Goal: Task Accomplishment & Management: Use online tool/utility

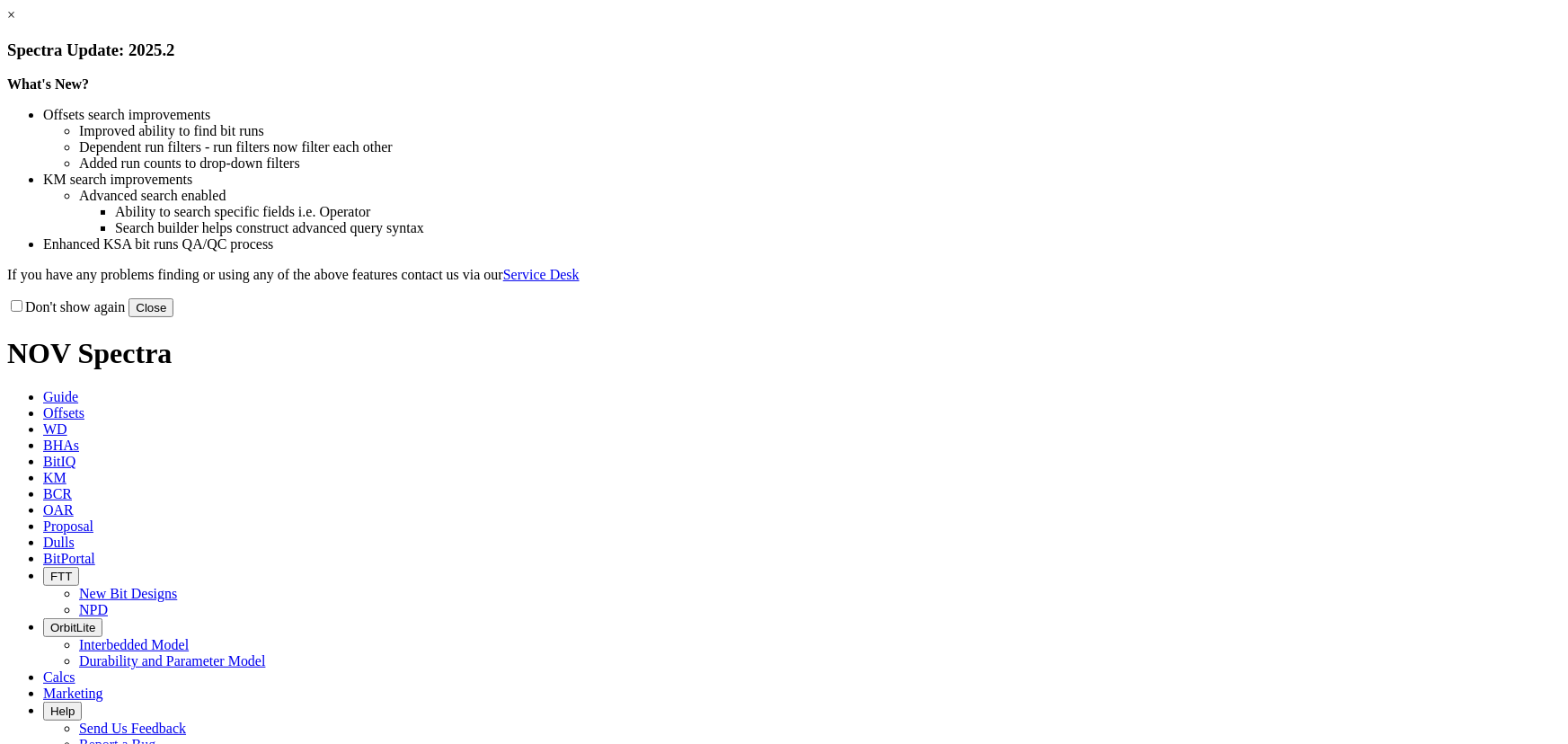
click at [174, 318] on button "Close" at bounding box center [151, 308] width 45 height 19
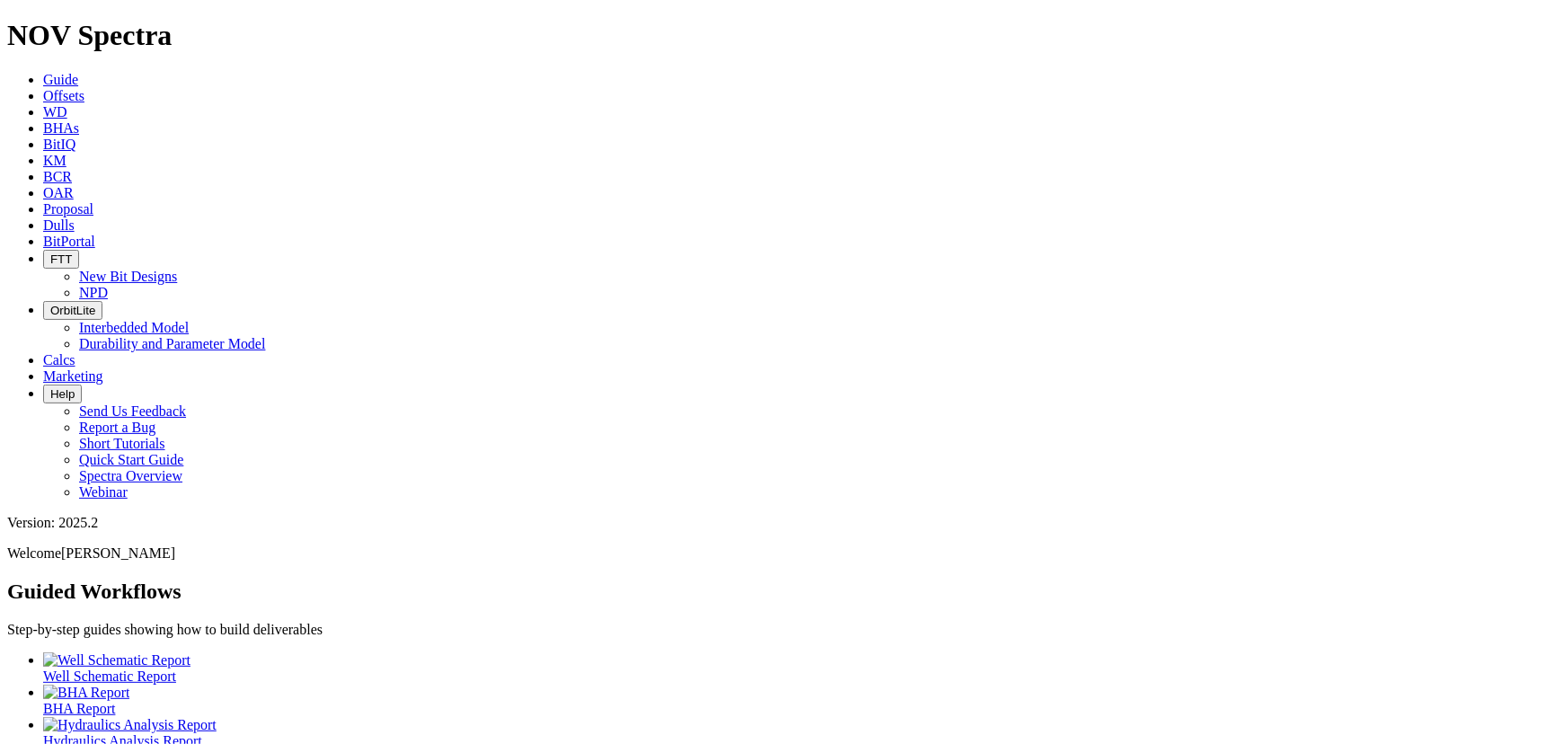
click at [85, 88] on span "Offsets" at bounding box center [64, 95] width 41 height 15
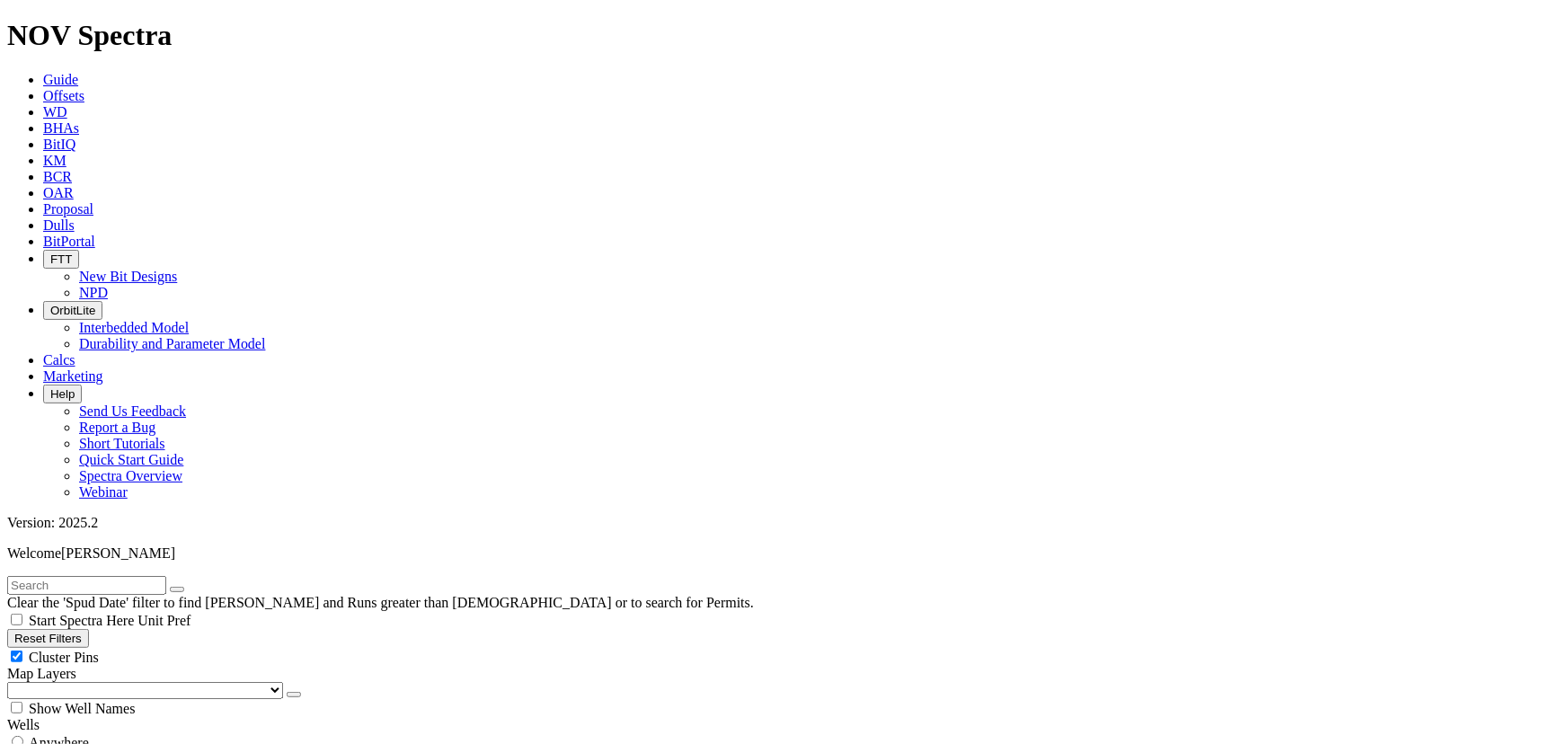
click at [178, 648] on div "Cluster Pins" at bounding box center [784, 657] width 1554 height 18
checkbox input "false"
click at [90, 682] on select "US Counties [GEOGRAPHIC_DATA], [GEOGRAPHIC_DATA] [GEOGRAPHIC_DATA], [GEOGRAPHIC…" at bounding box center [145, 690] width 276 height 17
click at [13, 682] on select "US Counties [GEOGRAPHIC_DATA], [GEOGRAPHIC_DATA] [GEOGRAPHIC_DATA], [GEOGRAPHIC…" at bounding box center [145, 690] width 276 height 17
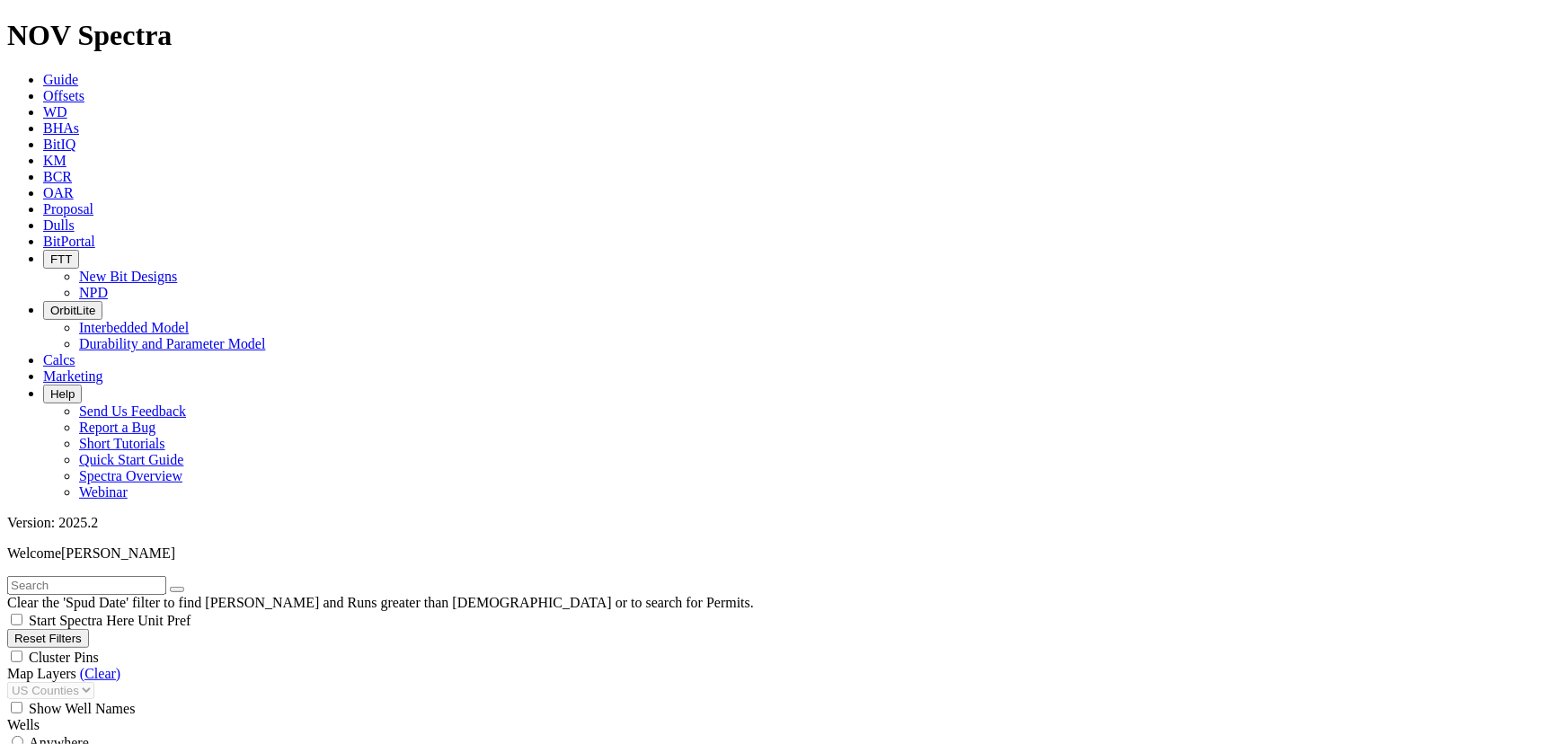
select select "8.75"
checkbox input "false"
select select "? number:8.75 ?"
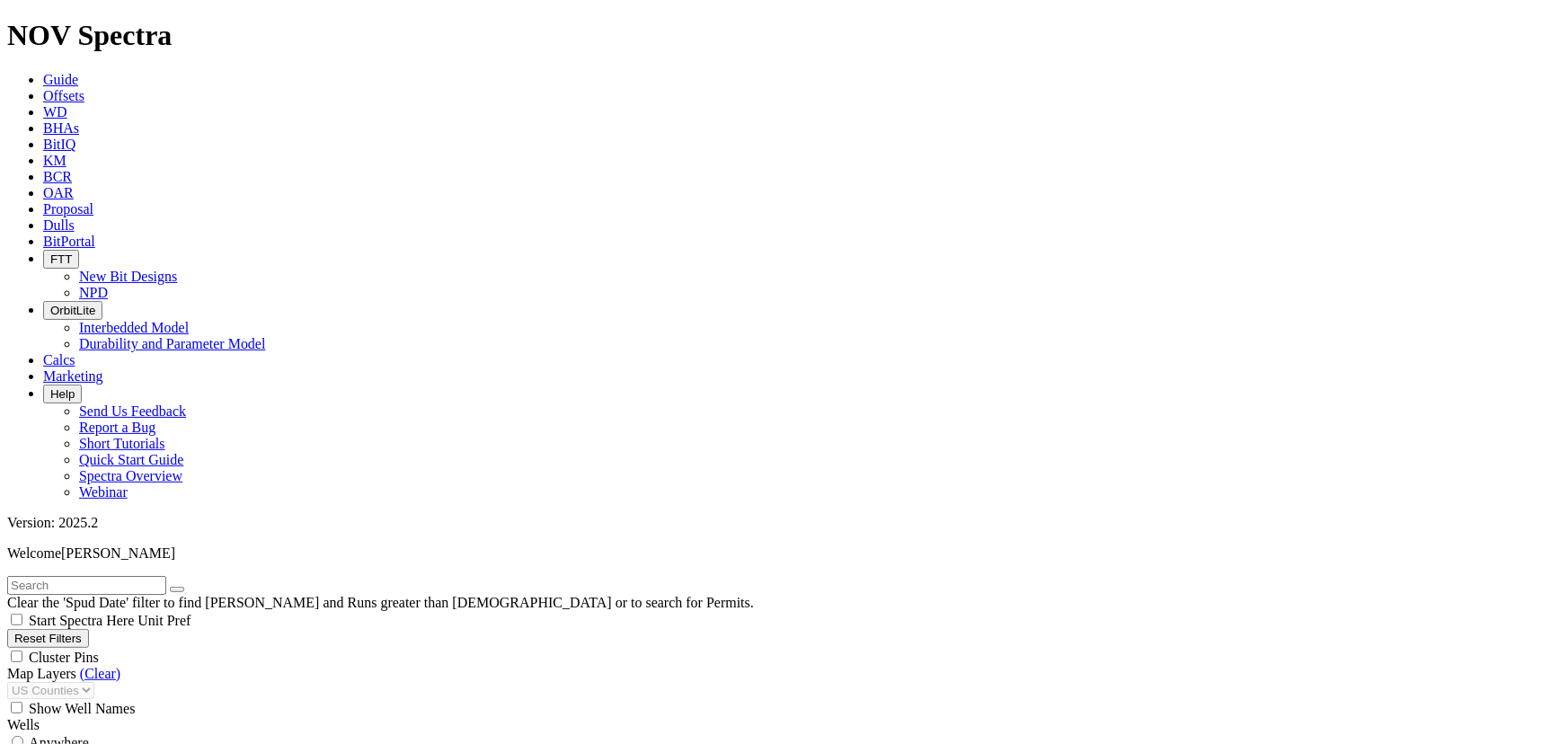
scroll to position [953, 0]
type input "4500"
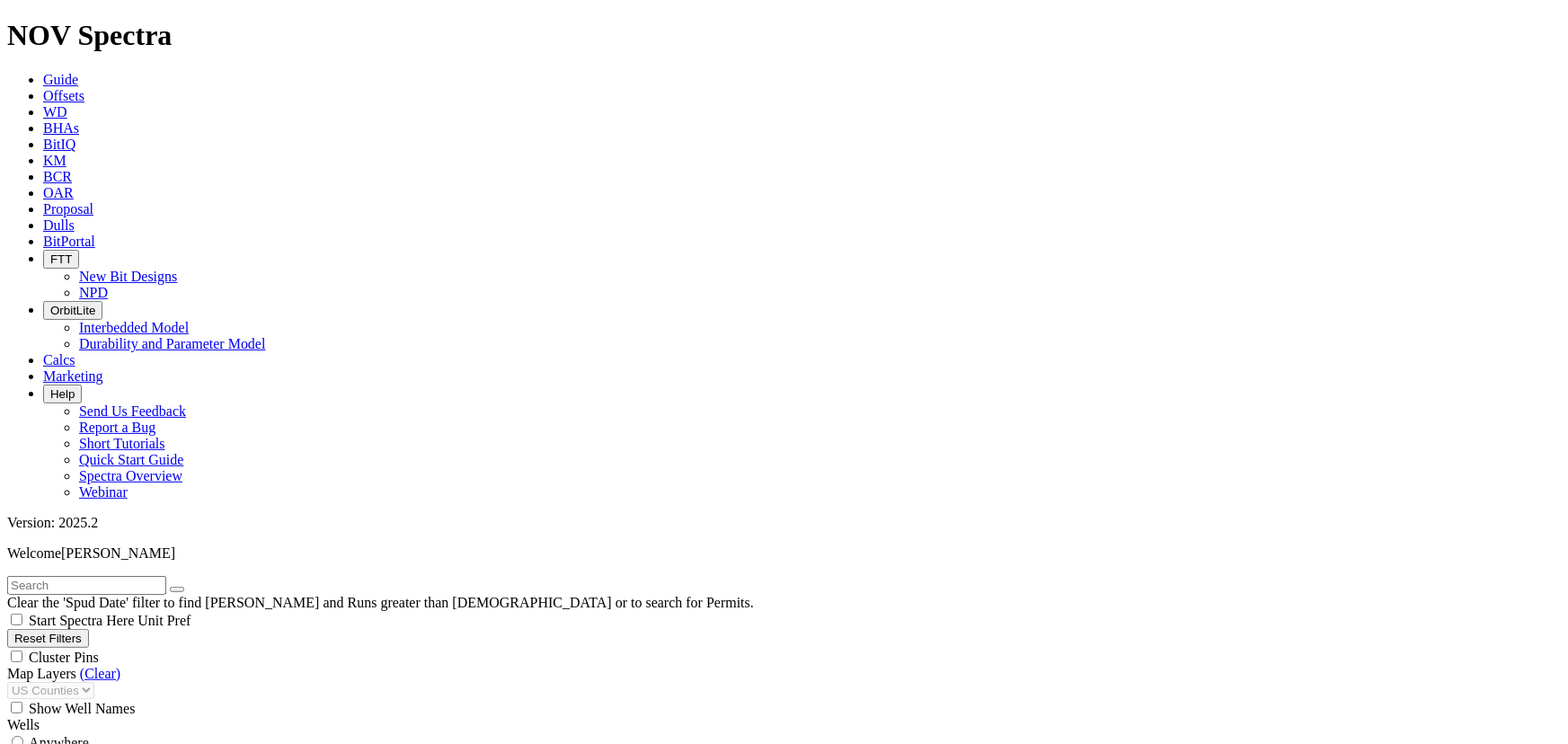
scroll to position [1333, 0]
type input "6500"
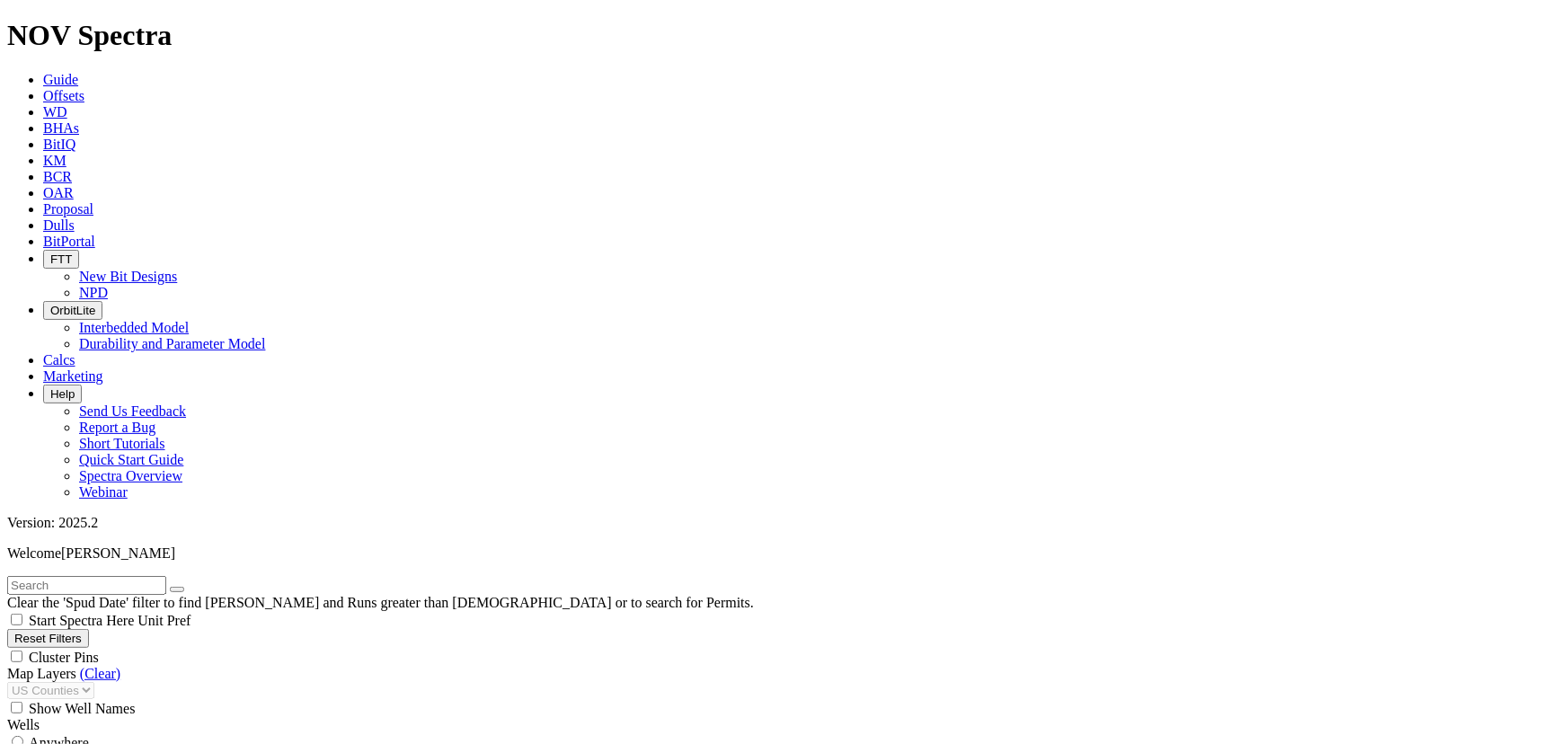
type input "4500"
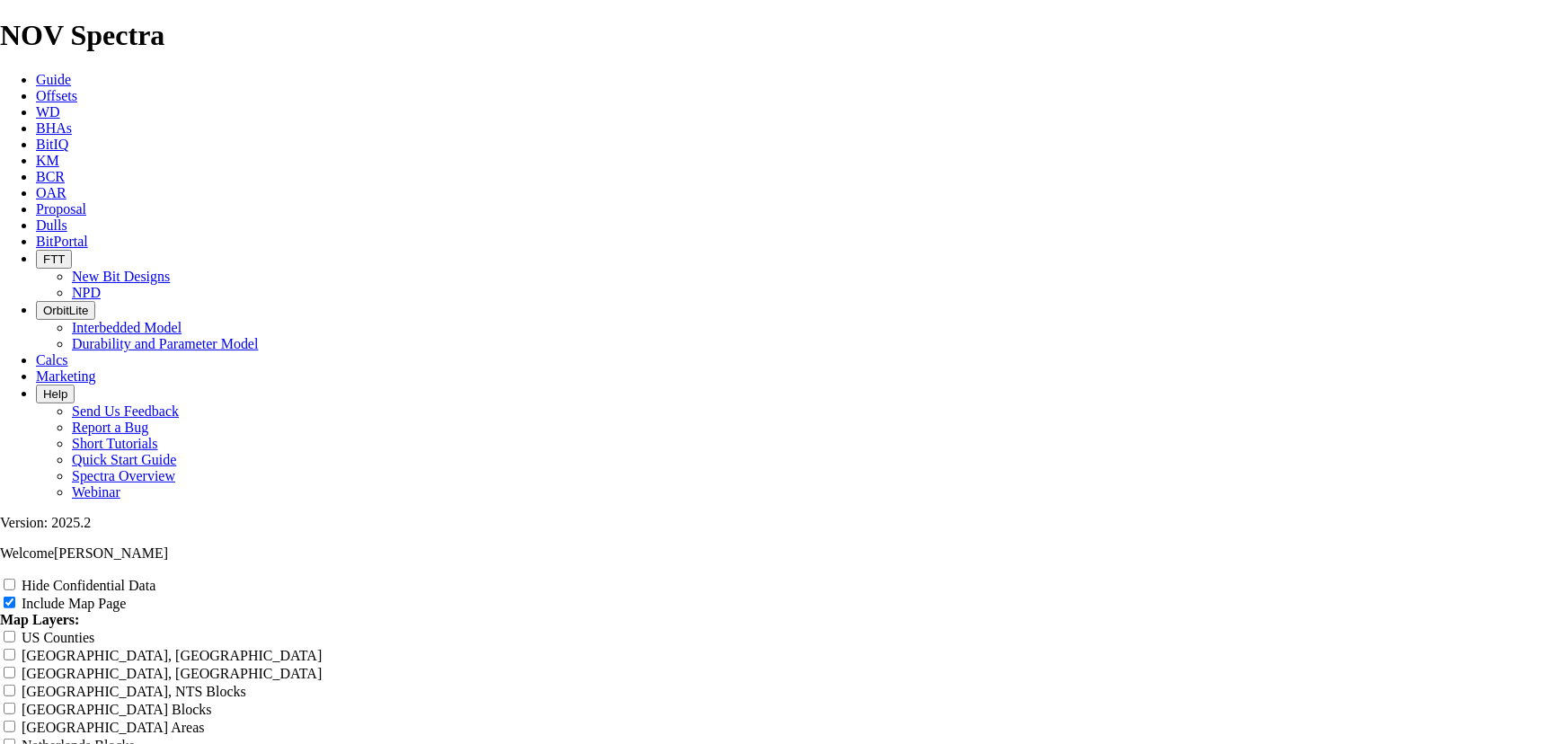
scroll to position [2858, 0]
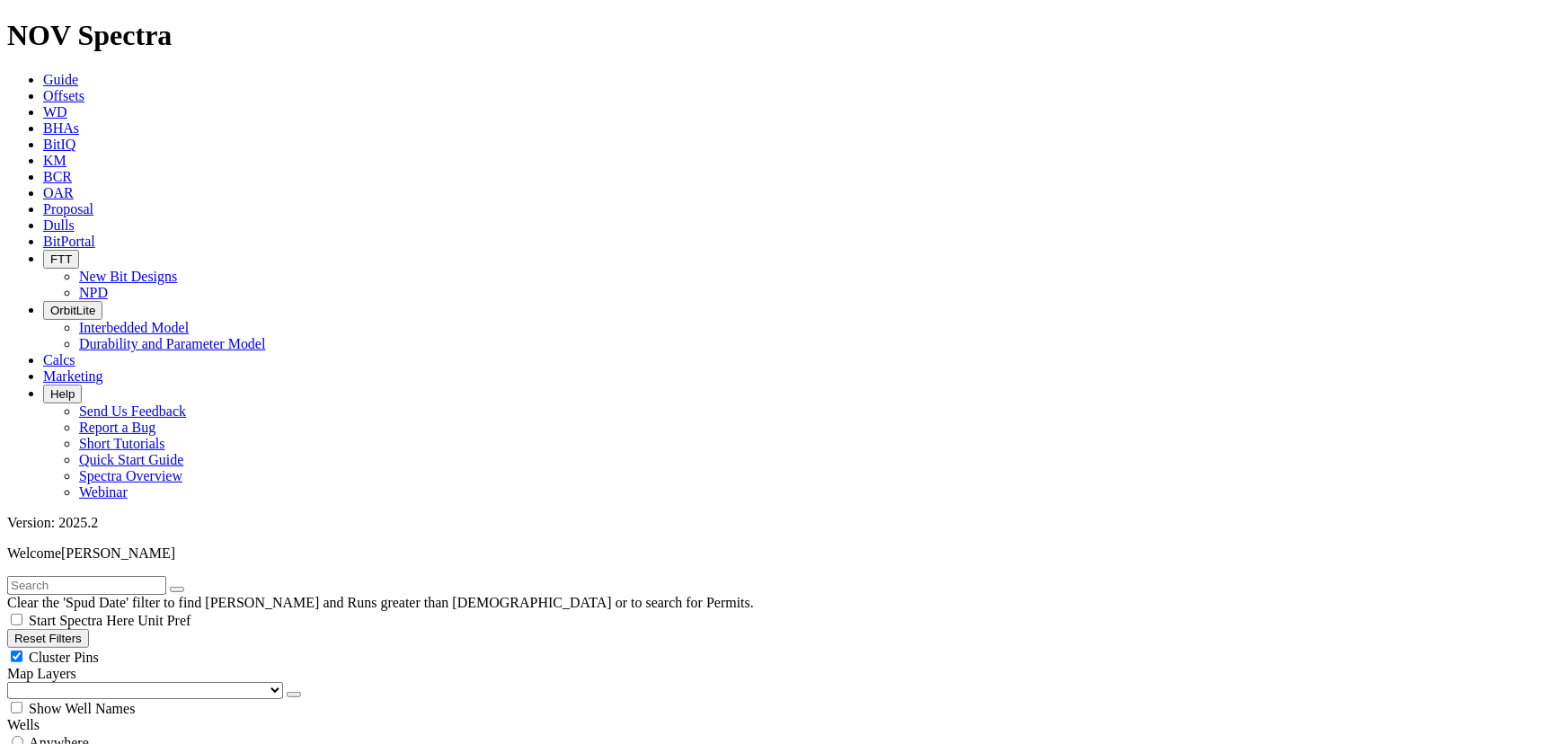
scroll to position [1333, 0]
drag, startPoint x: 120, startPoint y: 575, endPoint x: 83, endPoint y: 560, distance: 39.9
type input "5000"
click at [175, 648] on div "Cluster Pins" at bounding box center [784, 657] width 1554 height 18
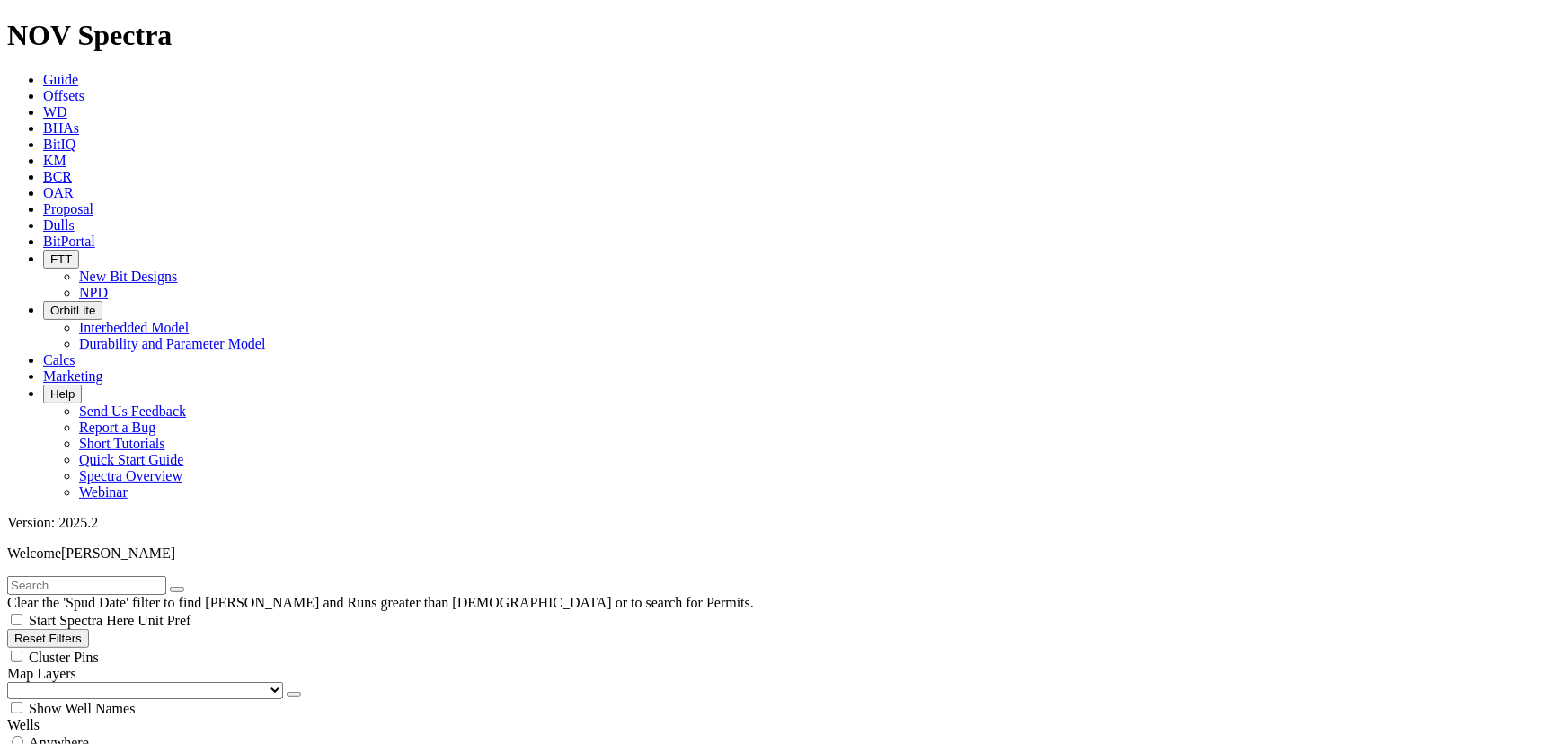
checkbox input "false"
click at [93, 682] on select "US Counties Alberta, CA Townships British Columbia, CA Townships British Columb…" at bounding box center [145, 690] width 276 height 17
click at [13, 682] on select "US Counties Alberta, CA Townships British Columbia, CA Townships British Columb…" at bounding box center [145, 690] width 276 height 17
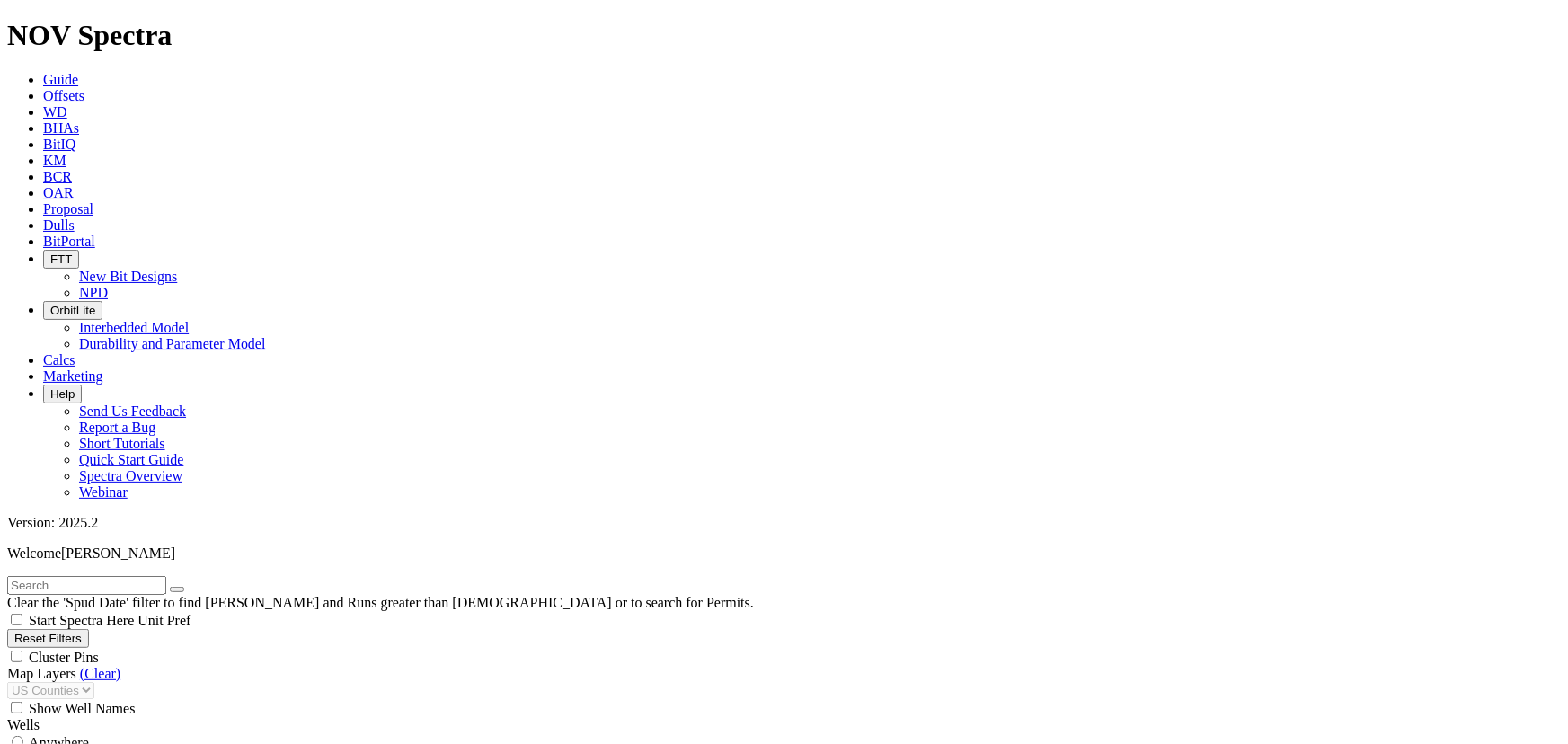
type input "200"
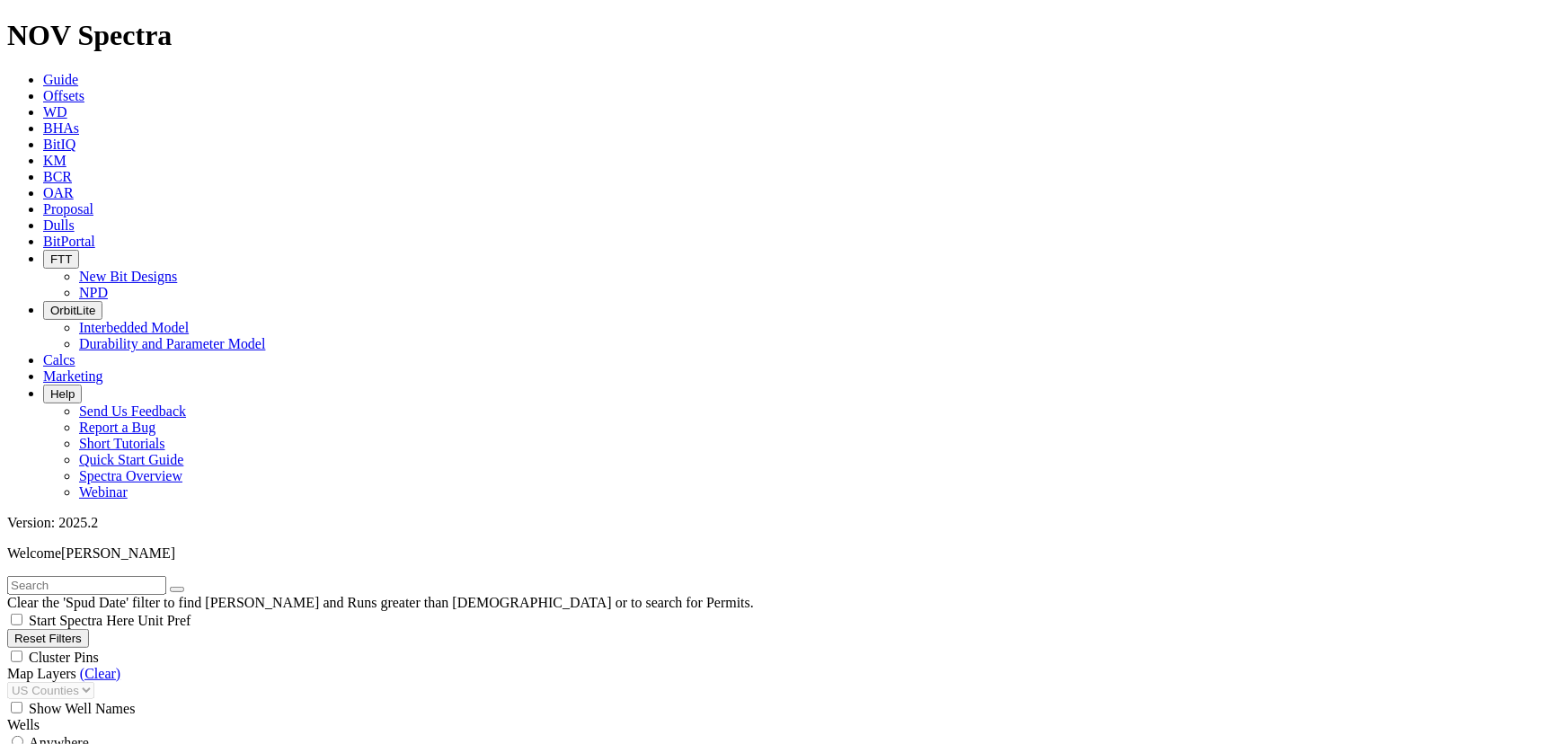
scroll to position [1162, 0]
type input "4000"
drag, startPoint x: 107, startPoint y: 533, endPoint x: 160, endPoint y: 539, distance: 53.3
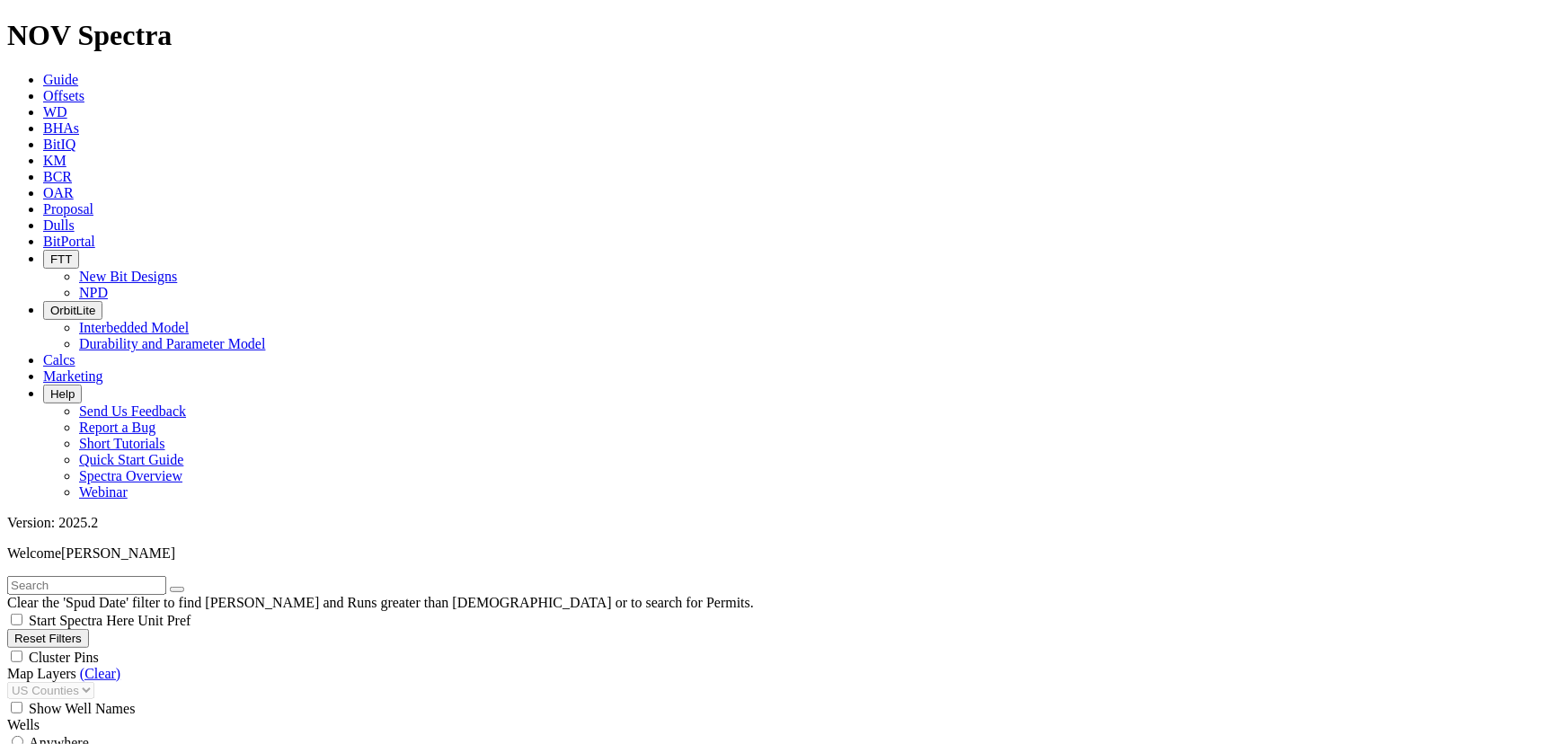
type input "0"
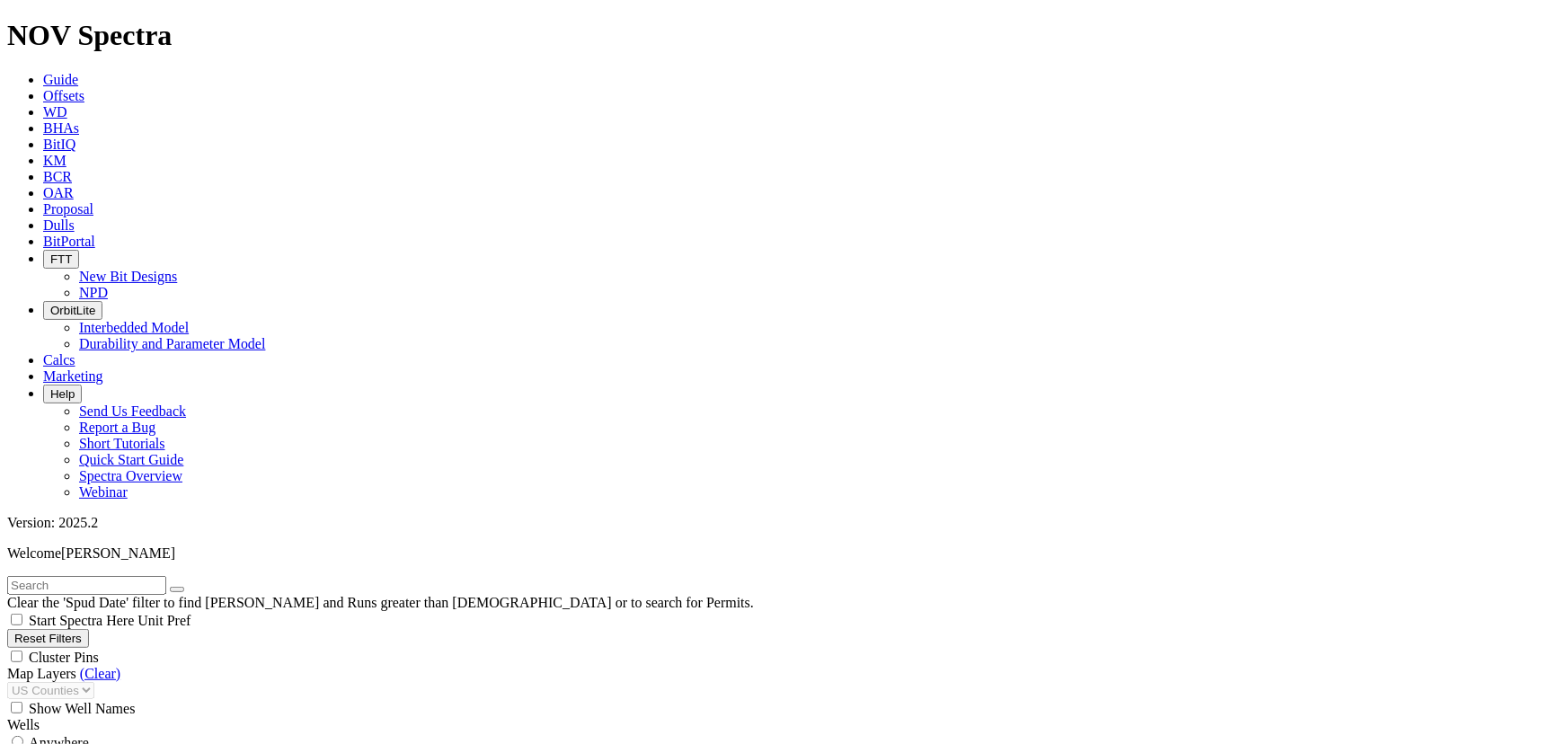
select select
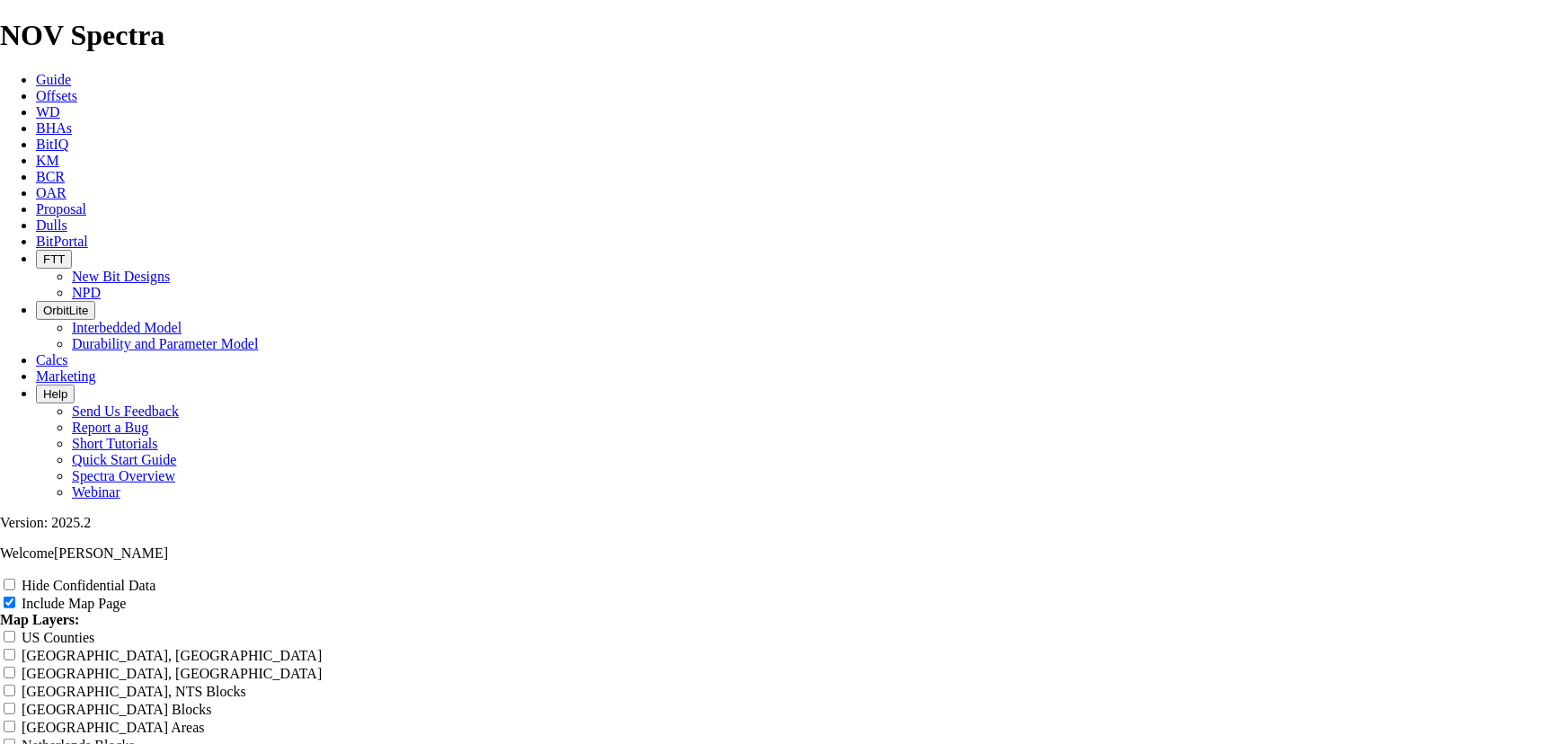
scroll to position [2287, 0]
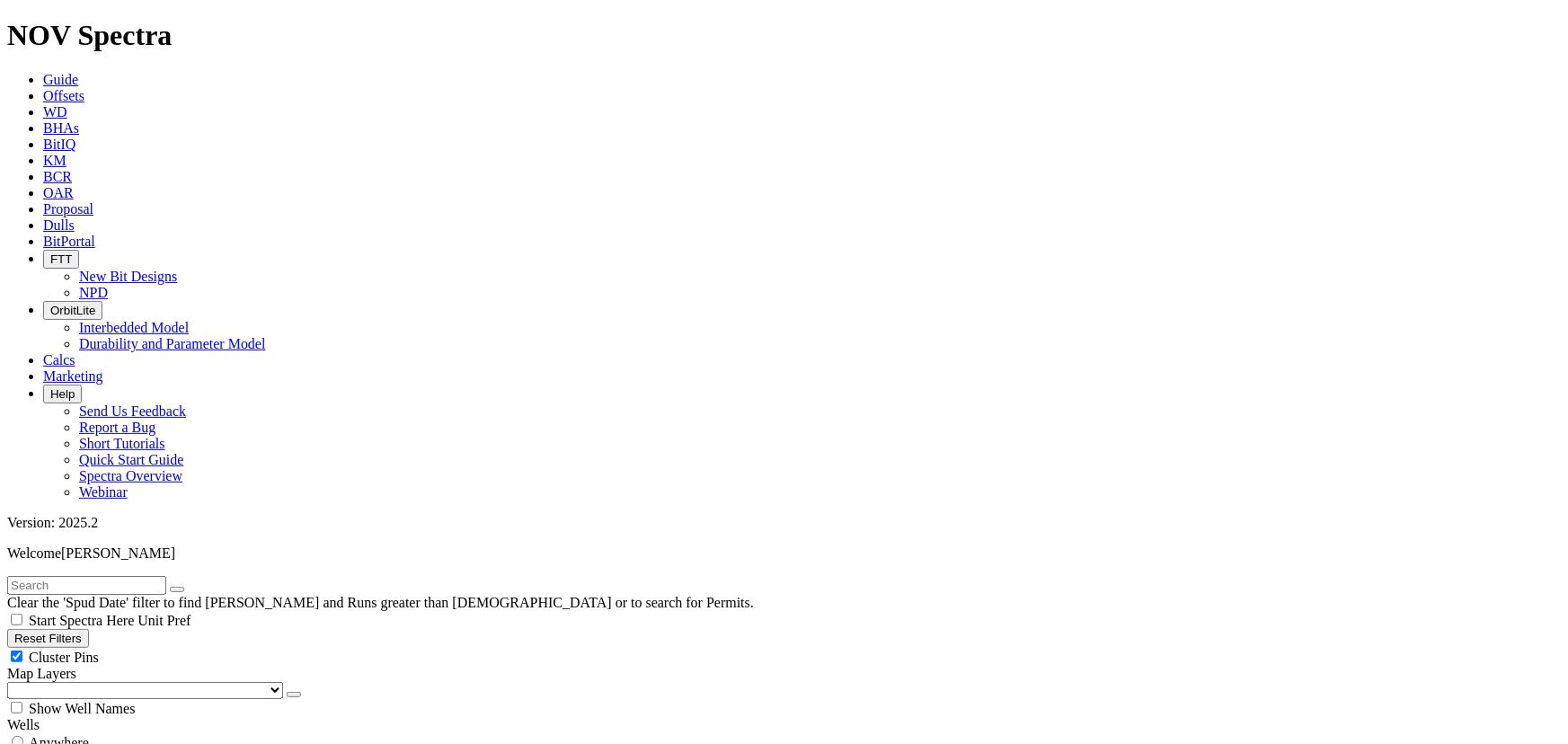
scroll to position [1143, 0]
drag, startPoint x: 116, startPoint y: 448, endPoint x: 103, endPoint y: 448, distance: 13.0
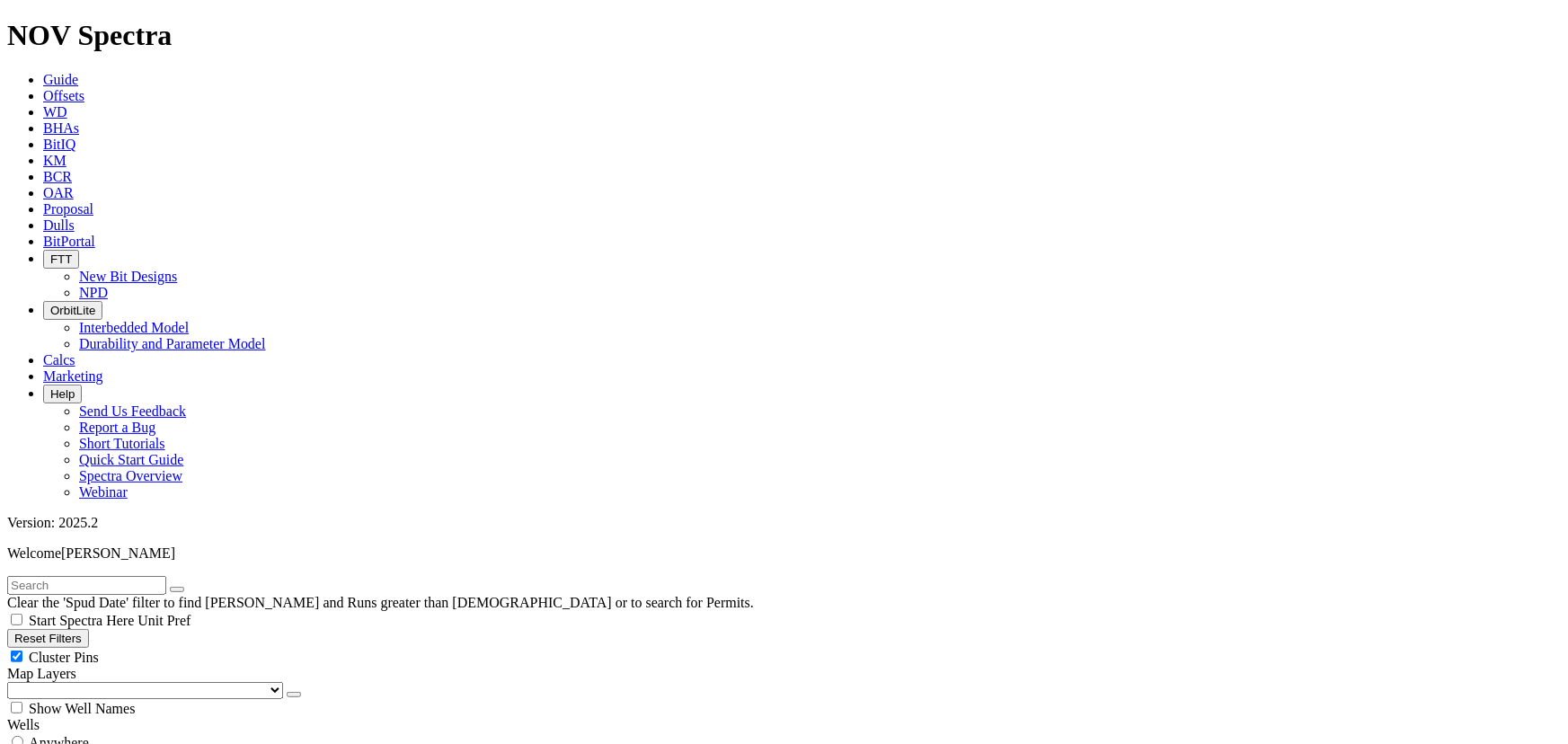
type input "4999"
type input "9/25/22"
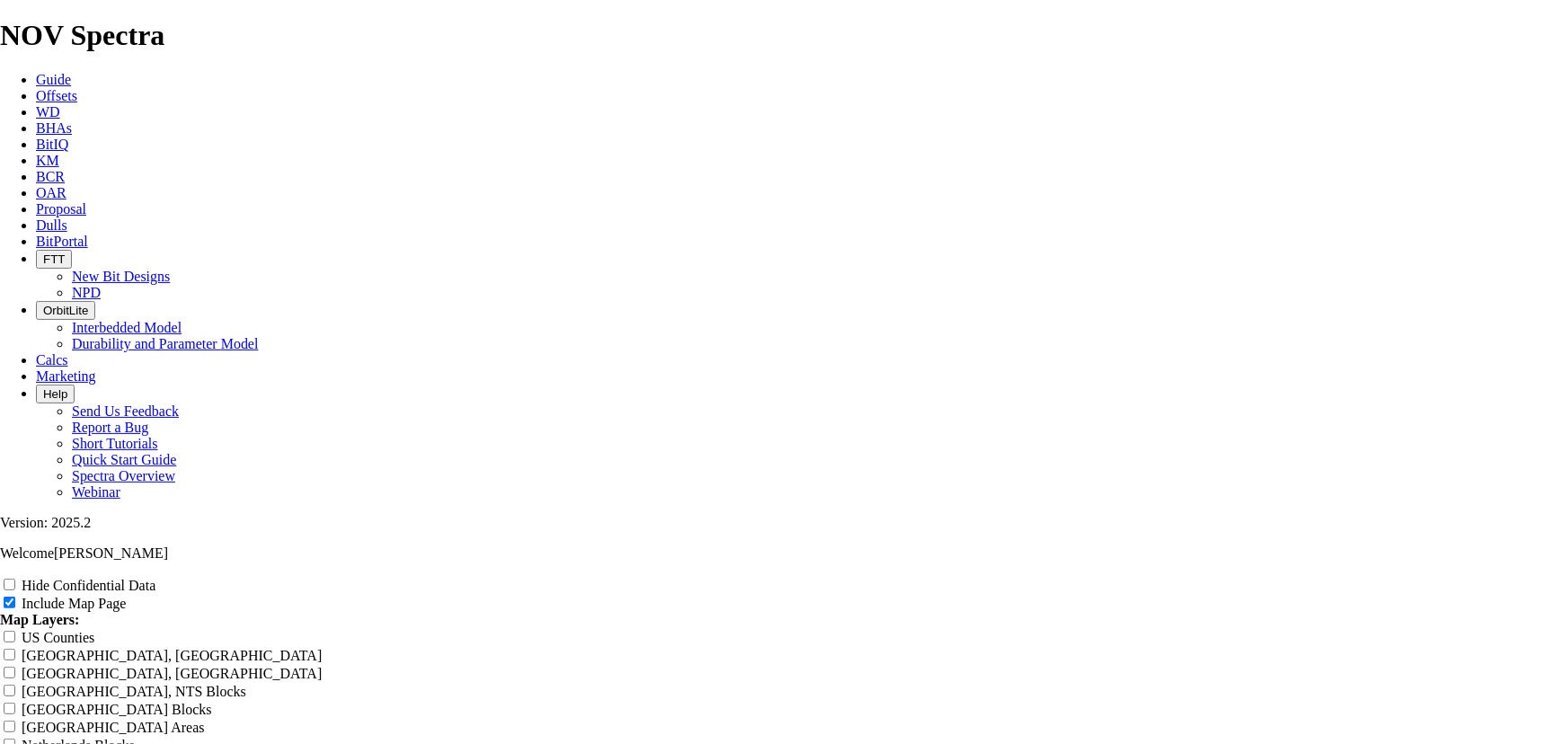
click at [15, 631] on input "US Counties" at bounding box center [9, 636] width 12 height 12
checkbox input "true"
drag, startPoint x: 917, startPoint y: 282, endPoint x: 609, endPoint y: 279, distance: 308.0
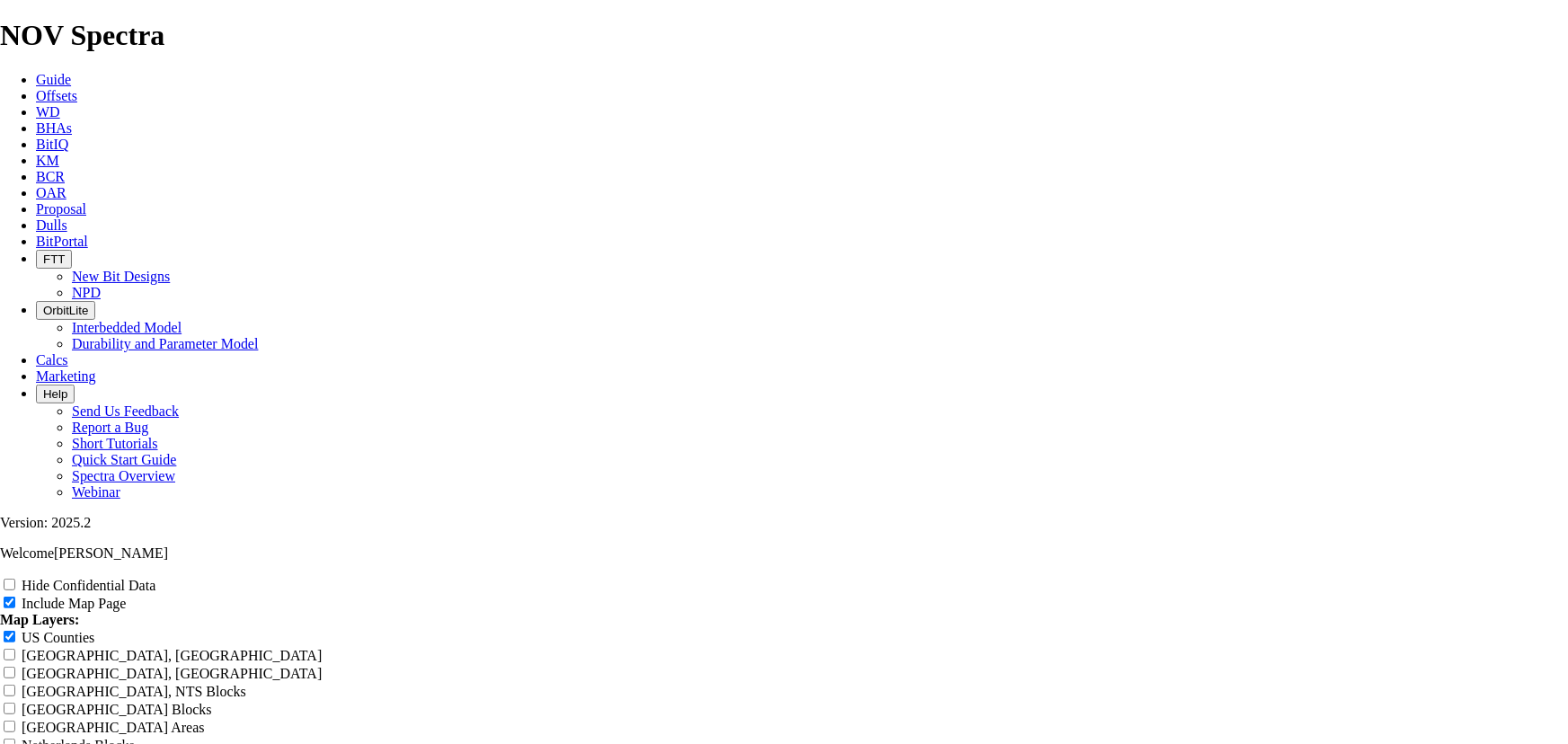
type input "8"
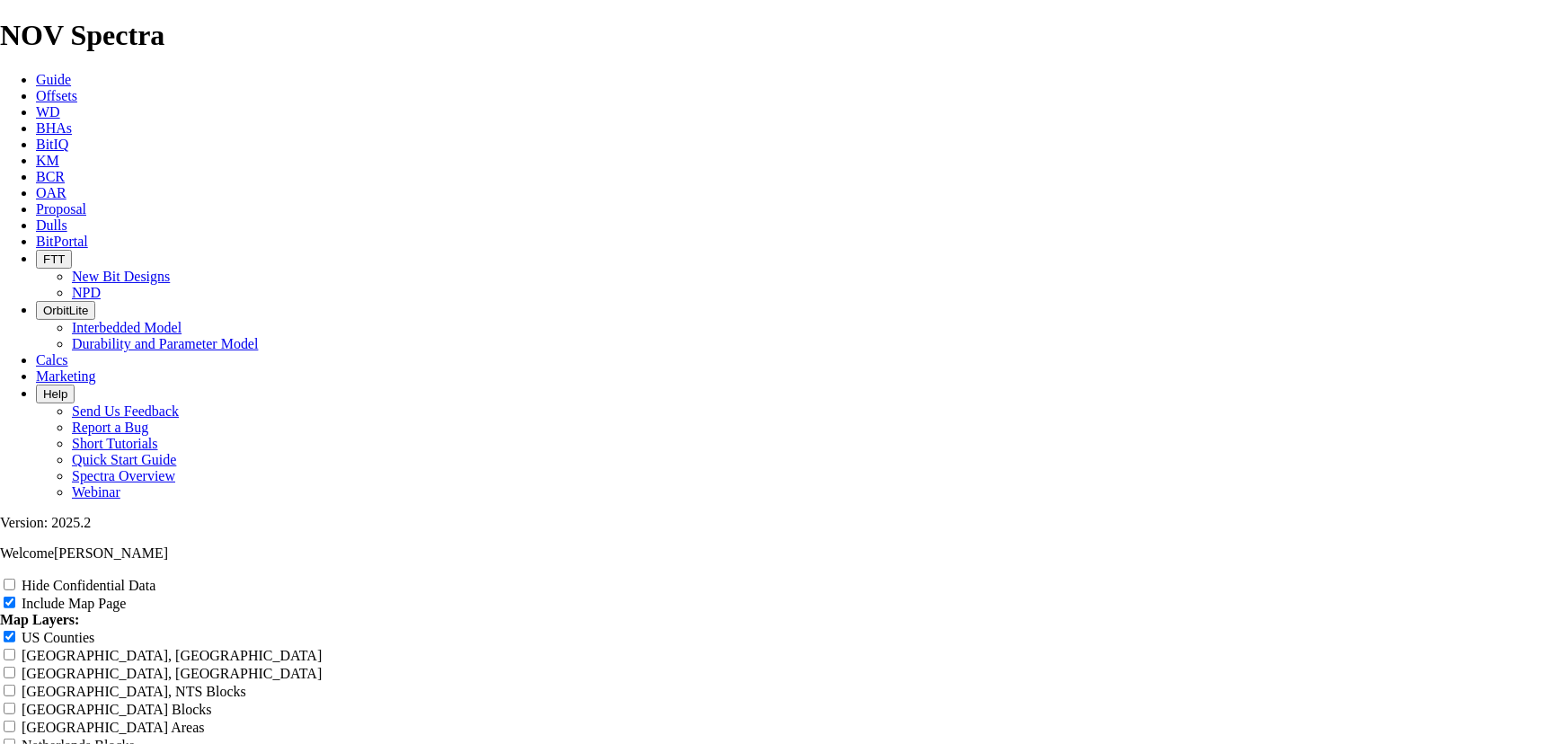
type input "8"
type input "8."
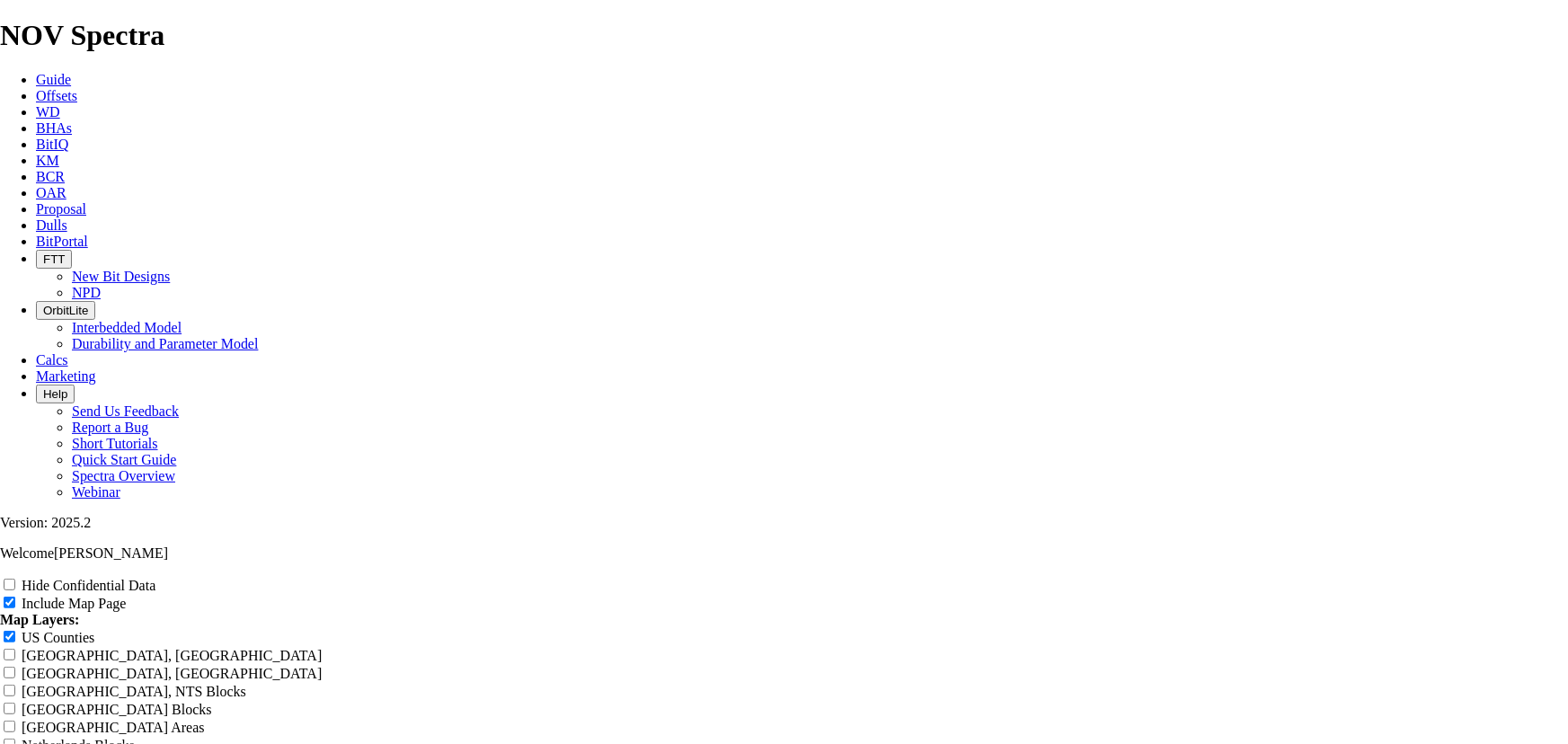
type input "8."
type input "8.7"
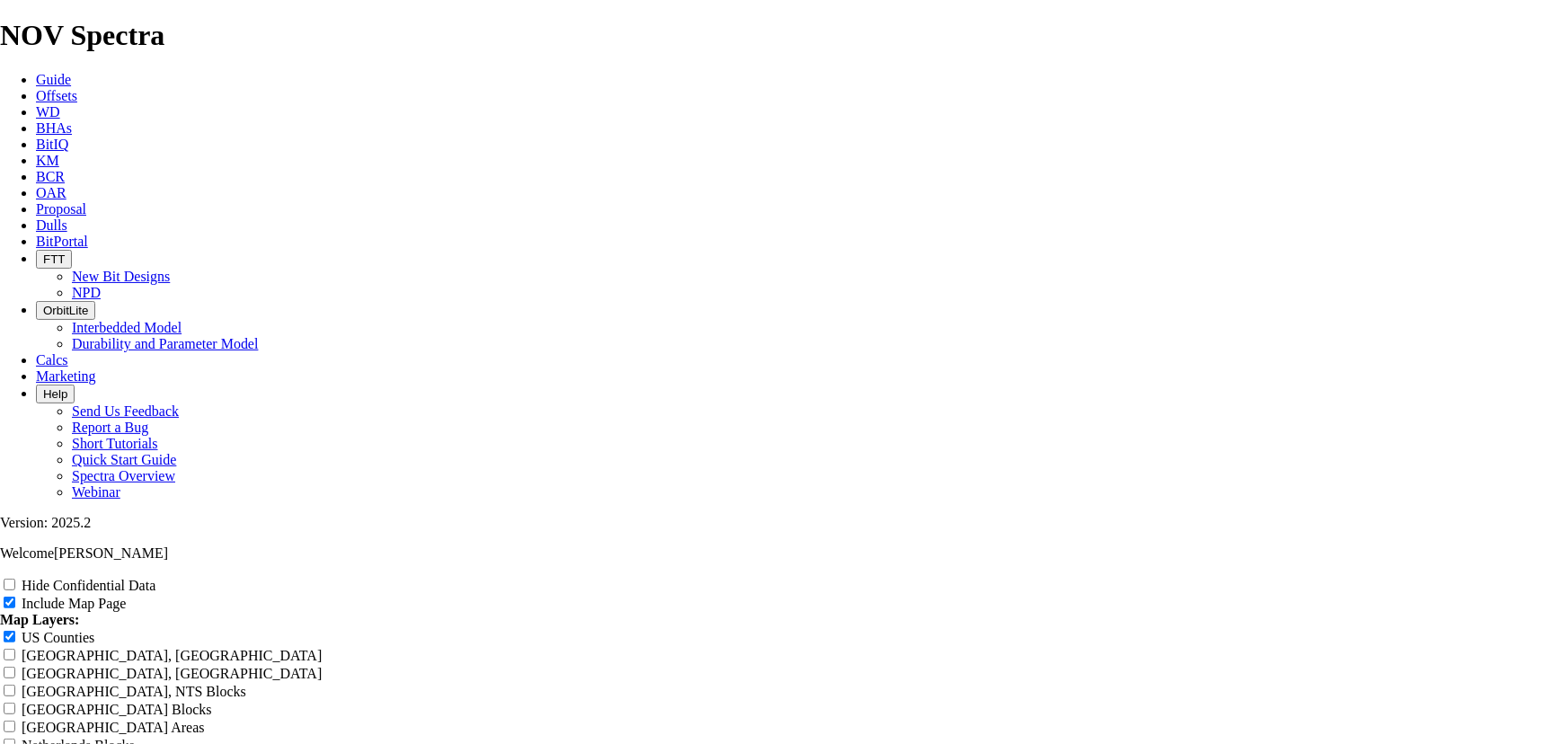
type input "8.7"
type input "8.75"
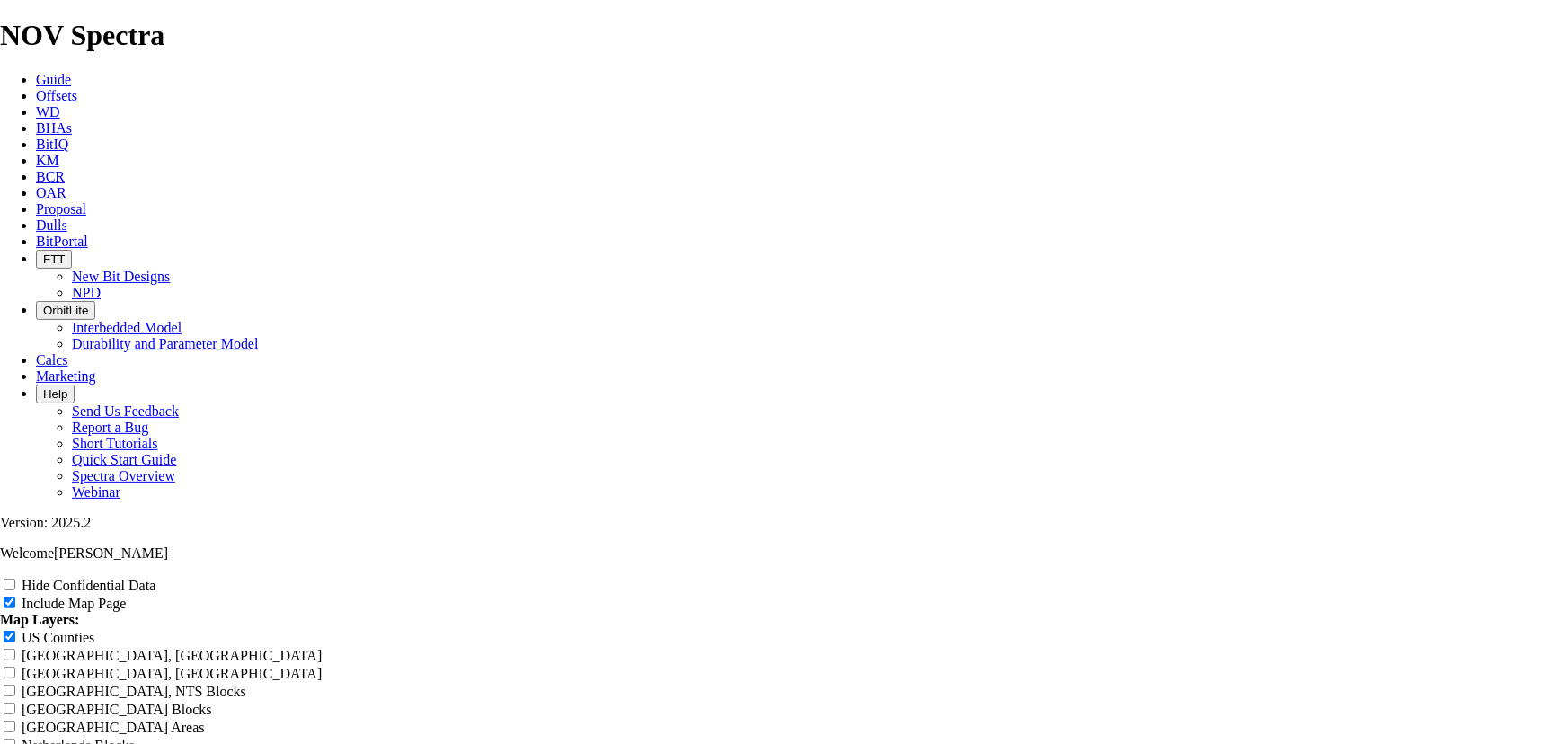
type input "8.75"
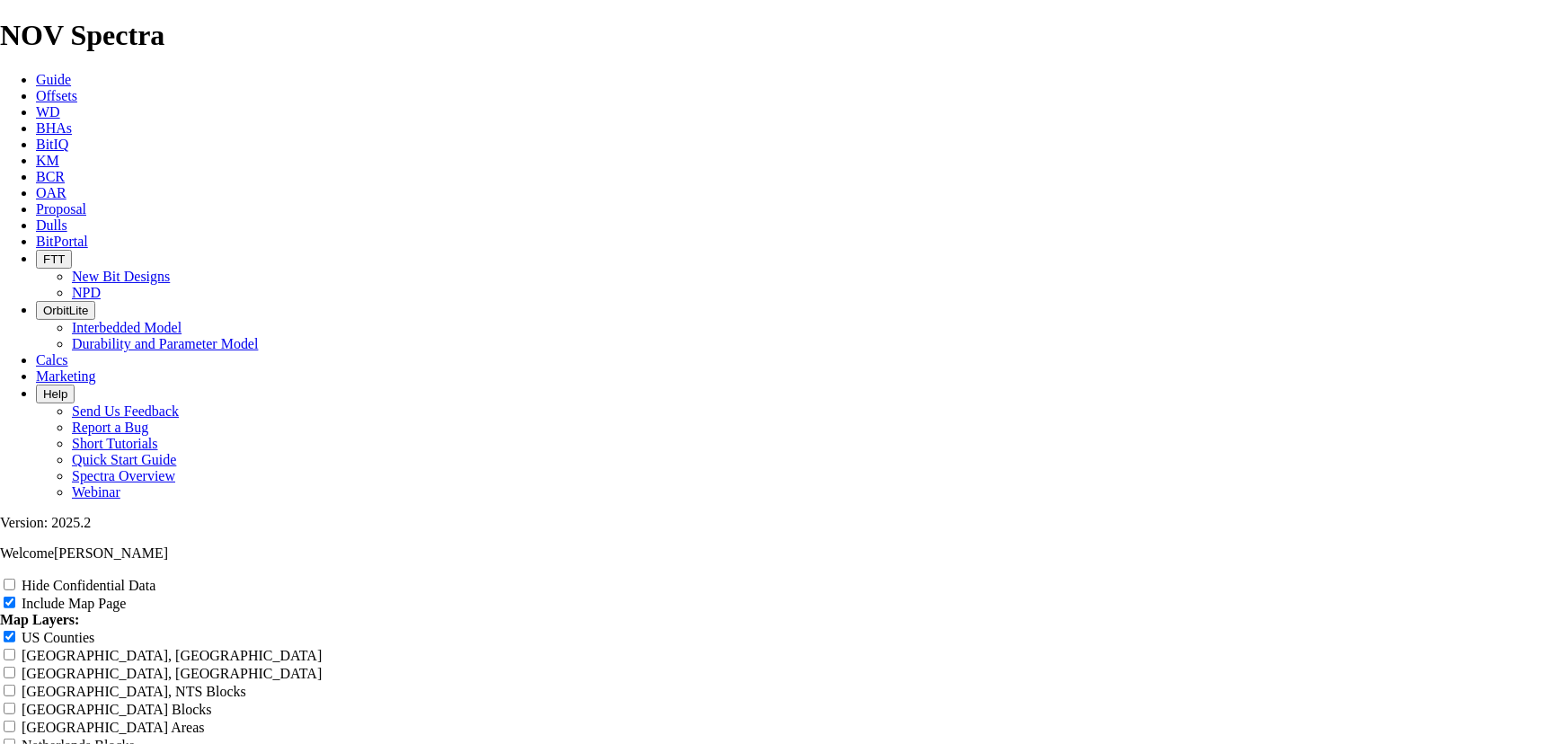
type input "8.75 T"
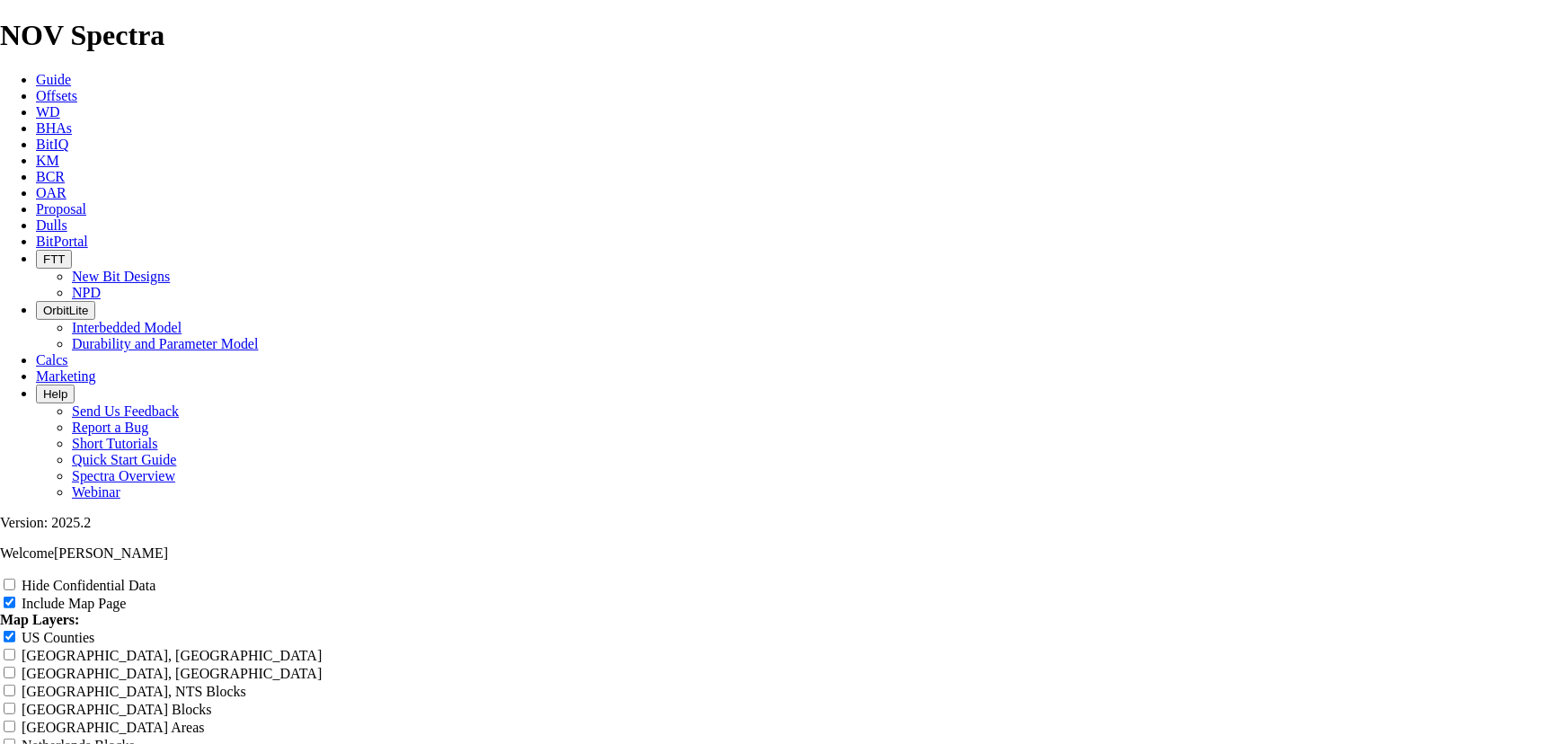
type input "8.75 T"
type input "8.75 TK"
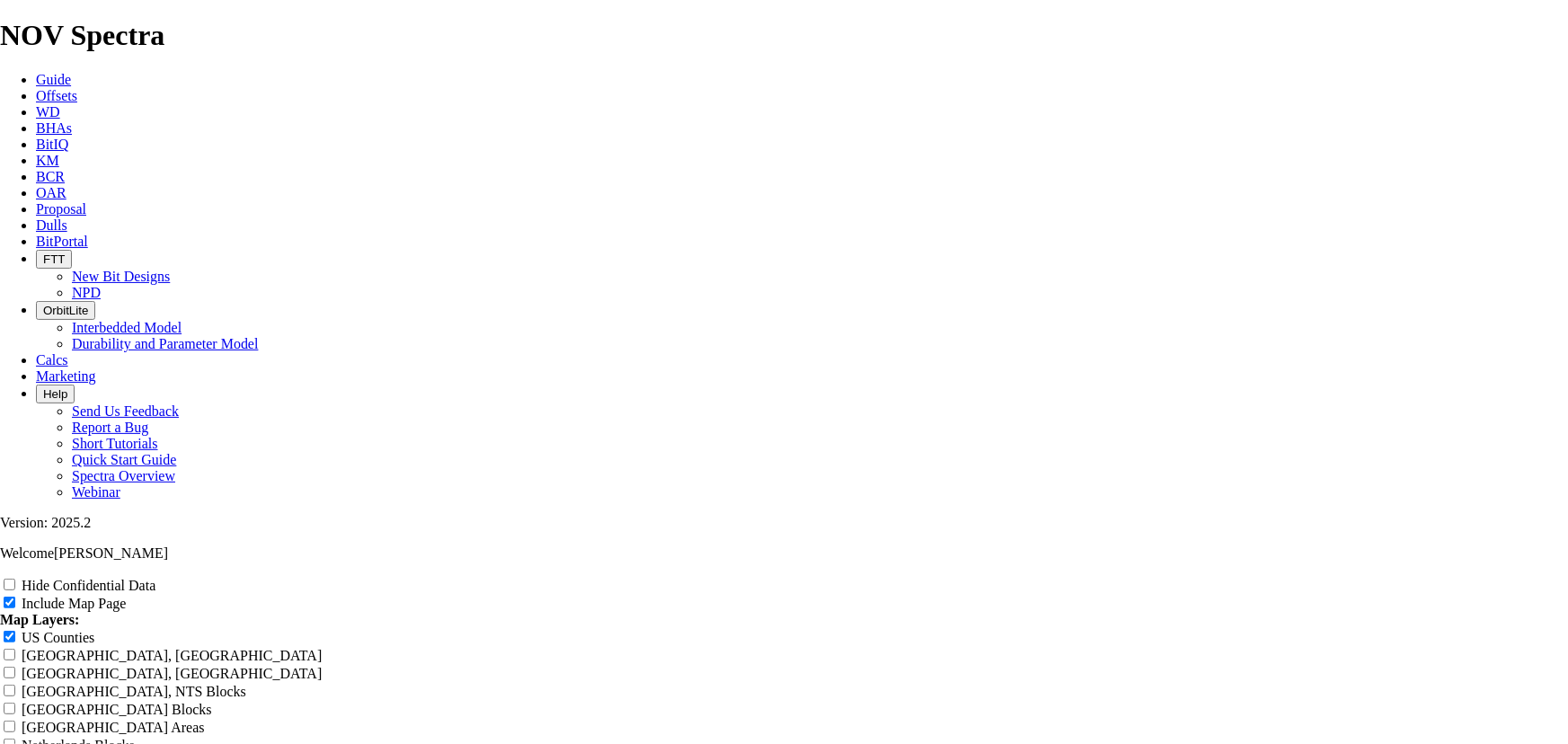
type input "8.75 TK"
type input "8.75 TKC"
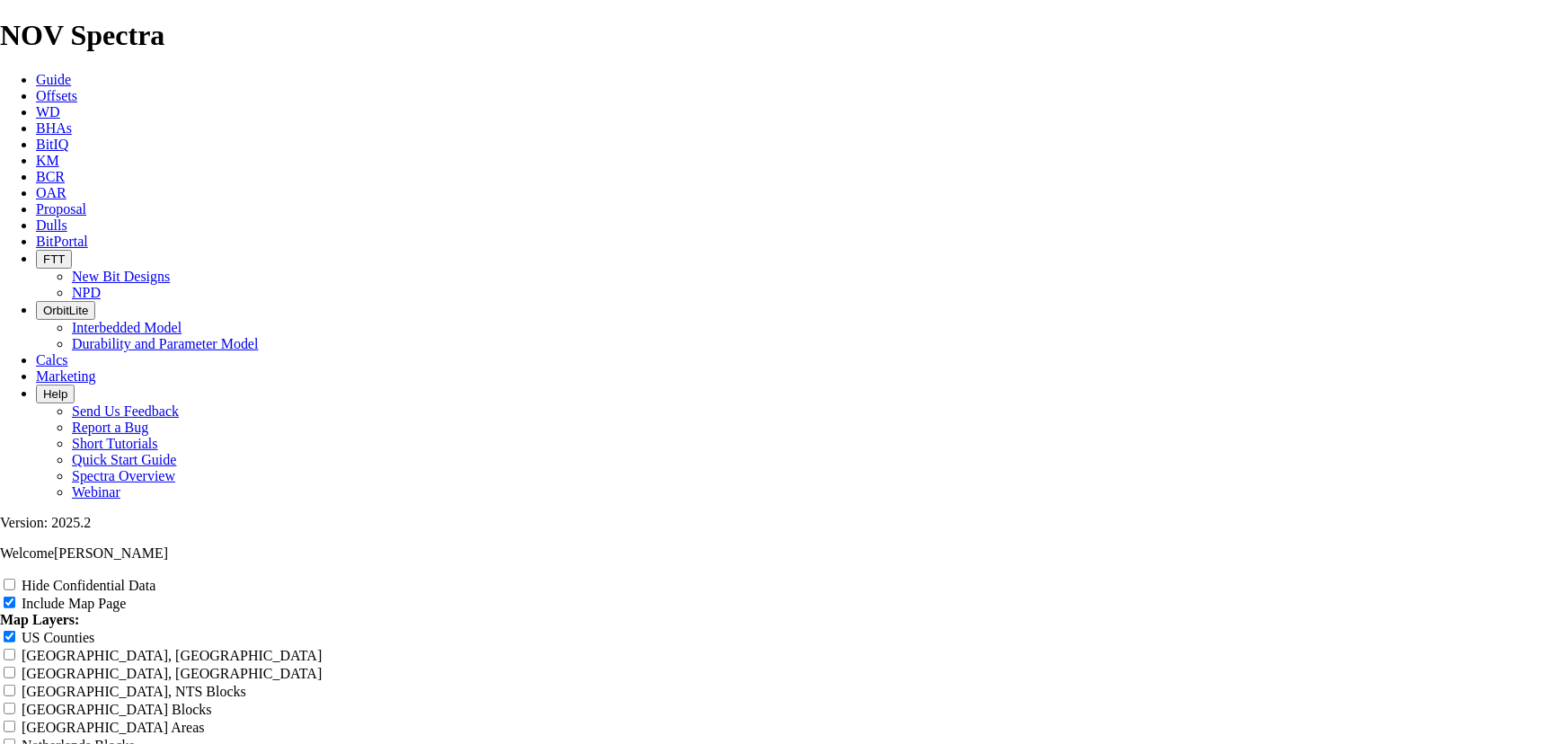
type input "8.75 TKC"
type input "8.75 TKC6"
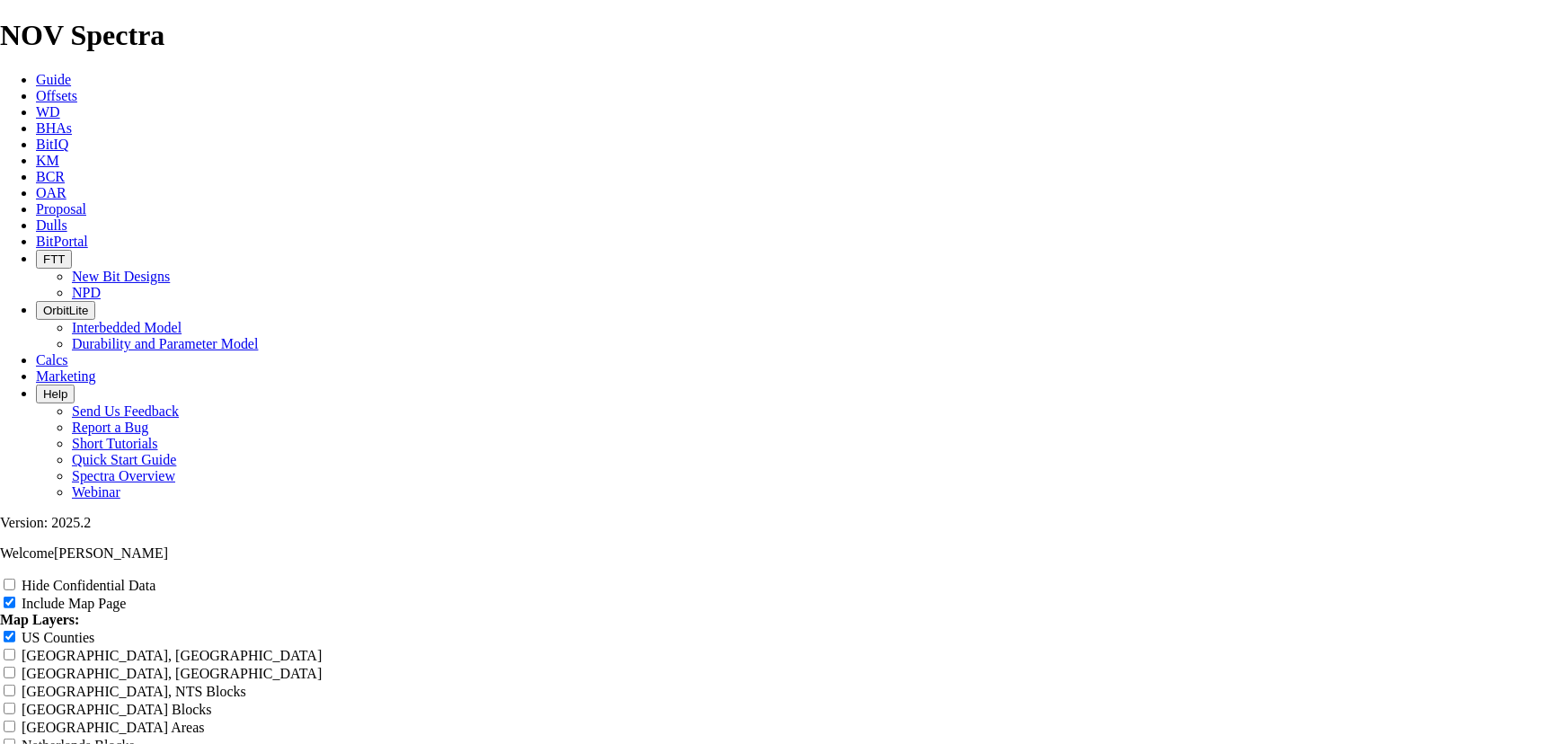
type input "8.75 TKC6"
type input "8.75 TKC66"
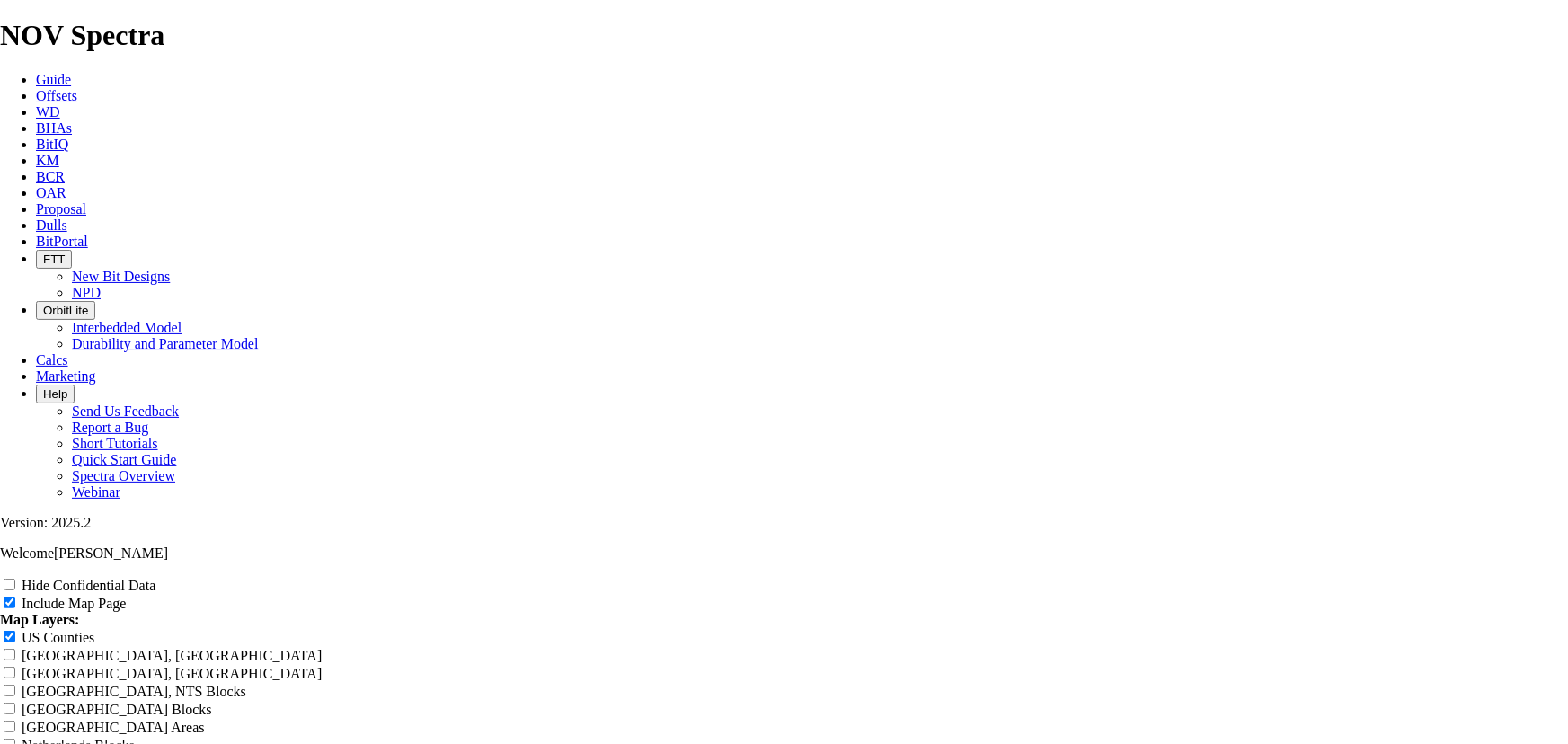
type input "8.75 TKC66"
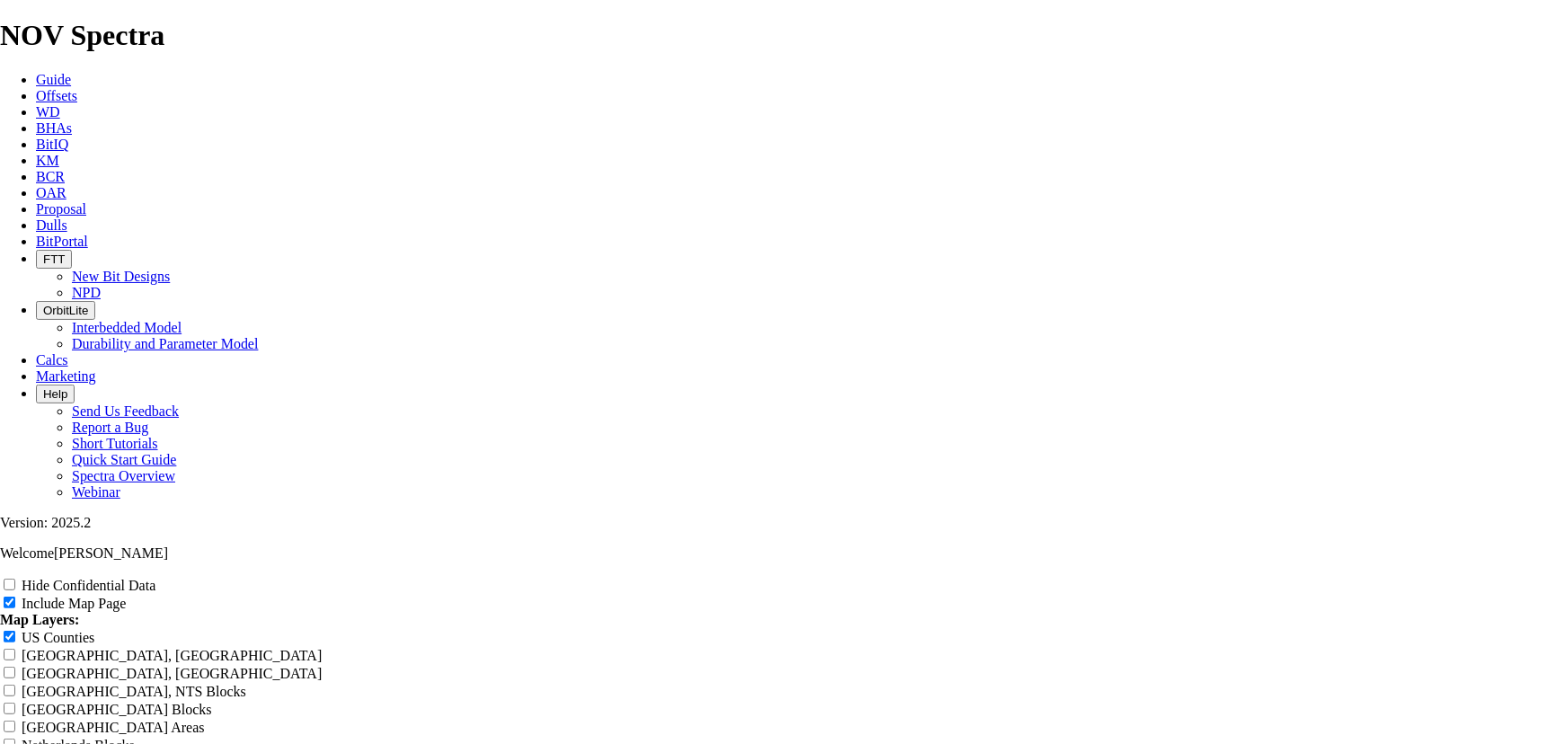
type input "8.75 TKC66-"
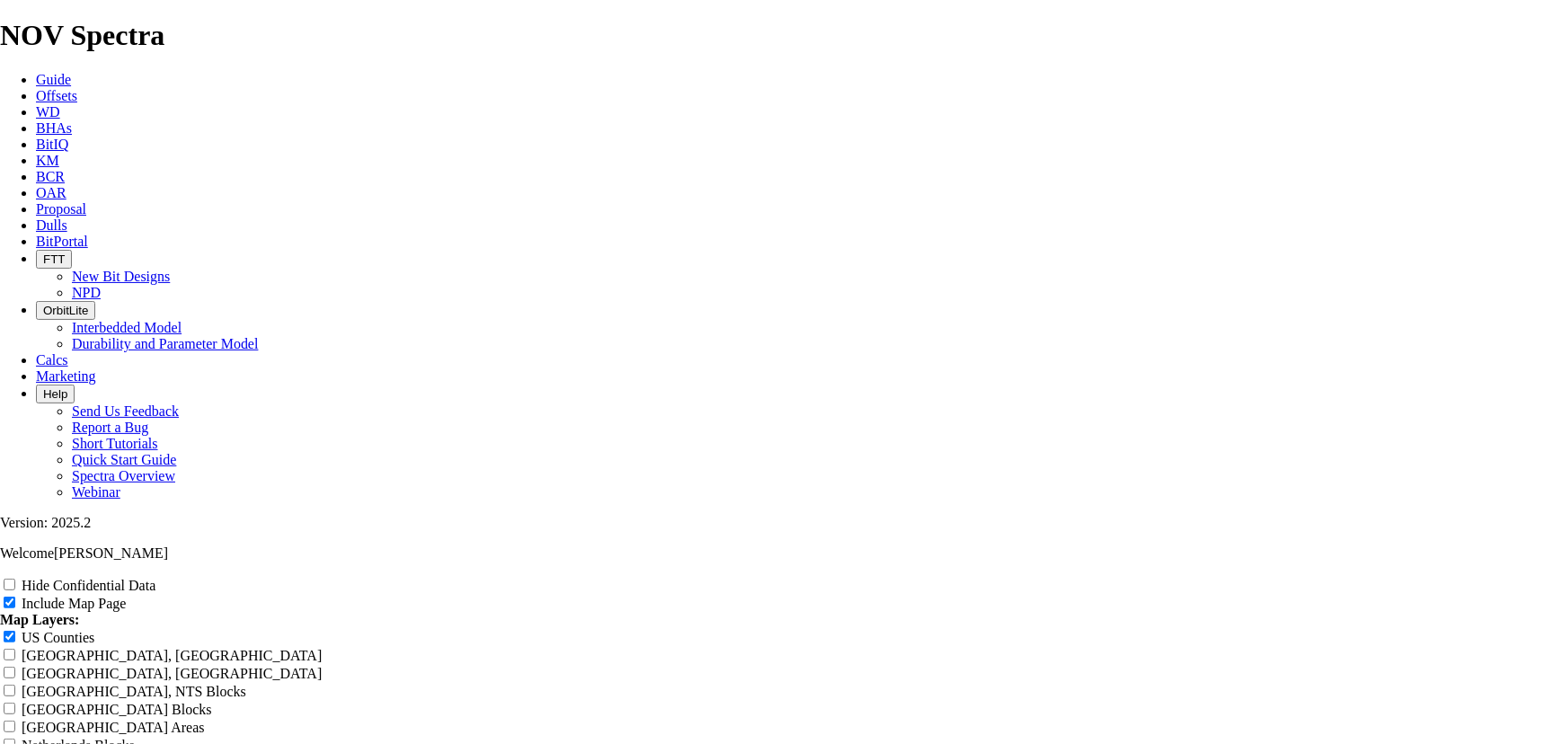
type input "8.75 TKC66-"
type input "8.75 TKC66-C"
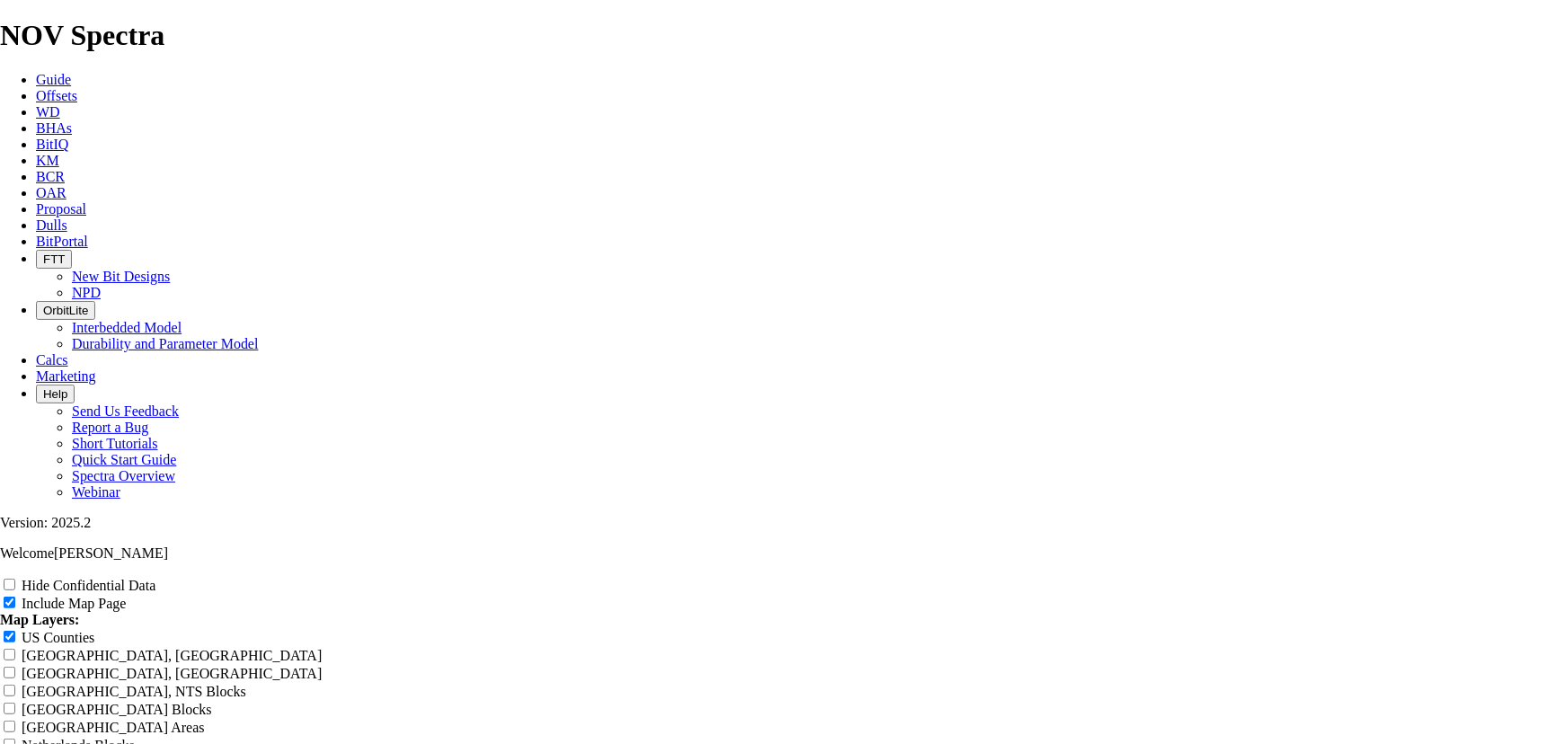
type input "8.75 TKC66-C"
type input "8.75 TKC66-CO"
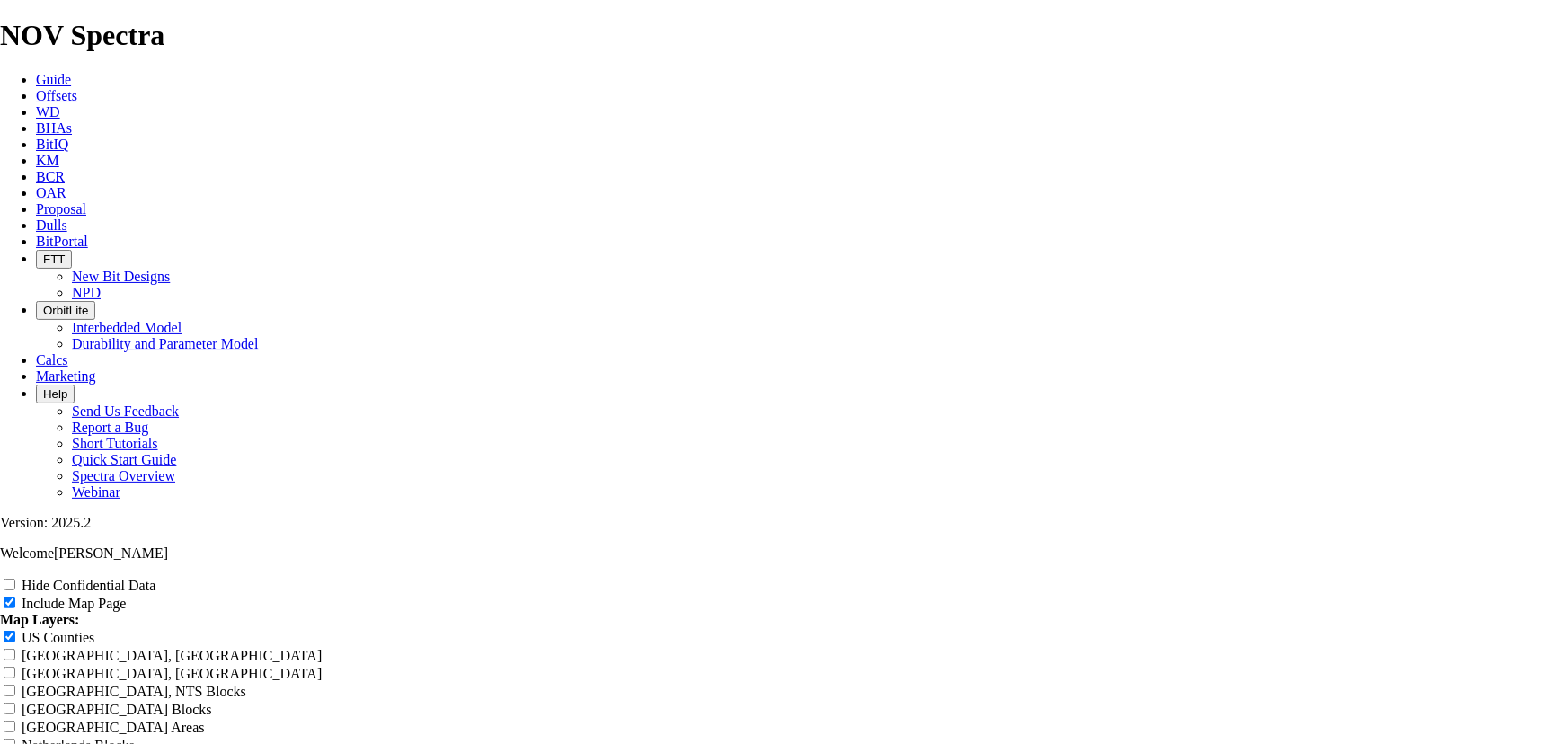
type input "8.75 TKC66-CO"
type input "8.75 TKC66-CO1"
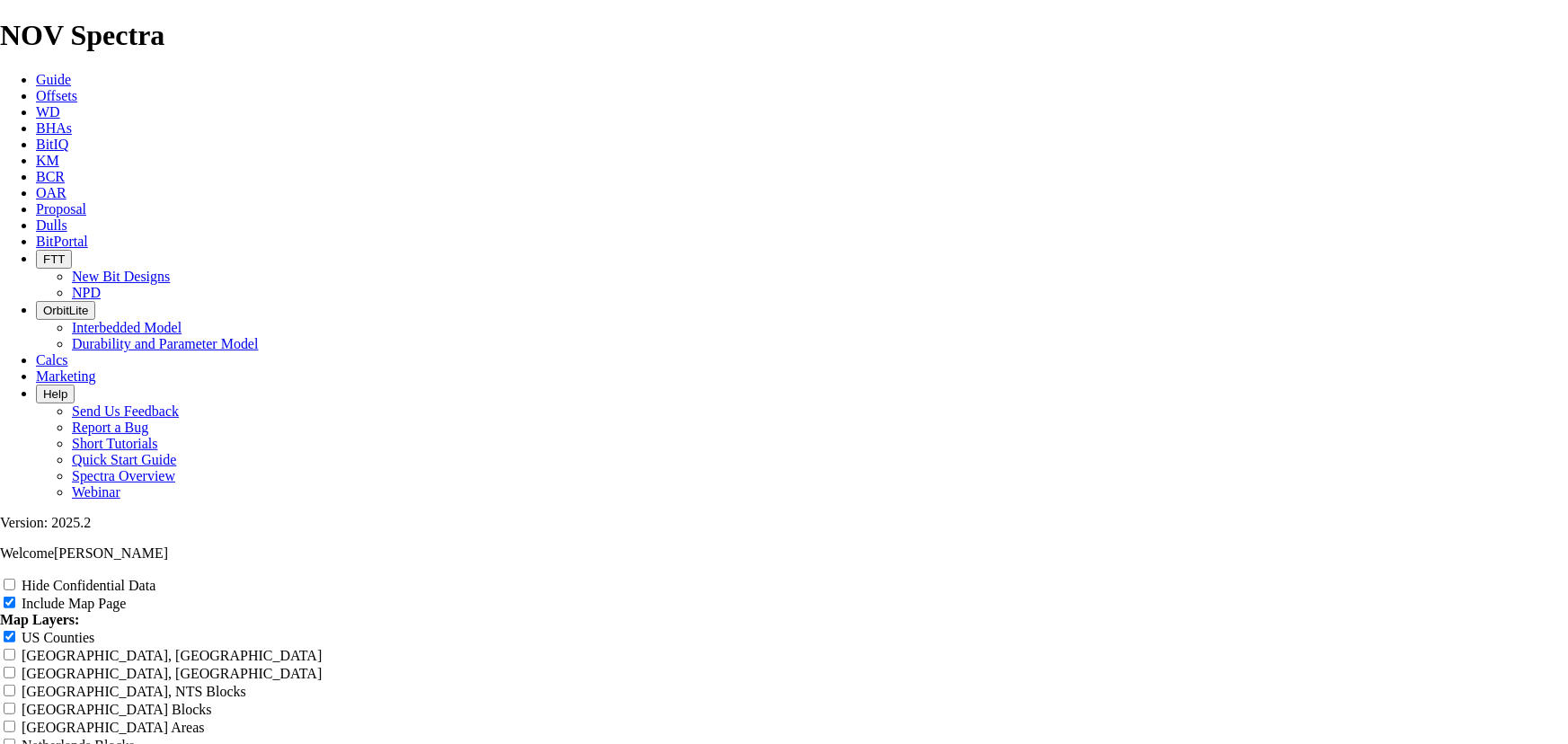
type input "8.75 TKC66-CO1"
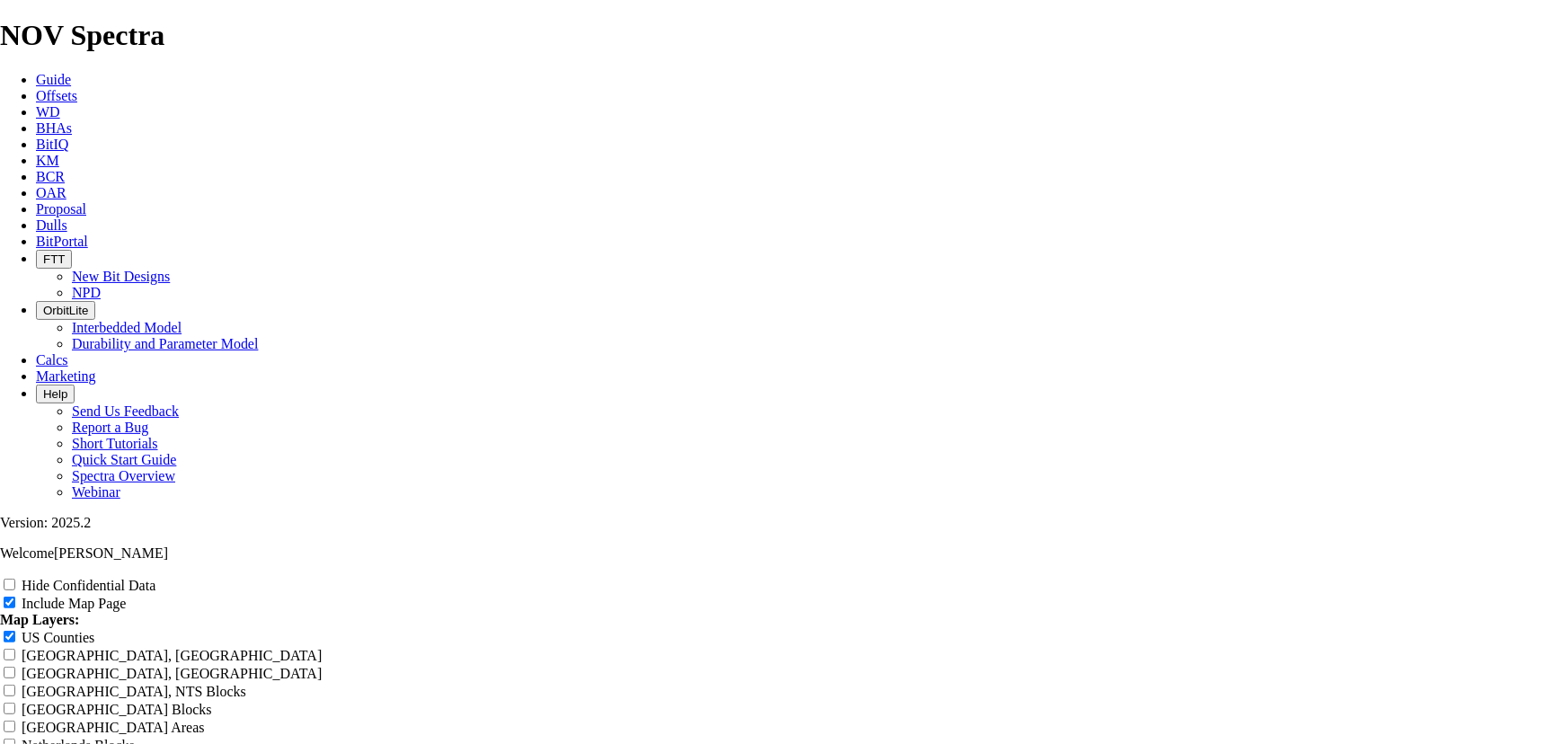
type input "8.75 TKC66-CO1 -"
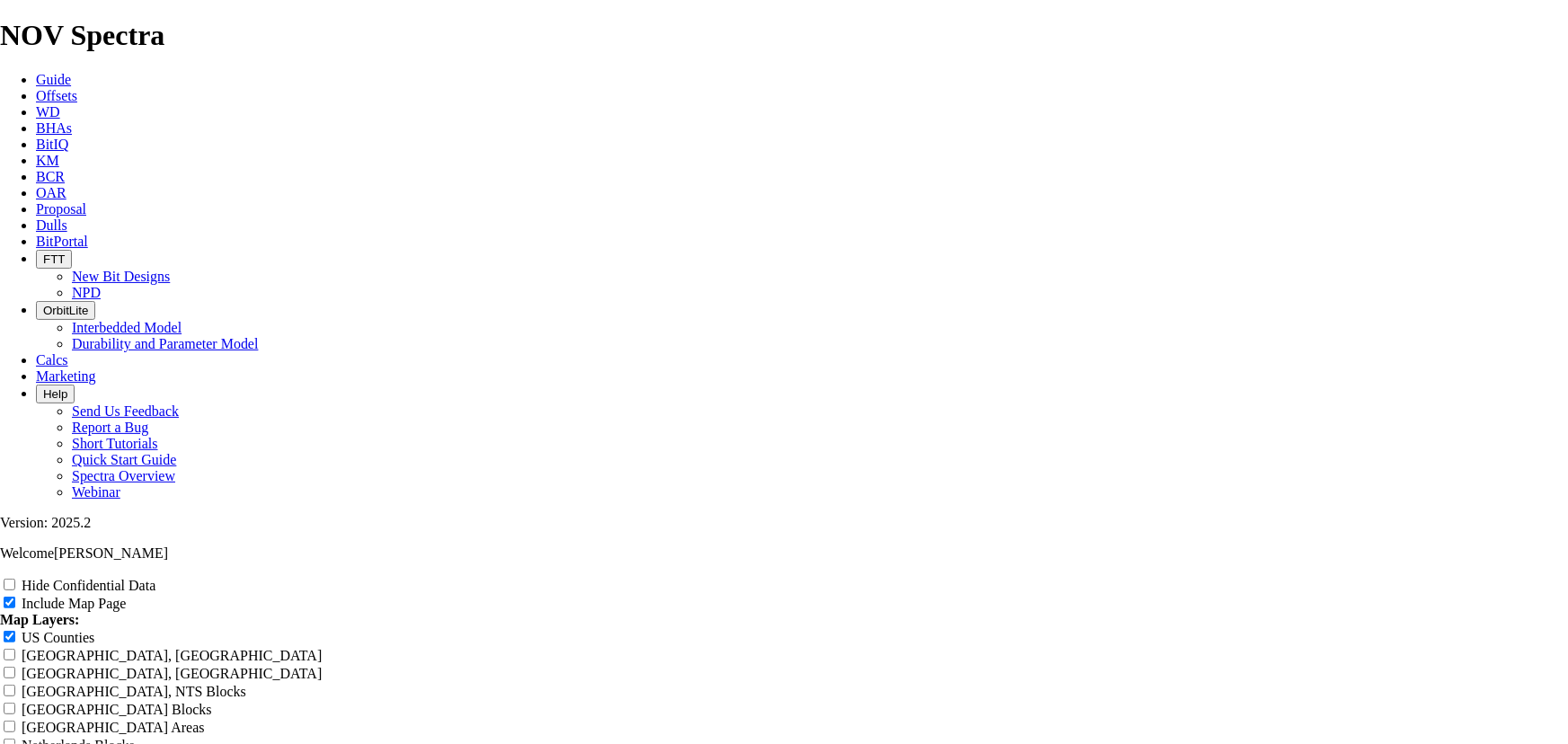
type input "8.75 TKC66-CO1 -"
type input "8.75 TKC66-CO1 - B"
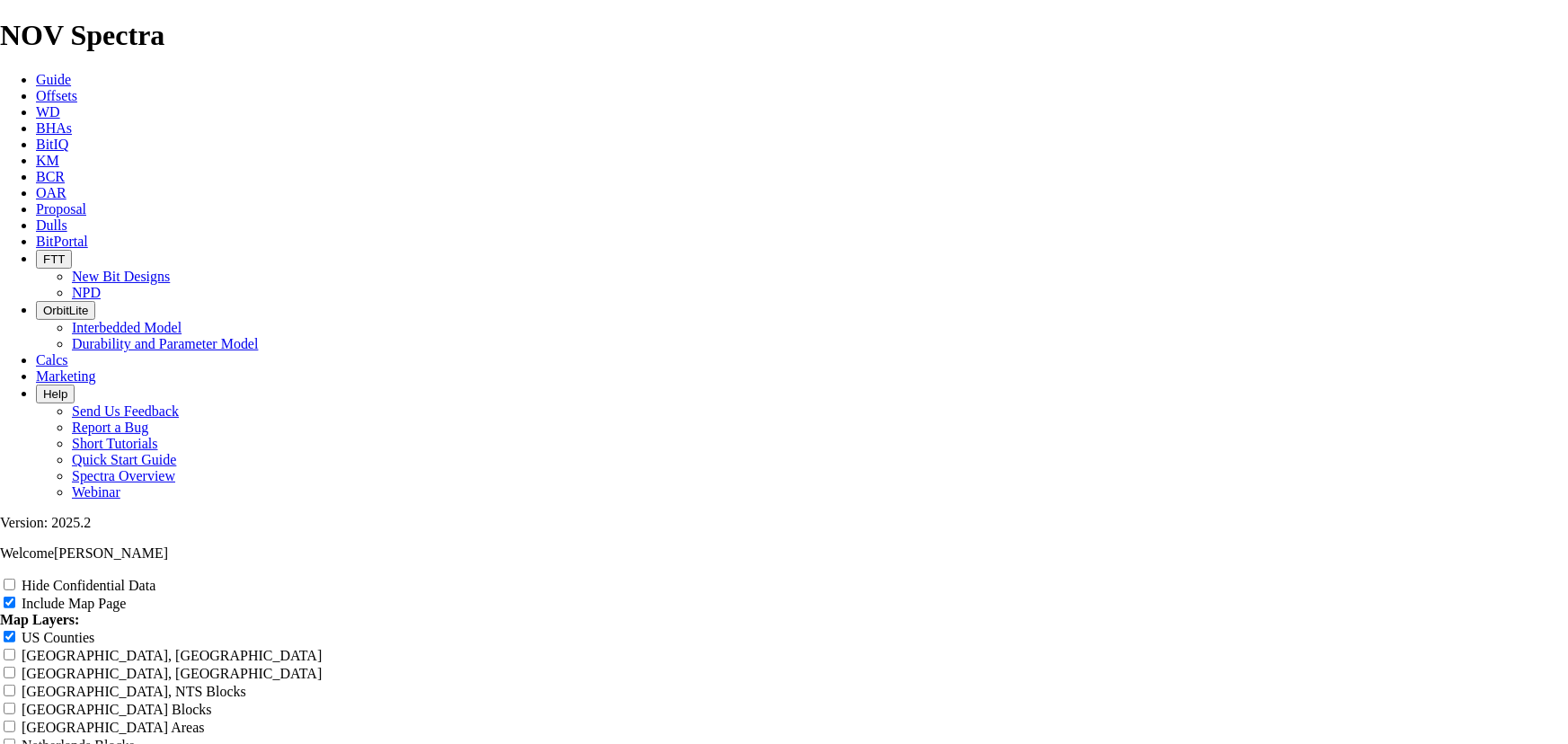
type input "8.75 TKC66-CO1 - B"
type input "8.75 TKC66-CO1 - BR"
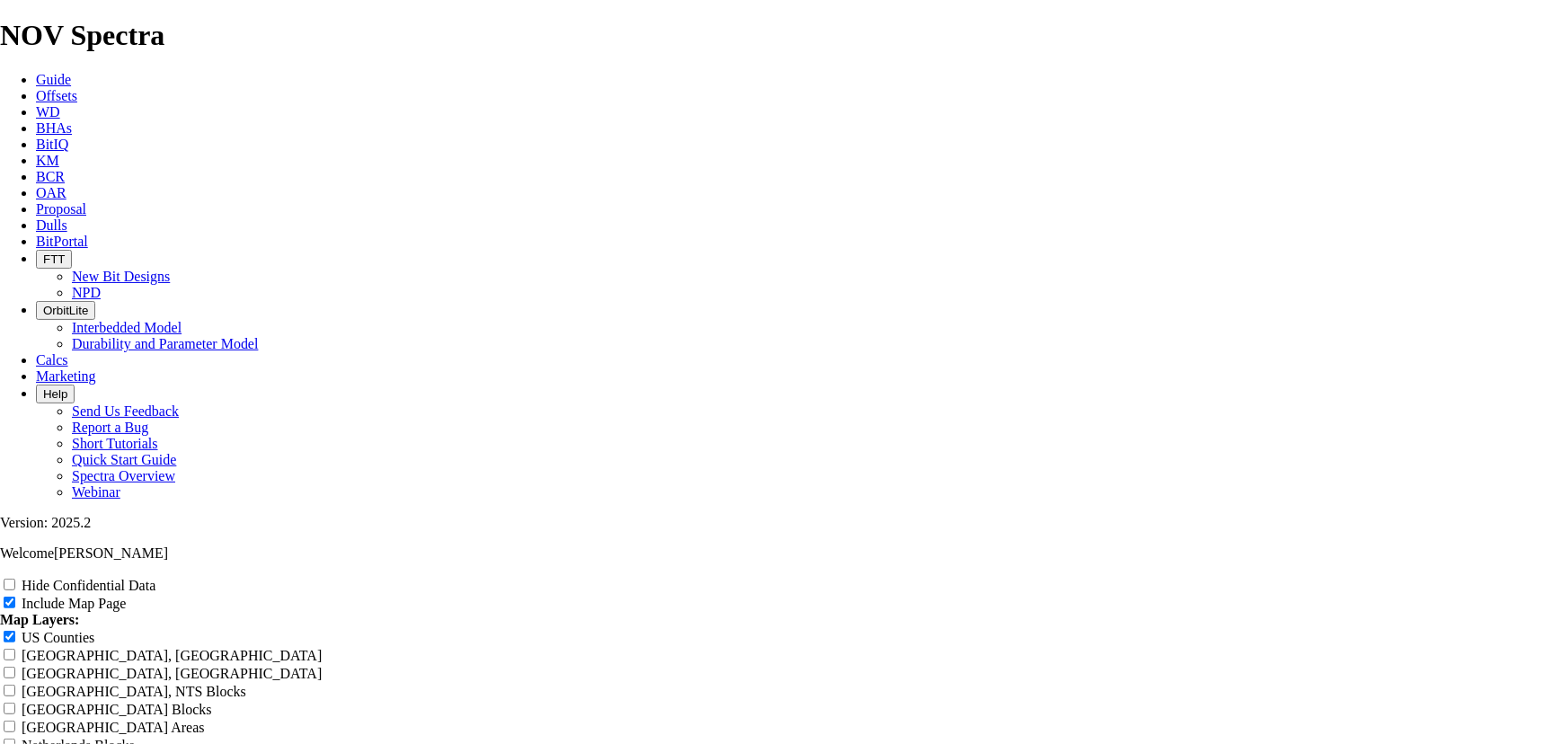
type input "8.75 TKC66-CO1 - BR"
type input "8.75 TKC66-CO1 - BRe"
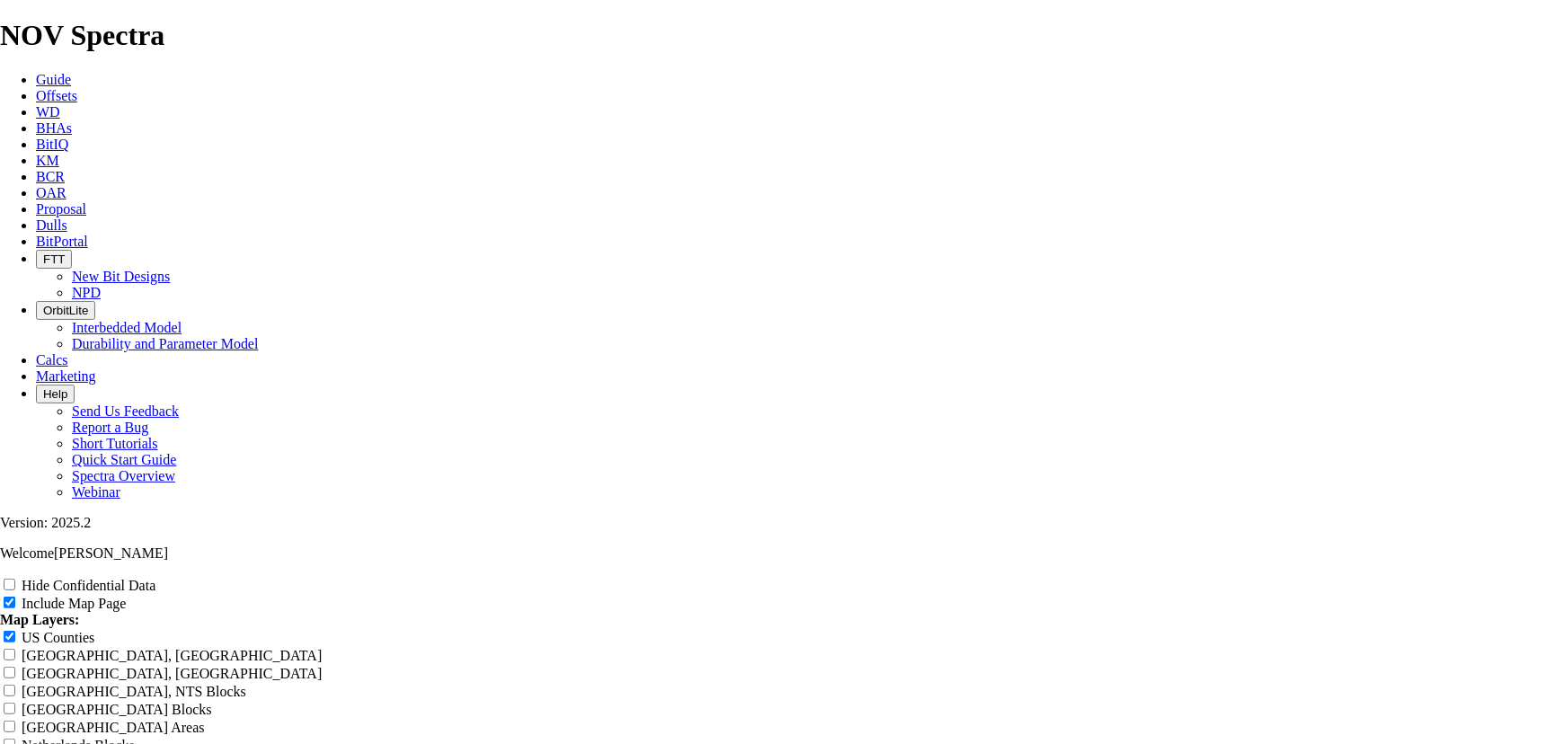
type input "8.75 TKC66-CO1 - BRe"
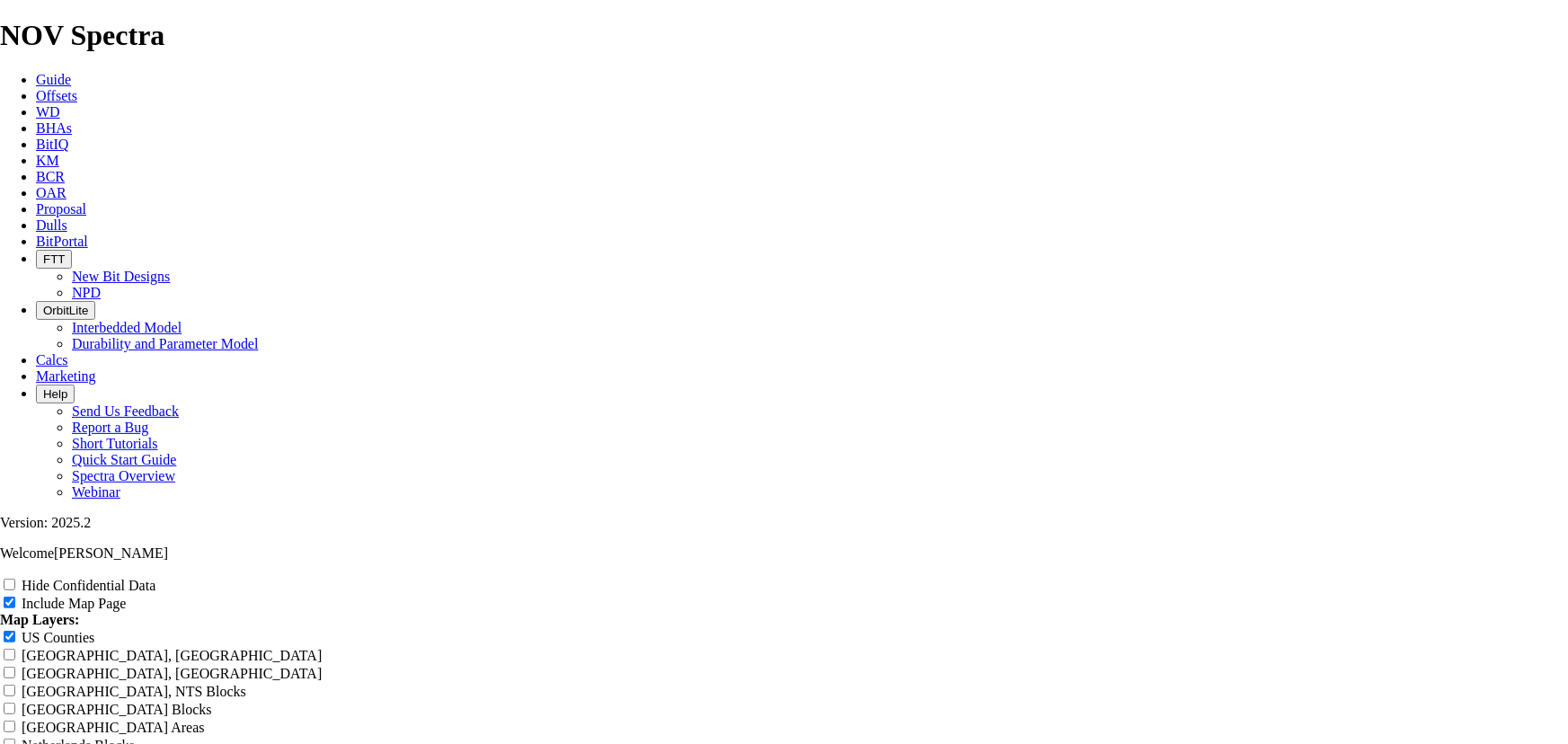
type input "8.75 TKC66-CO1 - BR"
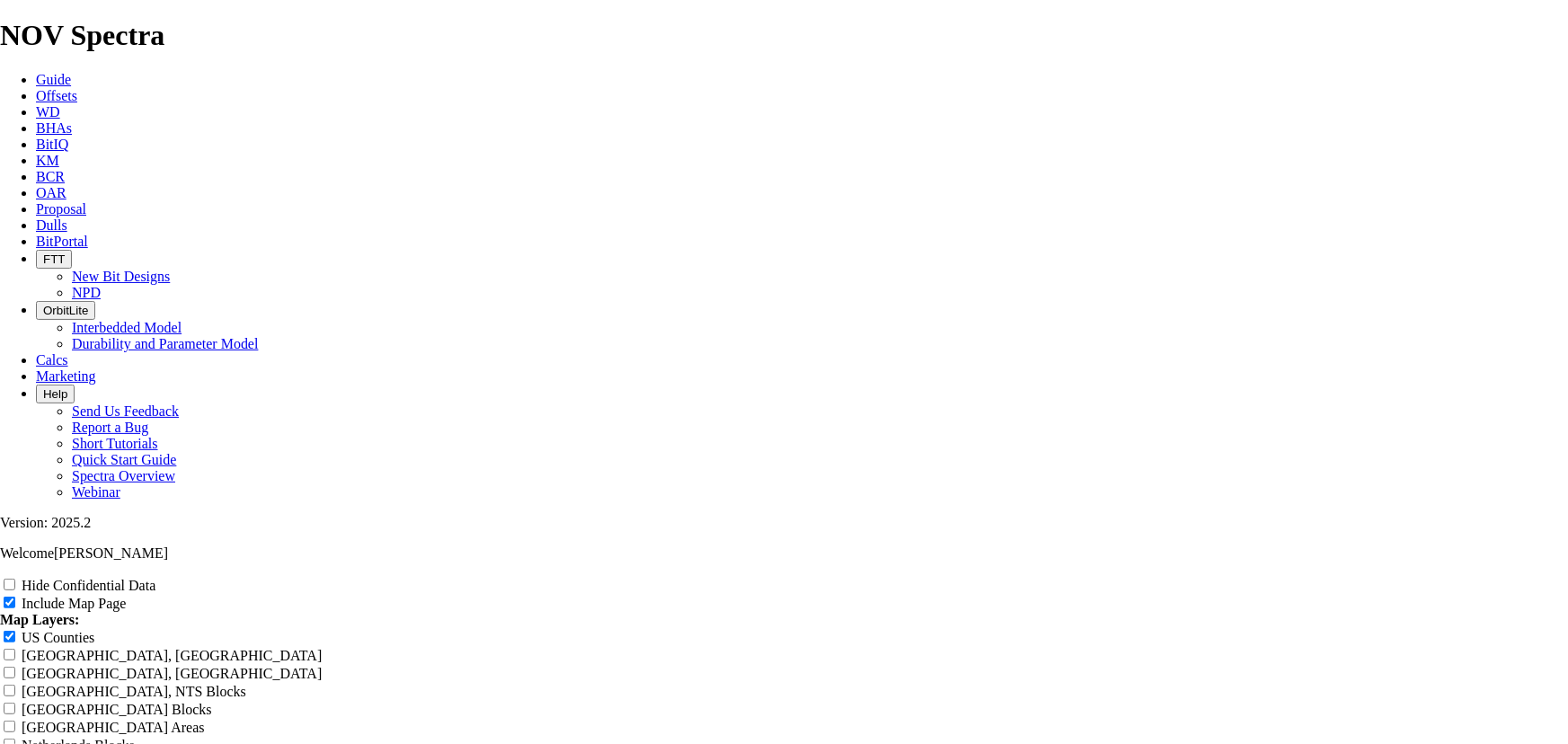
type input "8.75 TKC66-CO1 - BR"
type input "8.75 TKC66-CO1 - B"
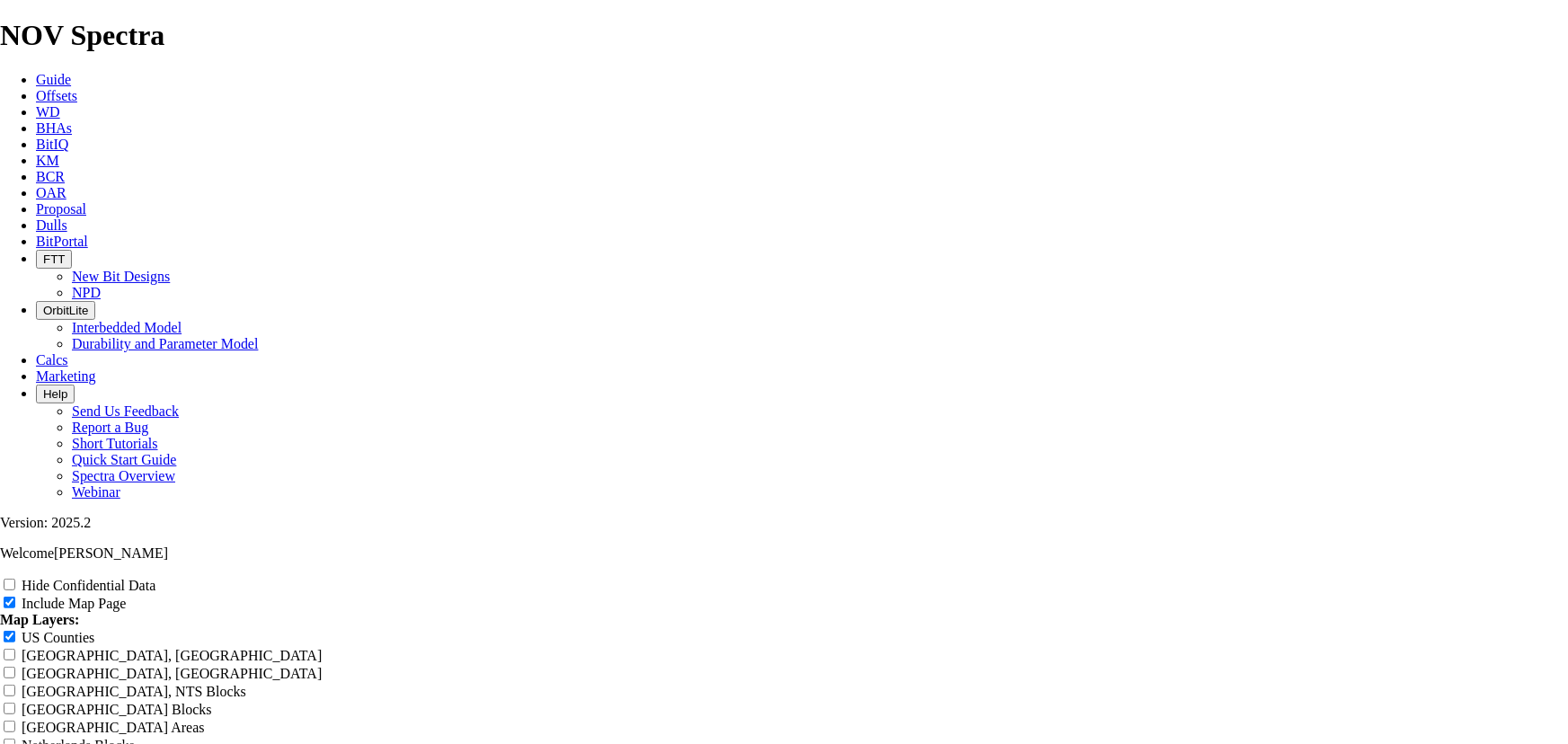
type input "8.75 TKC66-CO1 - B"
type input "8.75 TKC66-CO1 -"
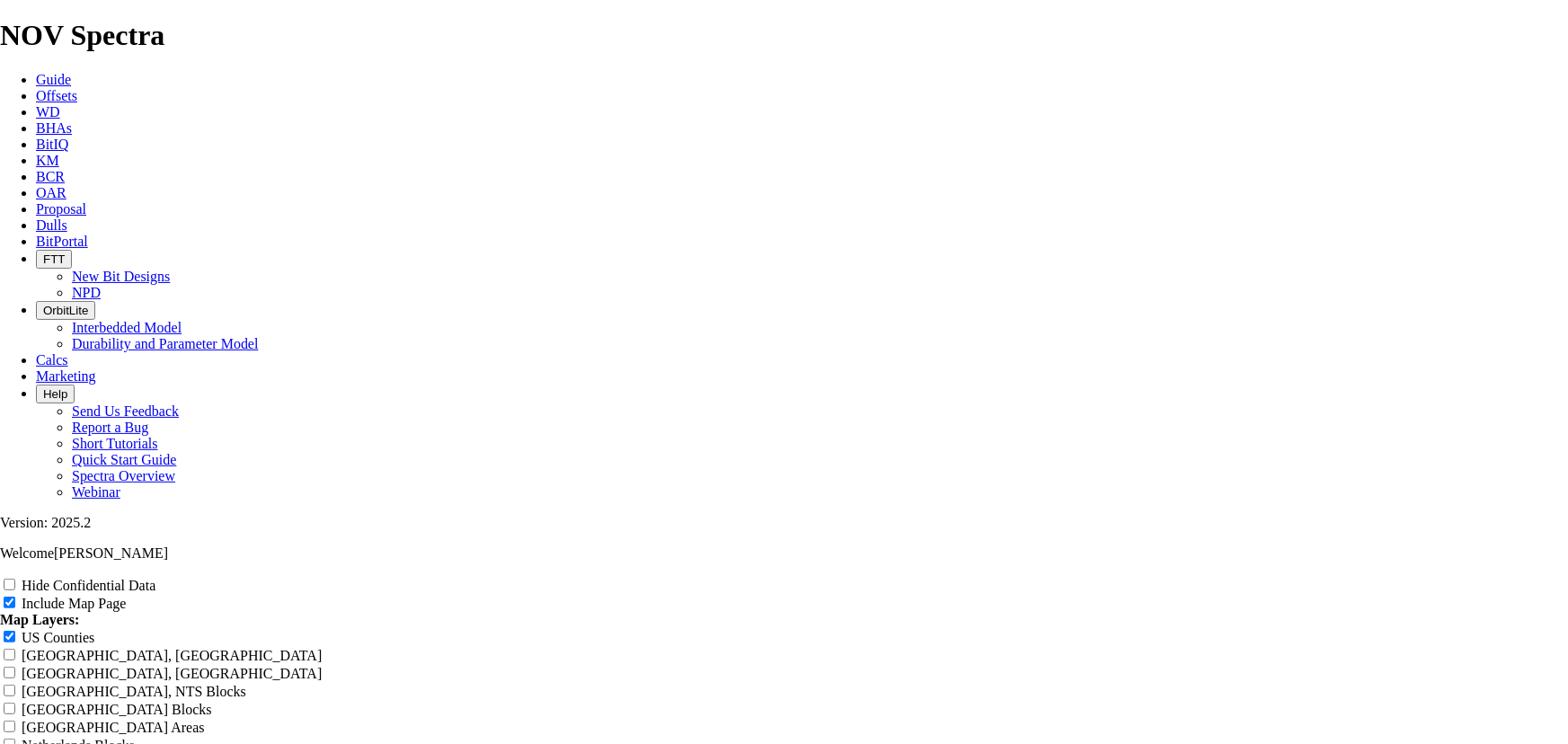
type input "8.75 TKC66-CO1 -"
type input "8.75 TKC66-CO1 - D"
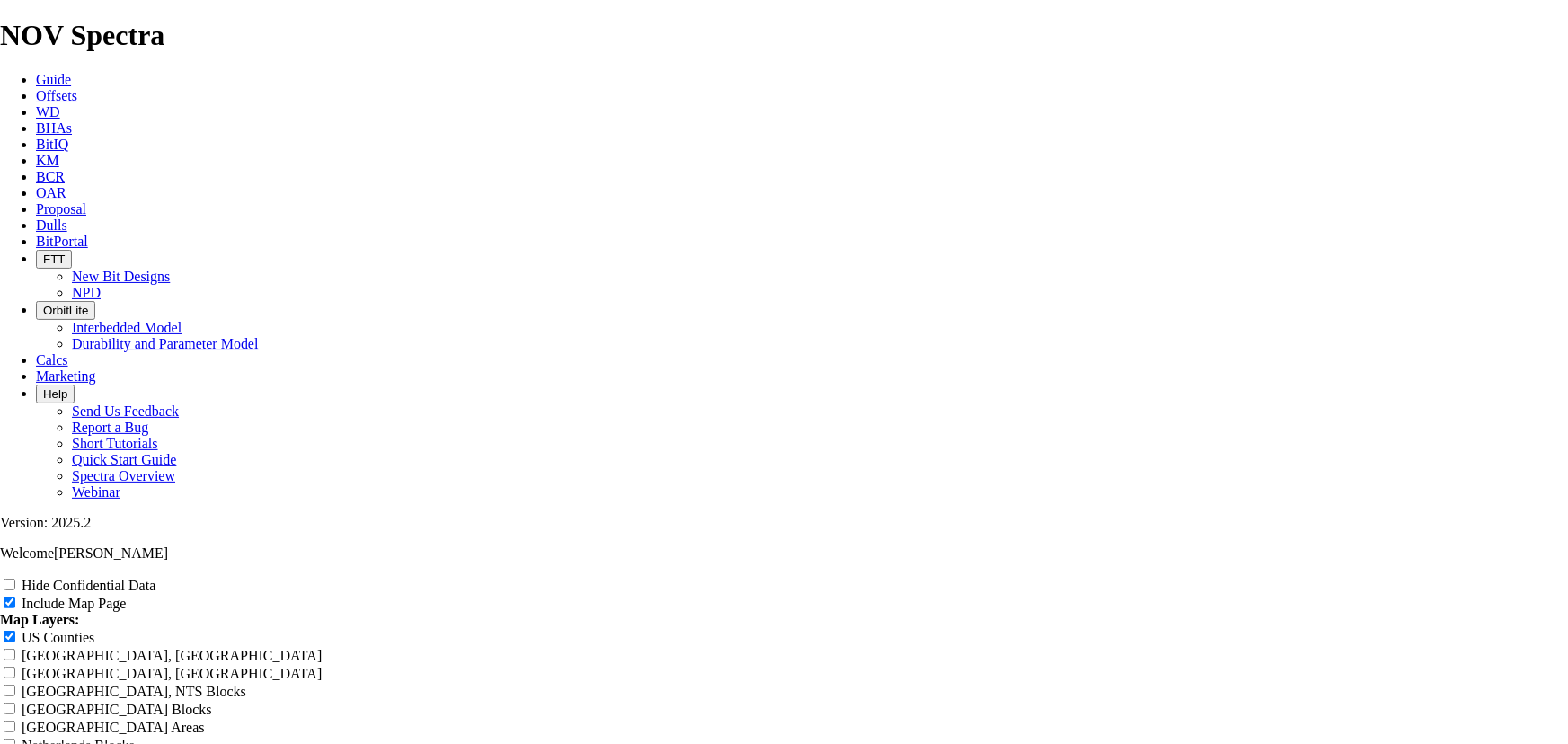
type input "8.75 TKC66-CO1 - D"
type input "8.75 TKC66-CO1 - DO"
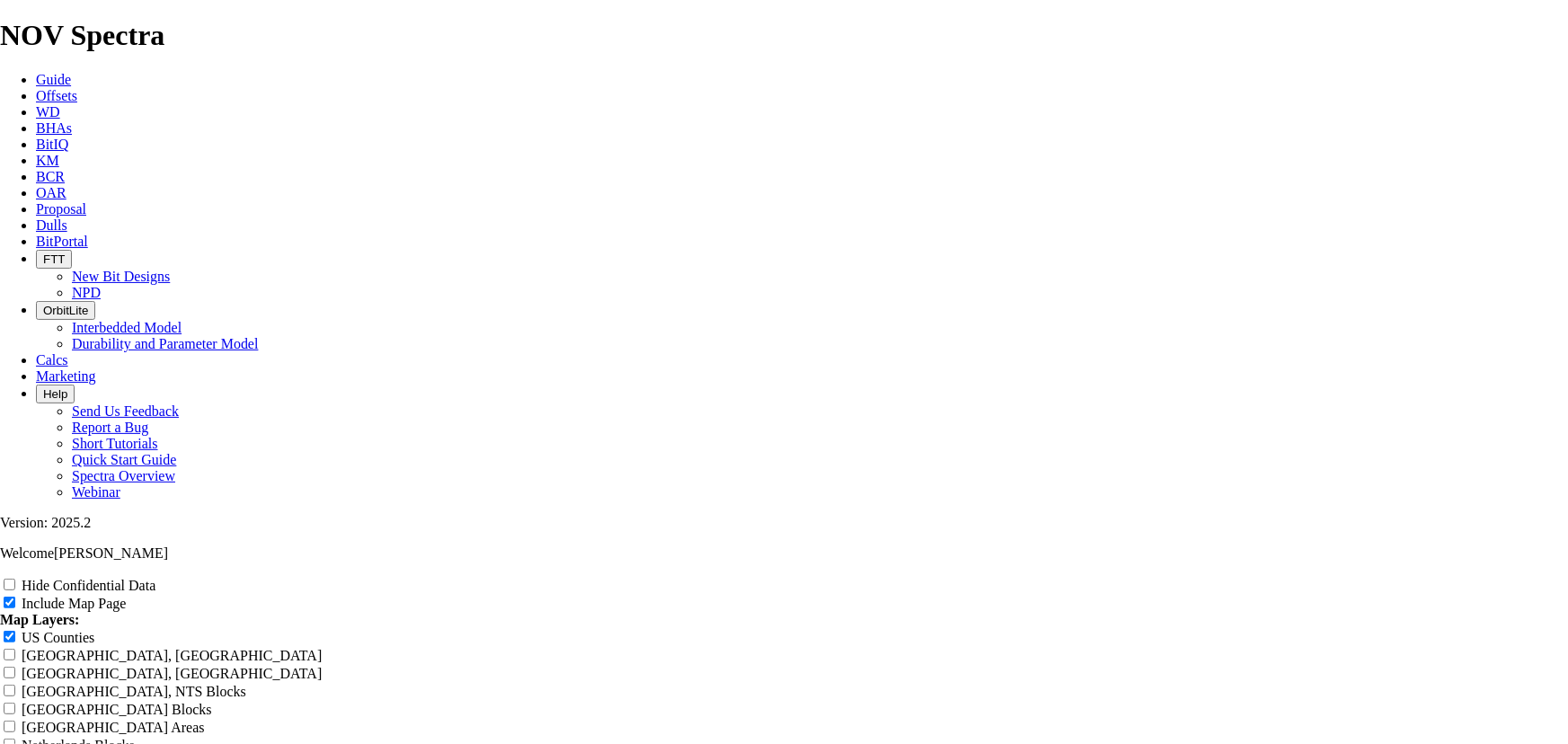
type input "8.75 TKC66-CO1 - DO"
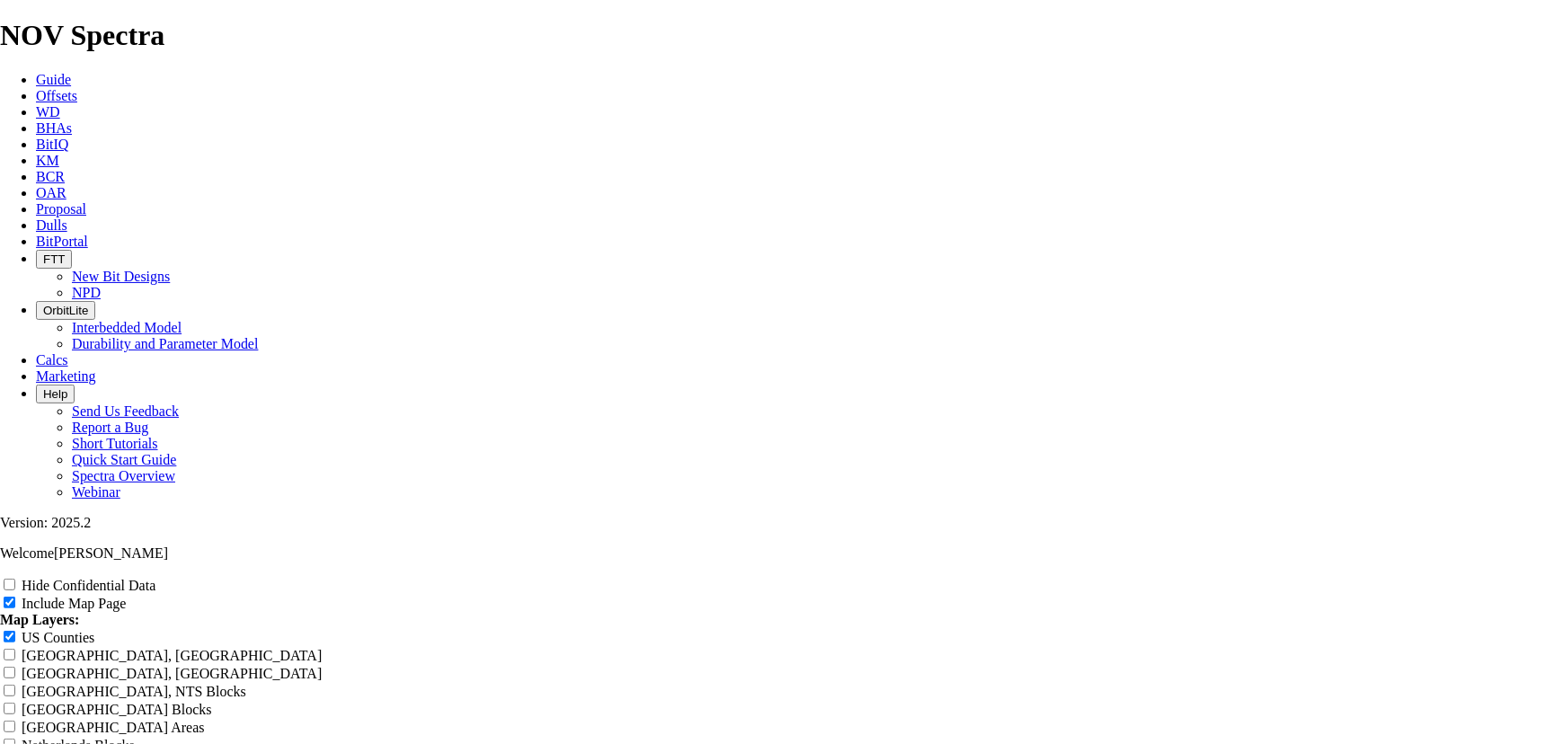
type input "8.75 TKC66-CO1 - D"
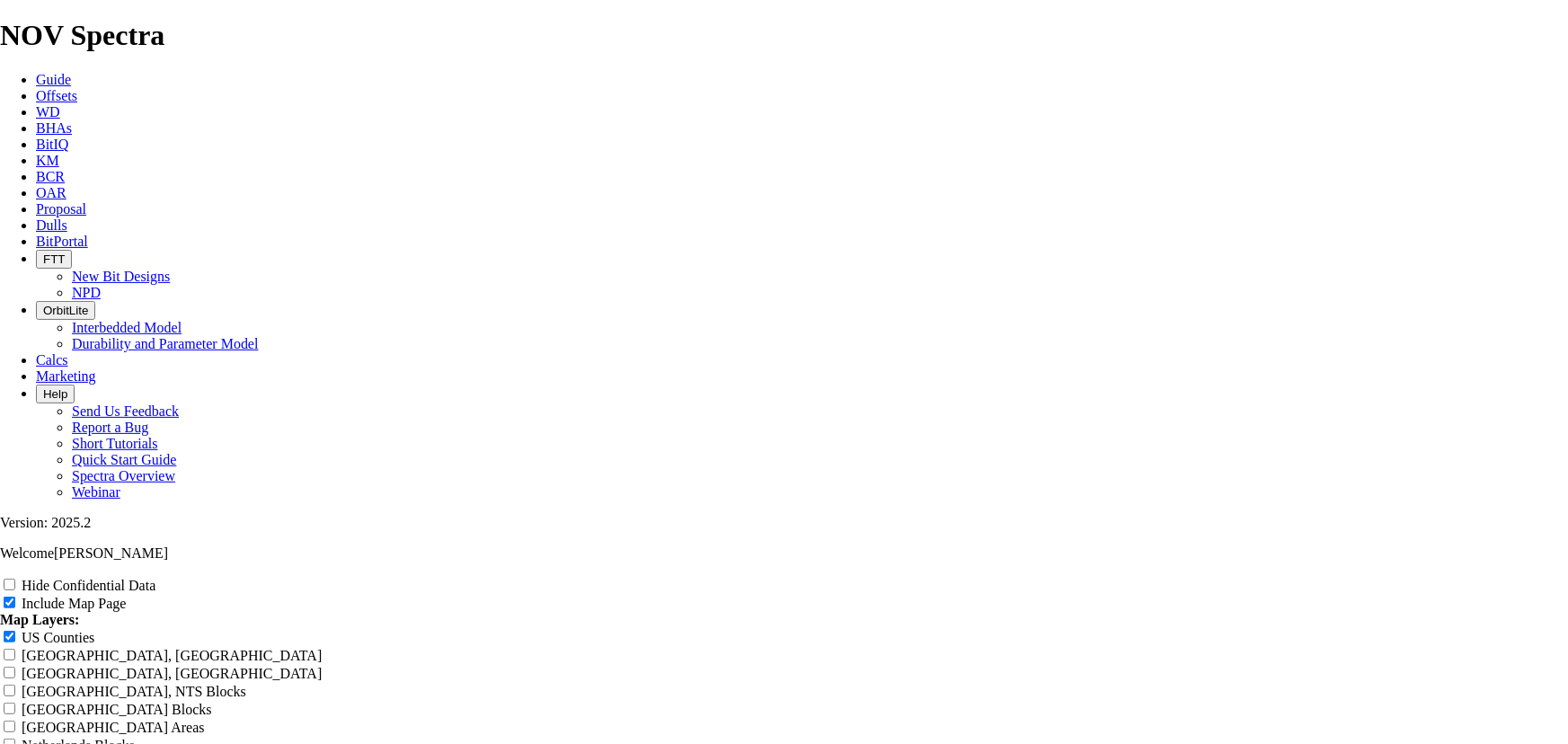
type input "8.75 TKC66-CO1 - D"
type input "8.75 TKC66-CO1 - Do"
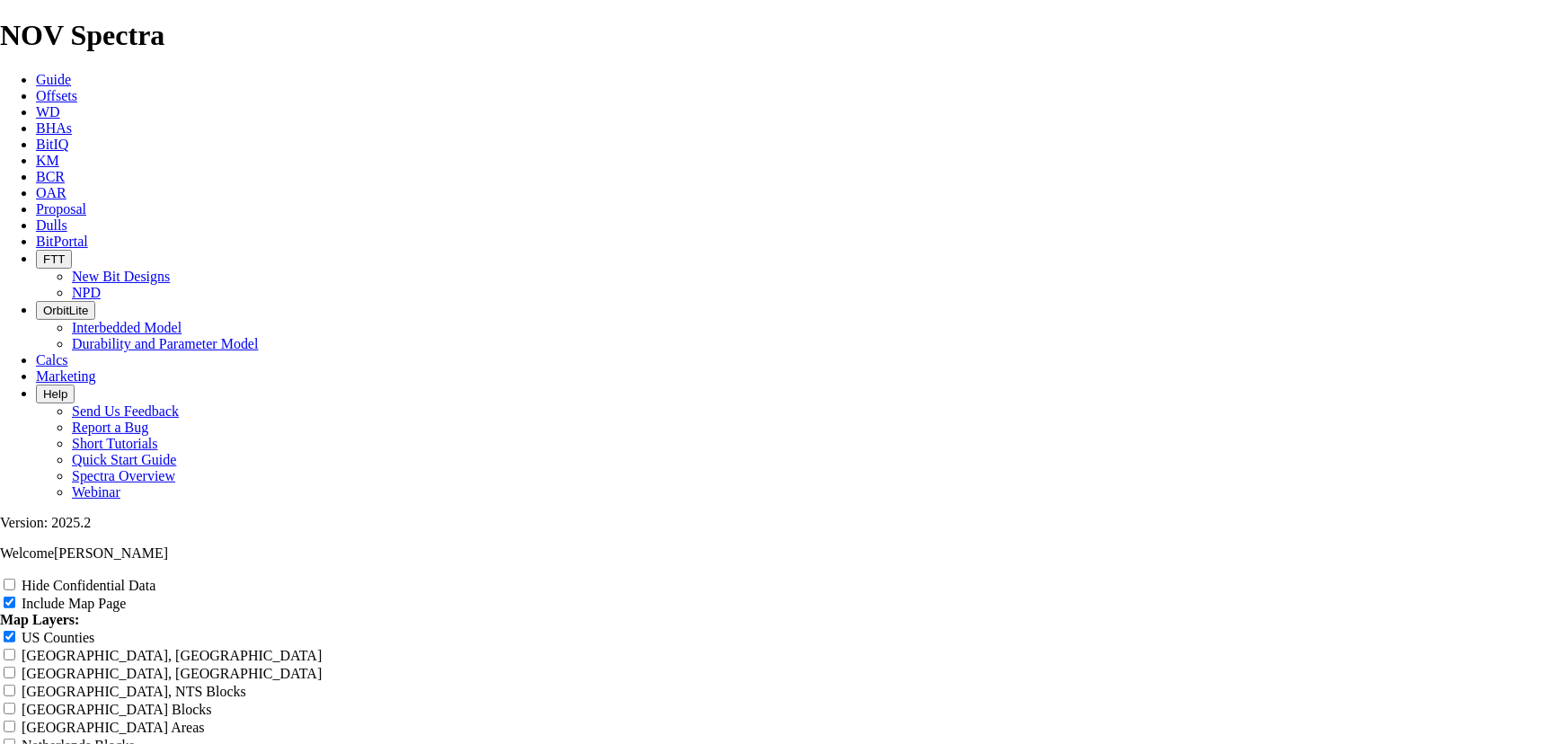
type input "8.75 TKC66-CO1 - Do"
type input "8.75 TKC66-CO1 - Dom"
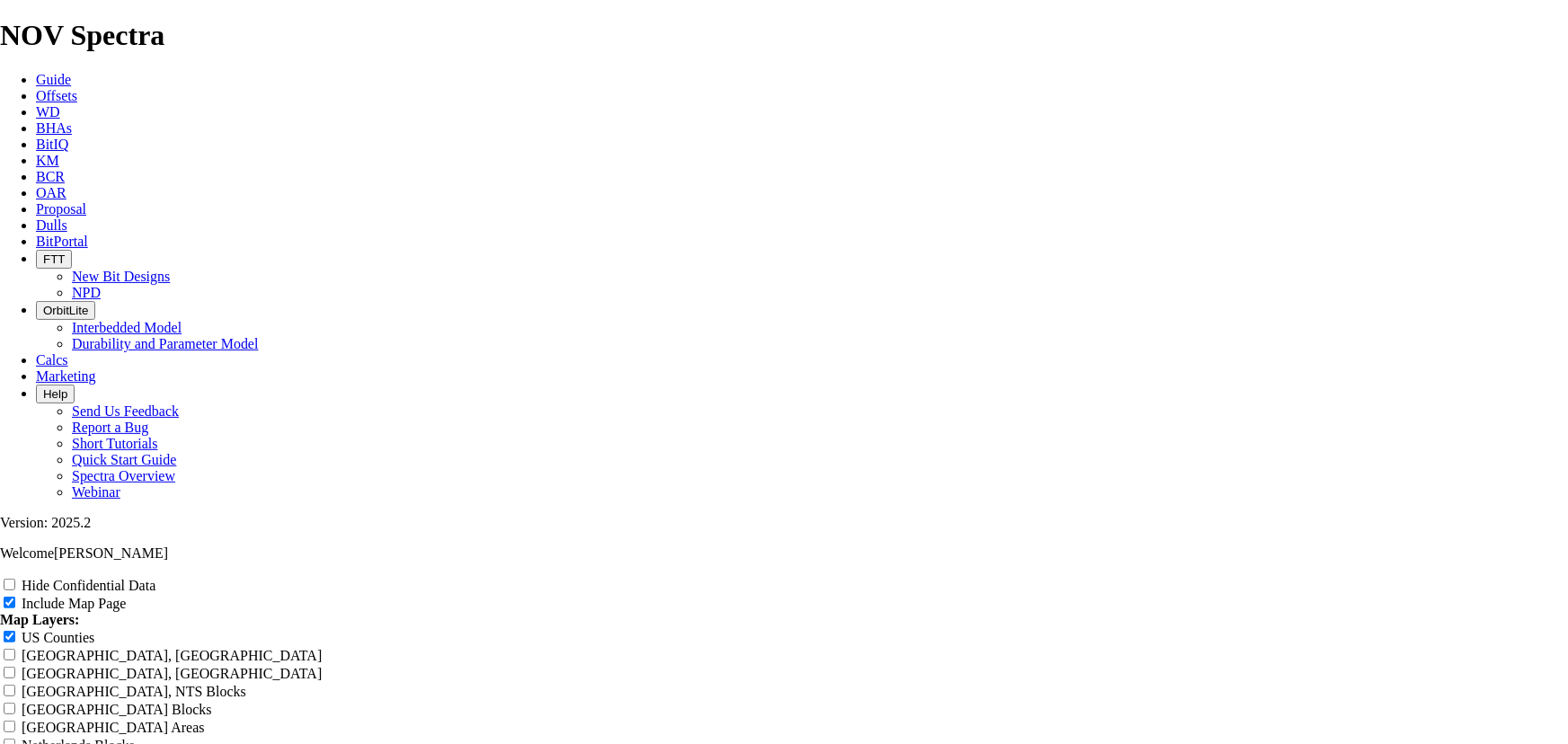
type input "8.75 TKC66-CO1 - Dom"
type input "8.75 TKC66-CO1 - Domi"
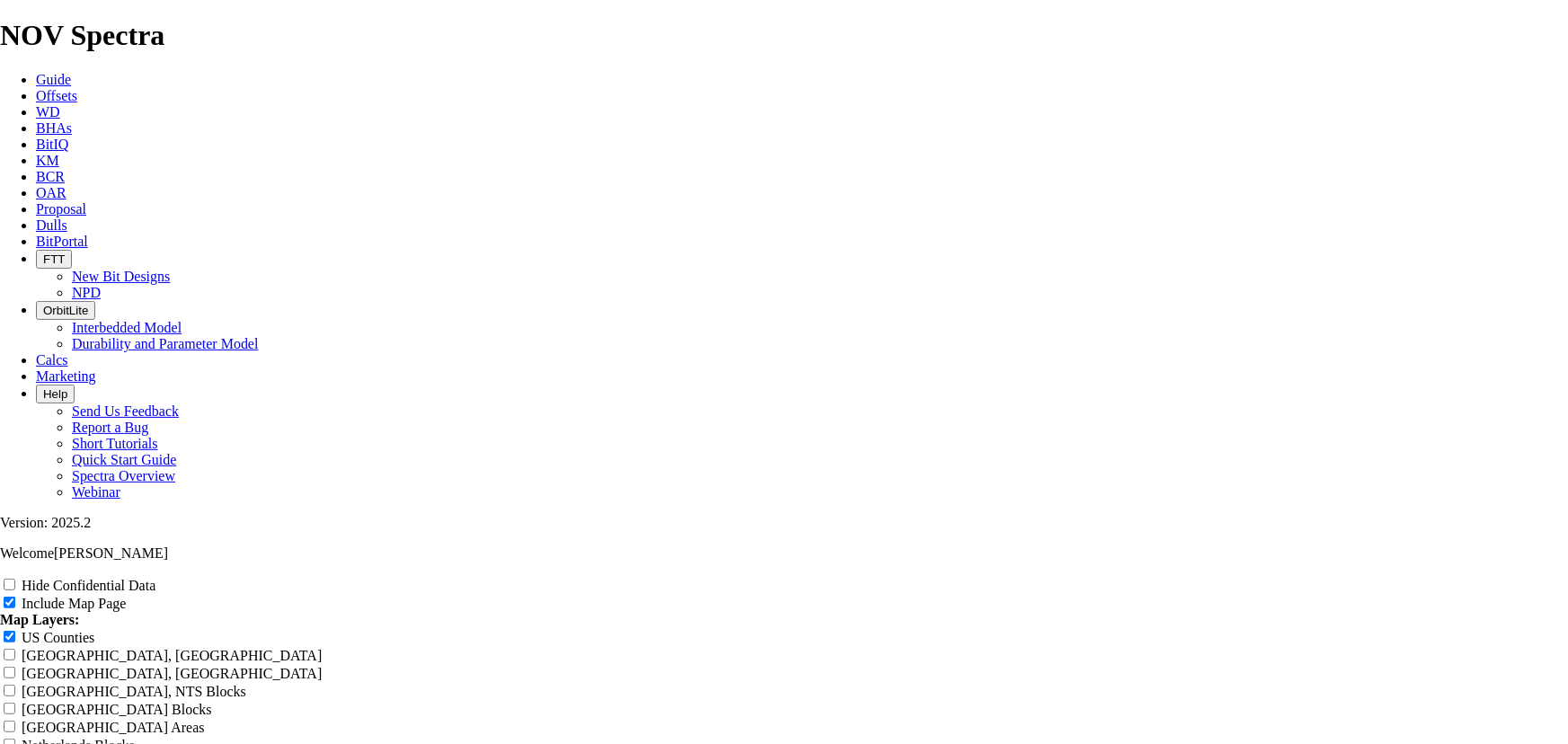
type input "8.75 TKC66-CO1 - Domi"
type input "8.75 TKC66-CO1 - Domin"
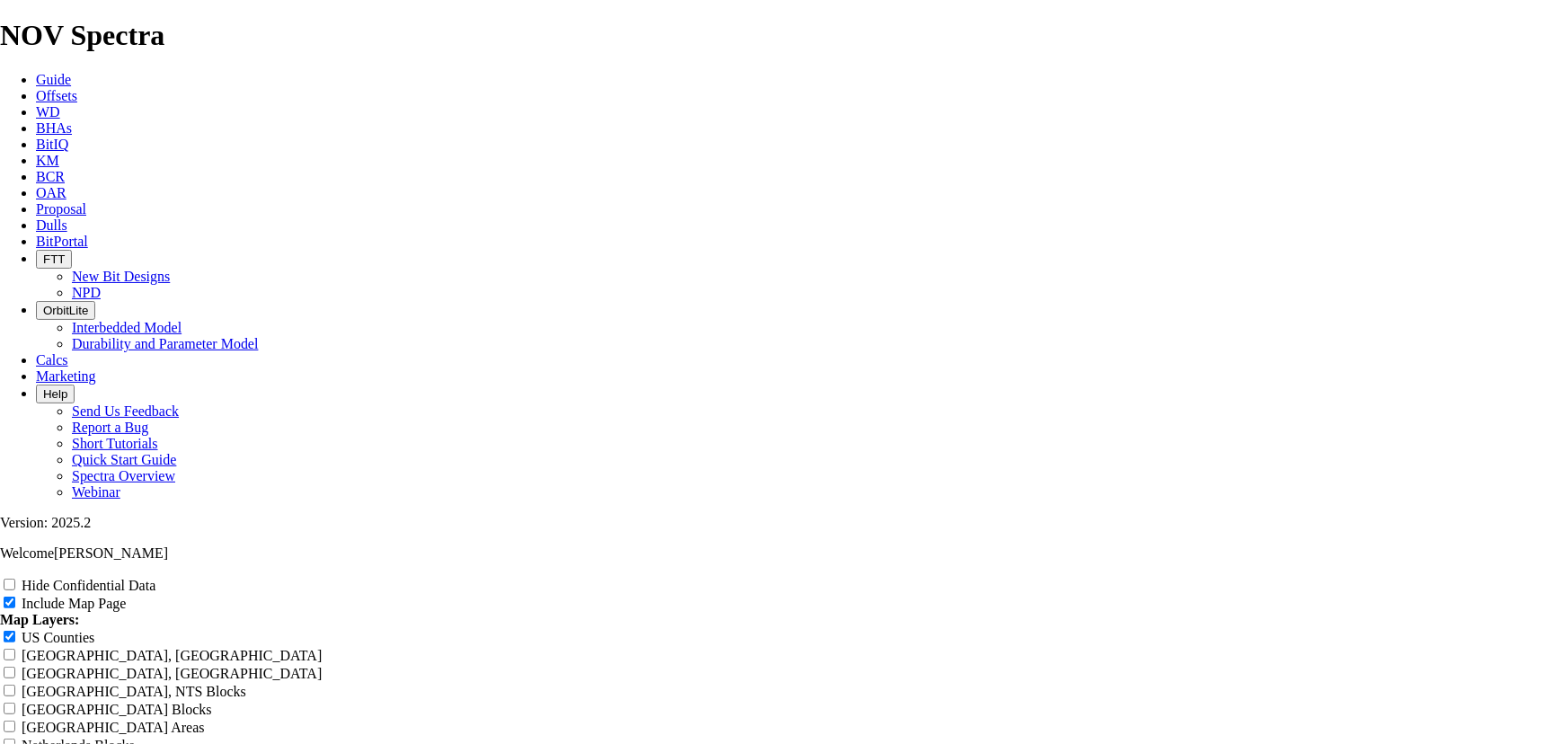
type input "8.75 TKC66-CO1 - Domin"
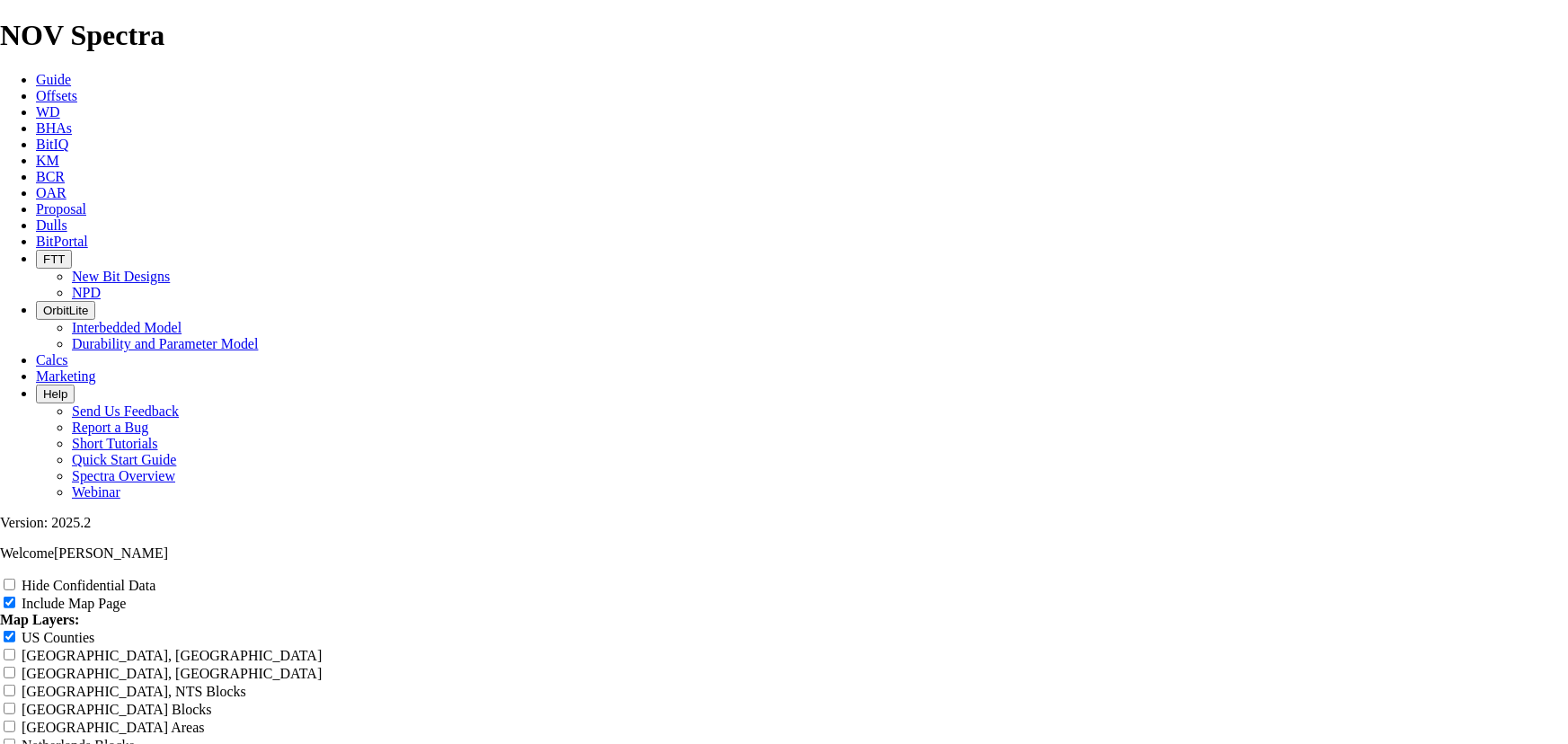
type input "8.75 TKC66-CO1 - Domina"
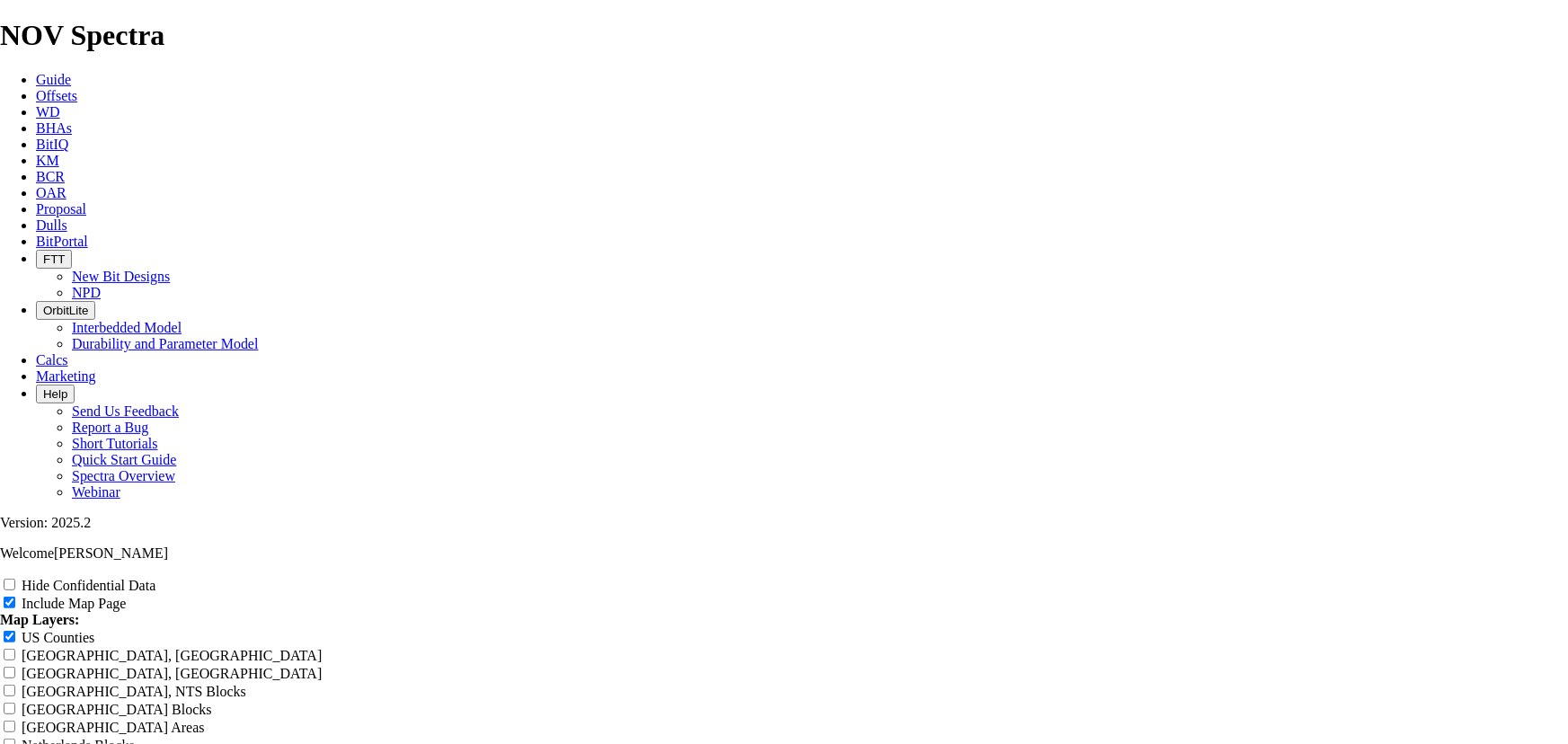
type input "8.75 TKC66-CO1 - Domina"
type input "8.75 TKC66-CO1 - Dominat"
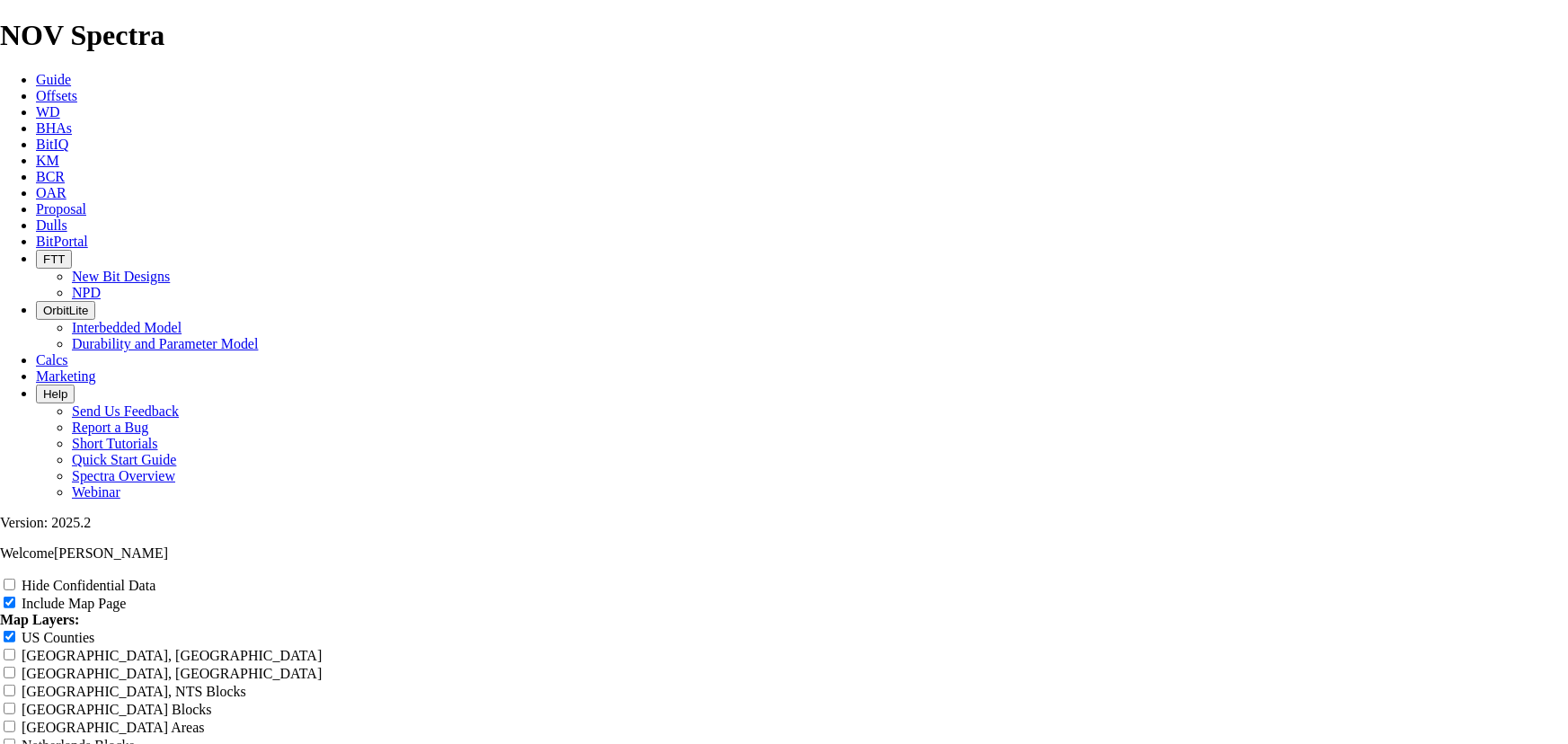
type input "8.75 TKC66-CO1 - Dominat"
type input "8.75 TKC66-CO1 - Dominate"
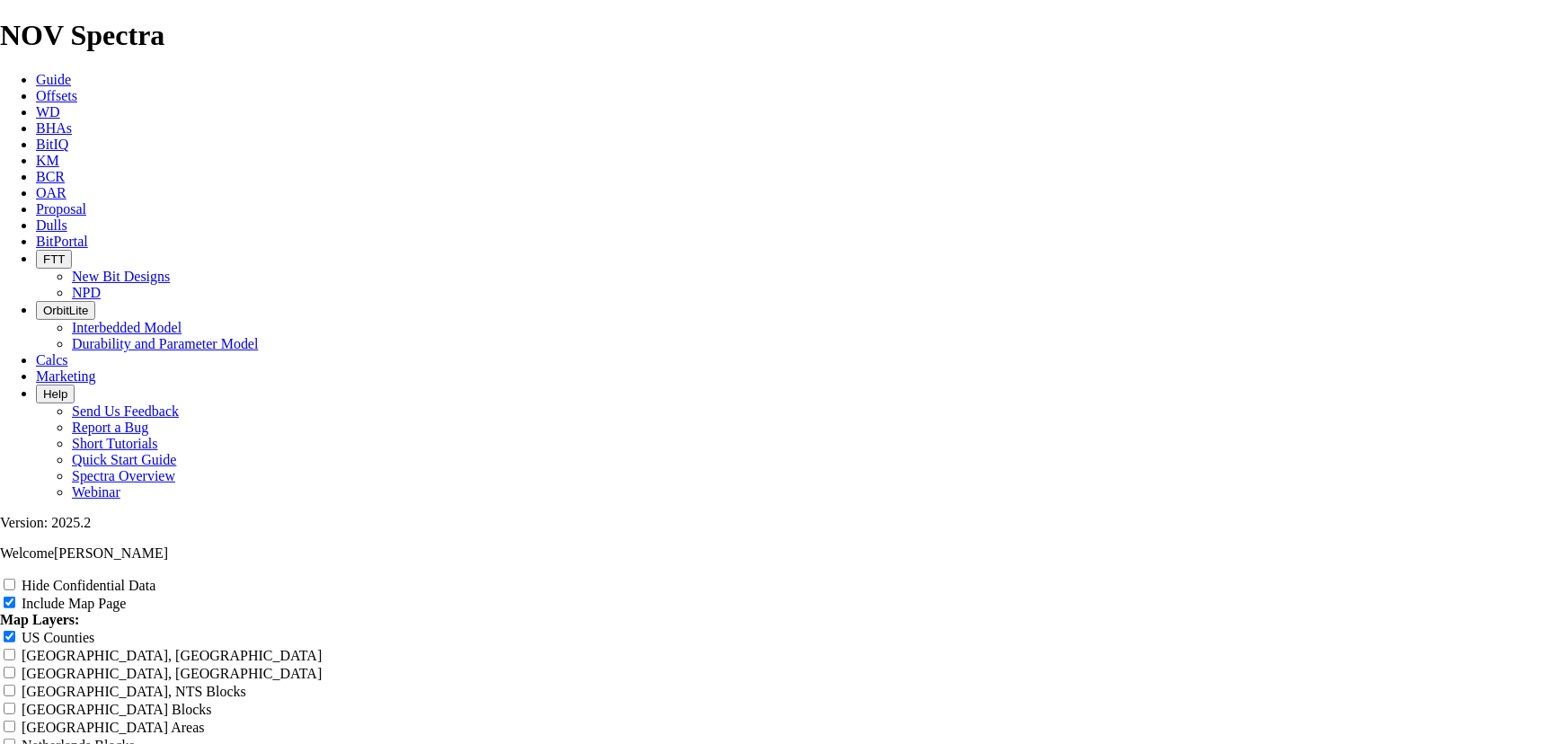
type input "8.75 TKC66-CO1 - Dominate"
type input "8.75 TKC66-CO1 - Dominates"
drag, startPoint x: 837, startPoint y: 283, endPoint x: 783, endPoint y: 288, distance: 54.2
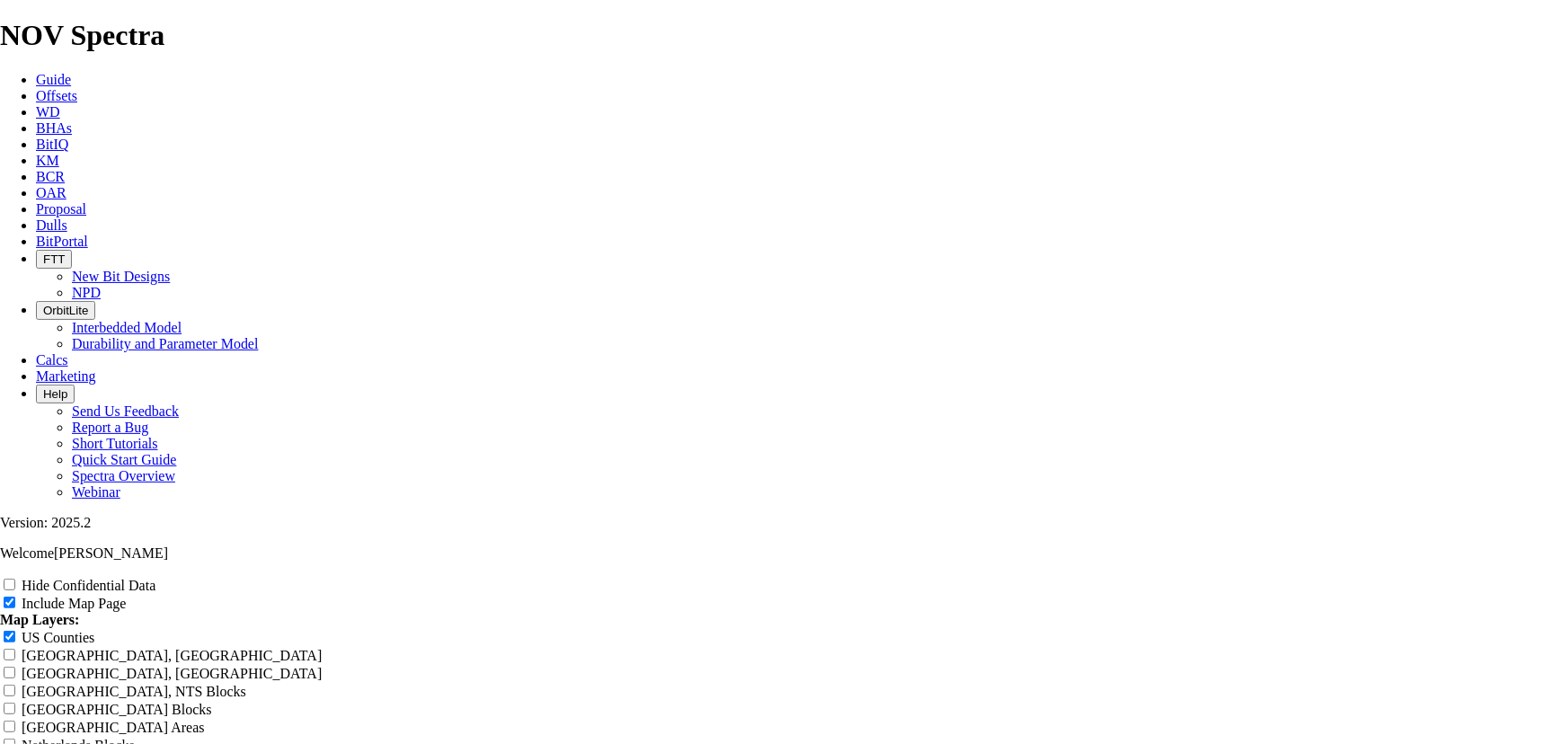
drag, startPoint x: 959, startPoint y: 285, endPoint x: 892, endPoint y: 290, distance: 67.2
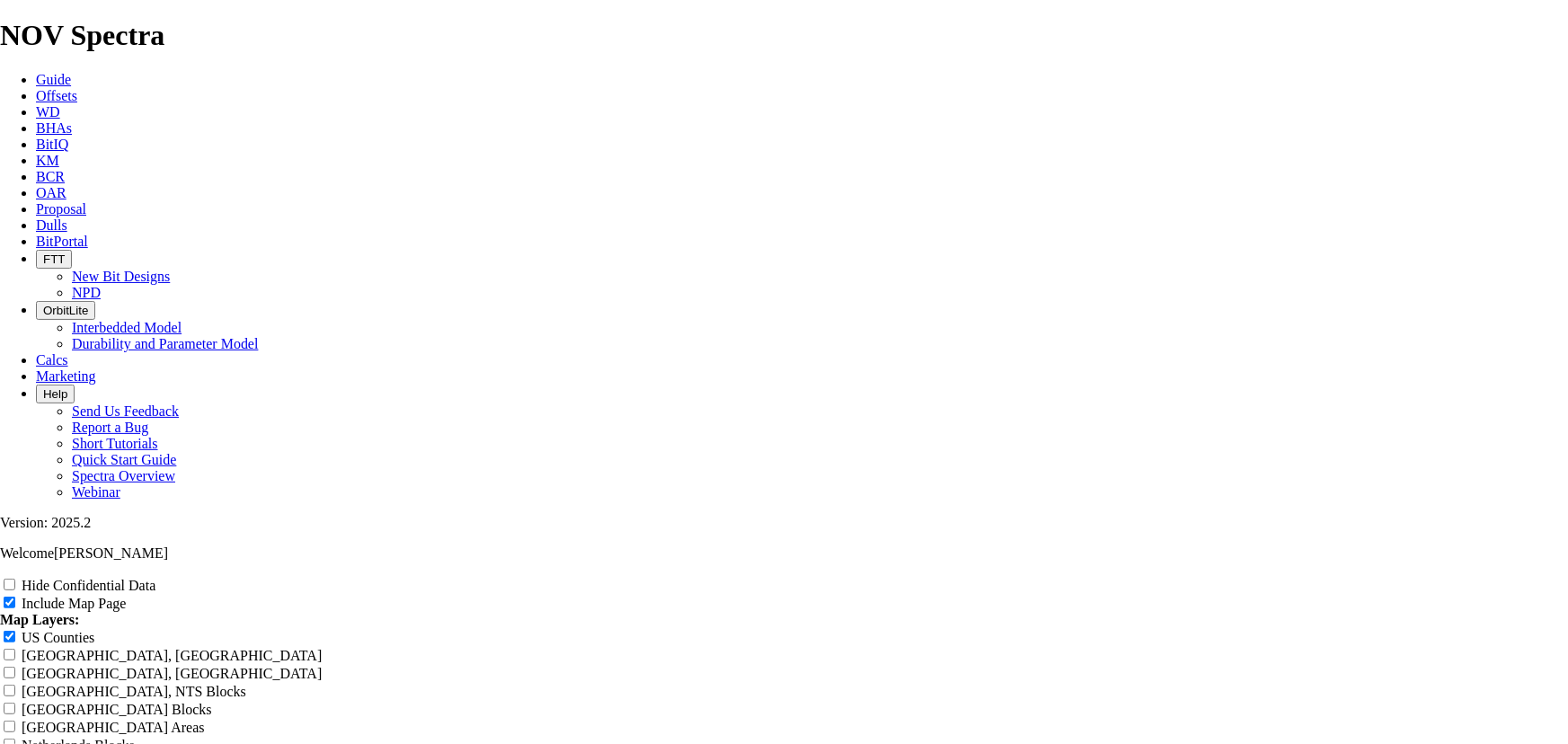
drag, startPoint x: 906, startPoint y: 281, endPoint x: 908, endPoint y: 292, distance: 11.2
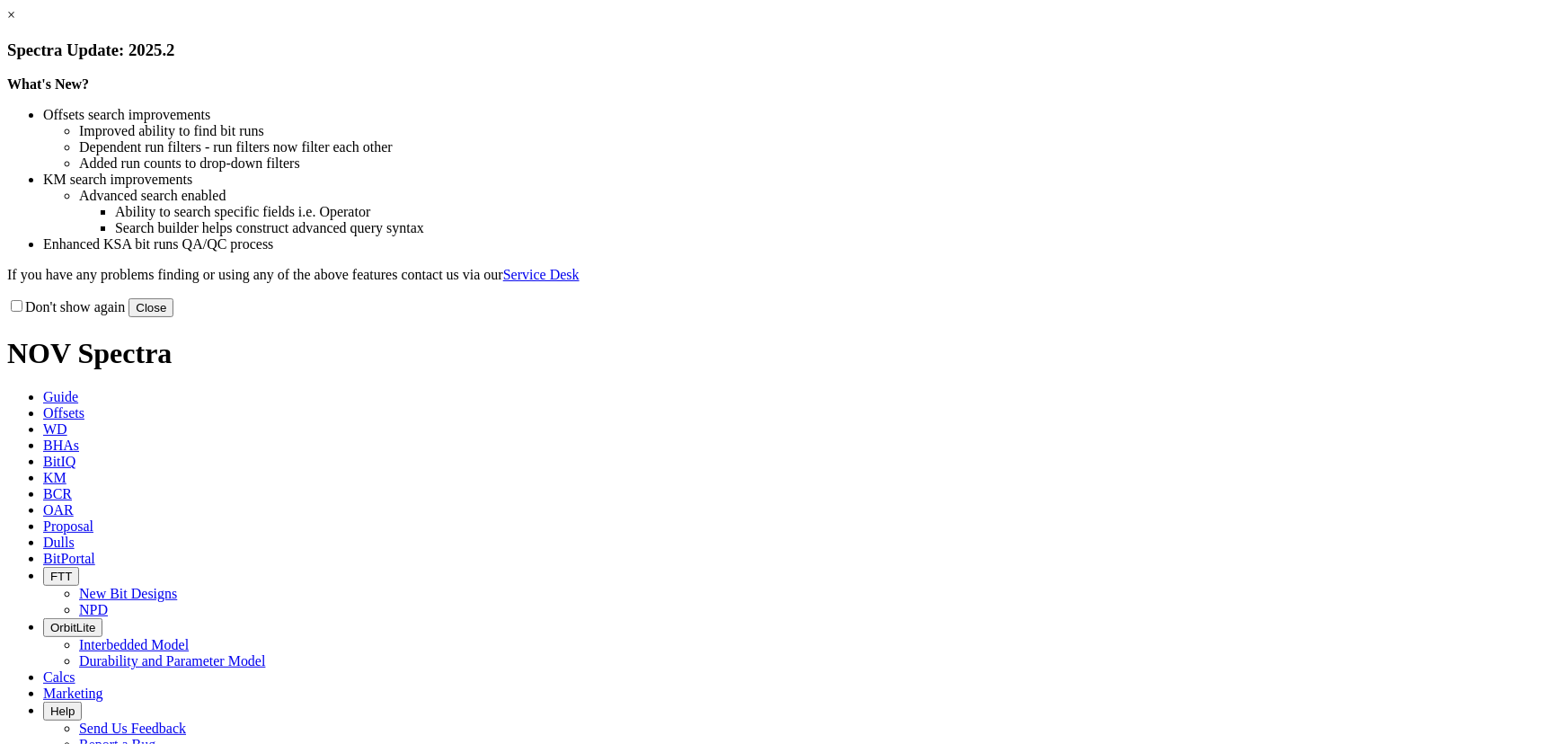
drag, startPoint x: 1122, startPoint y: 499, endPoint x: 1108, endPoint y: 477, distance: 26.1
click at [174, 318] on button "Close" at bounding box center [151, 308] width 45 height 19
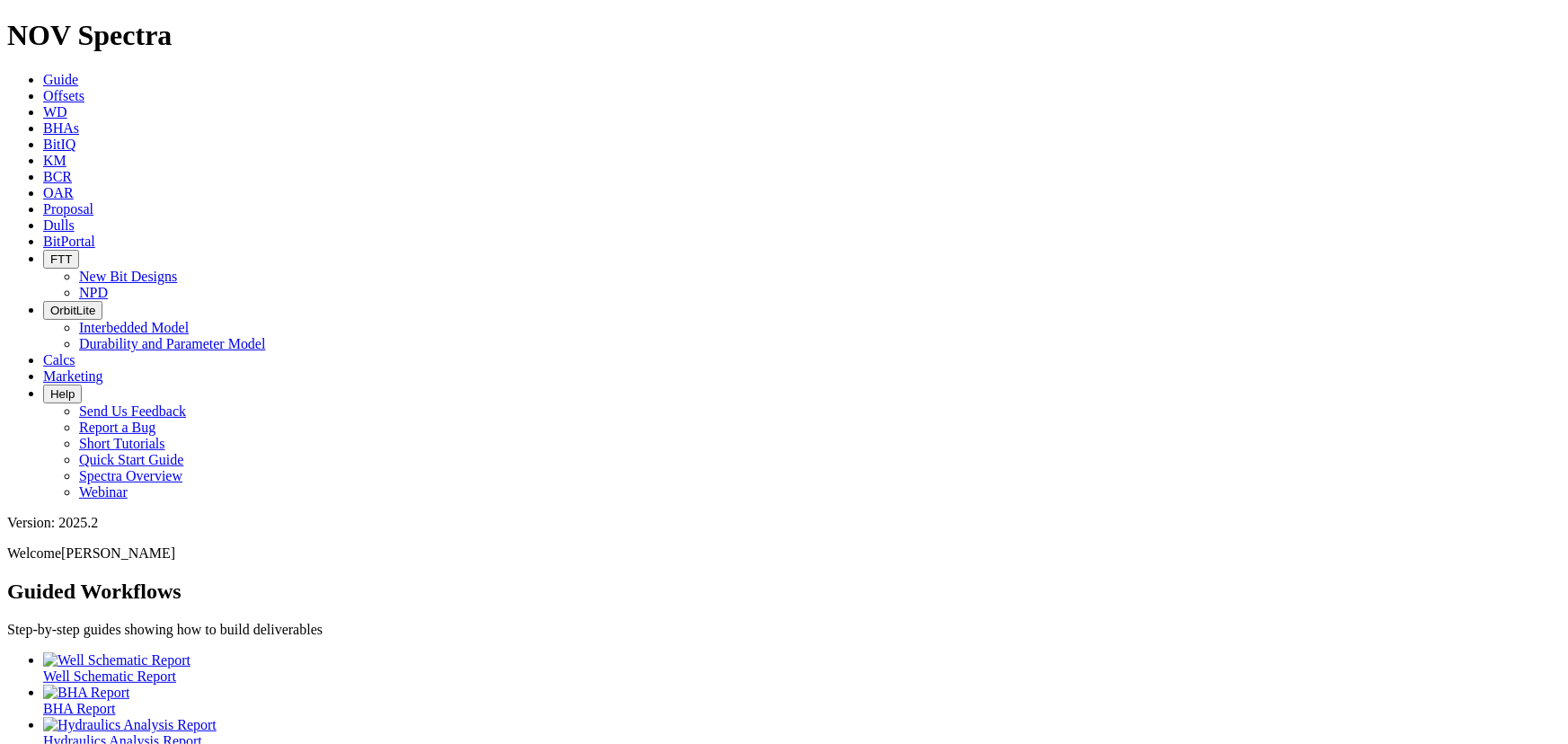
click at [85, 88] on span "Offsets" at bounding box center [64, 95] width 41 height 15
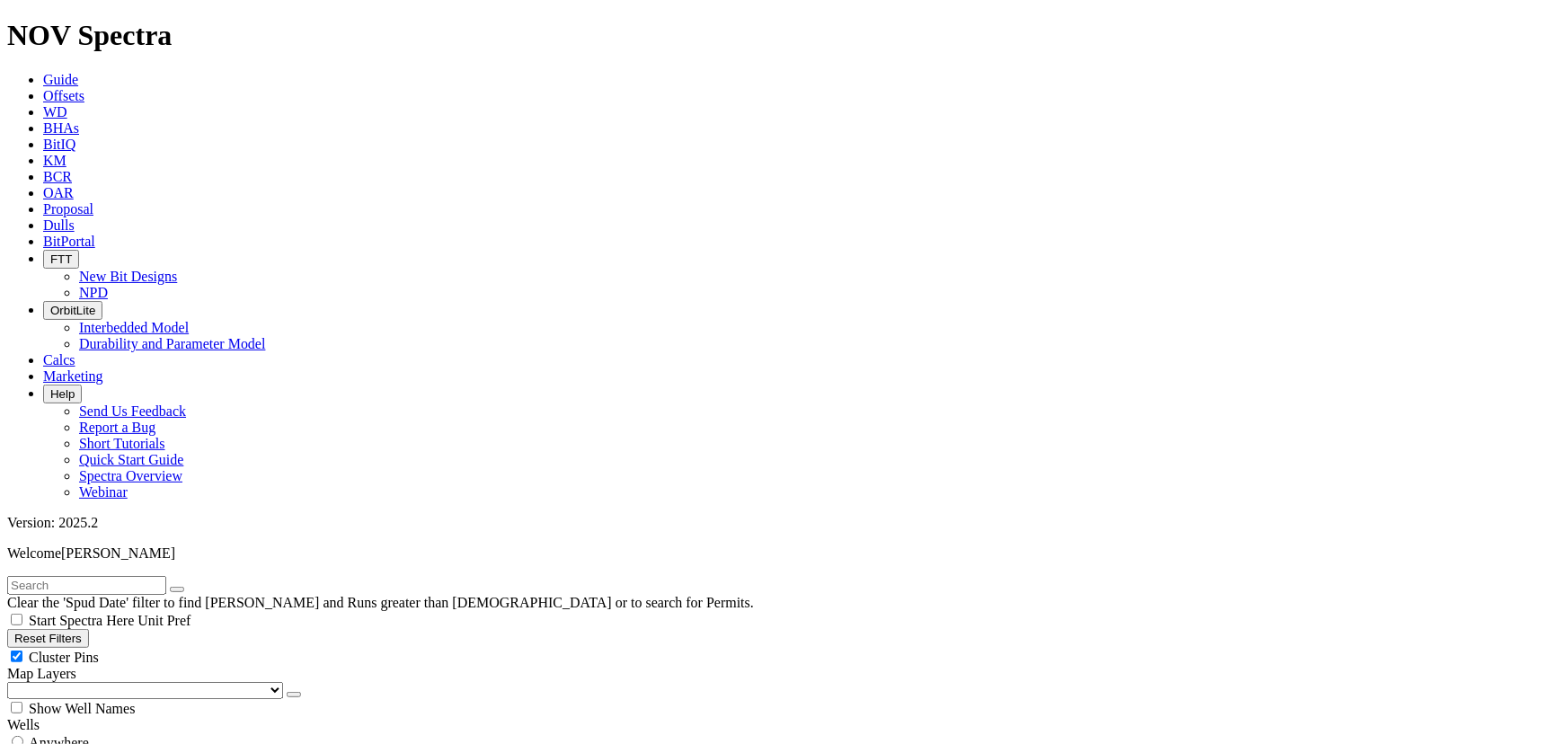
click at [75, 218] on link "Dulls" at bounding box center [58, 225] width 31 height 15
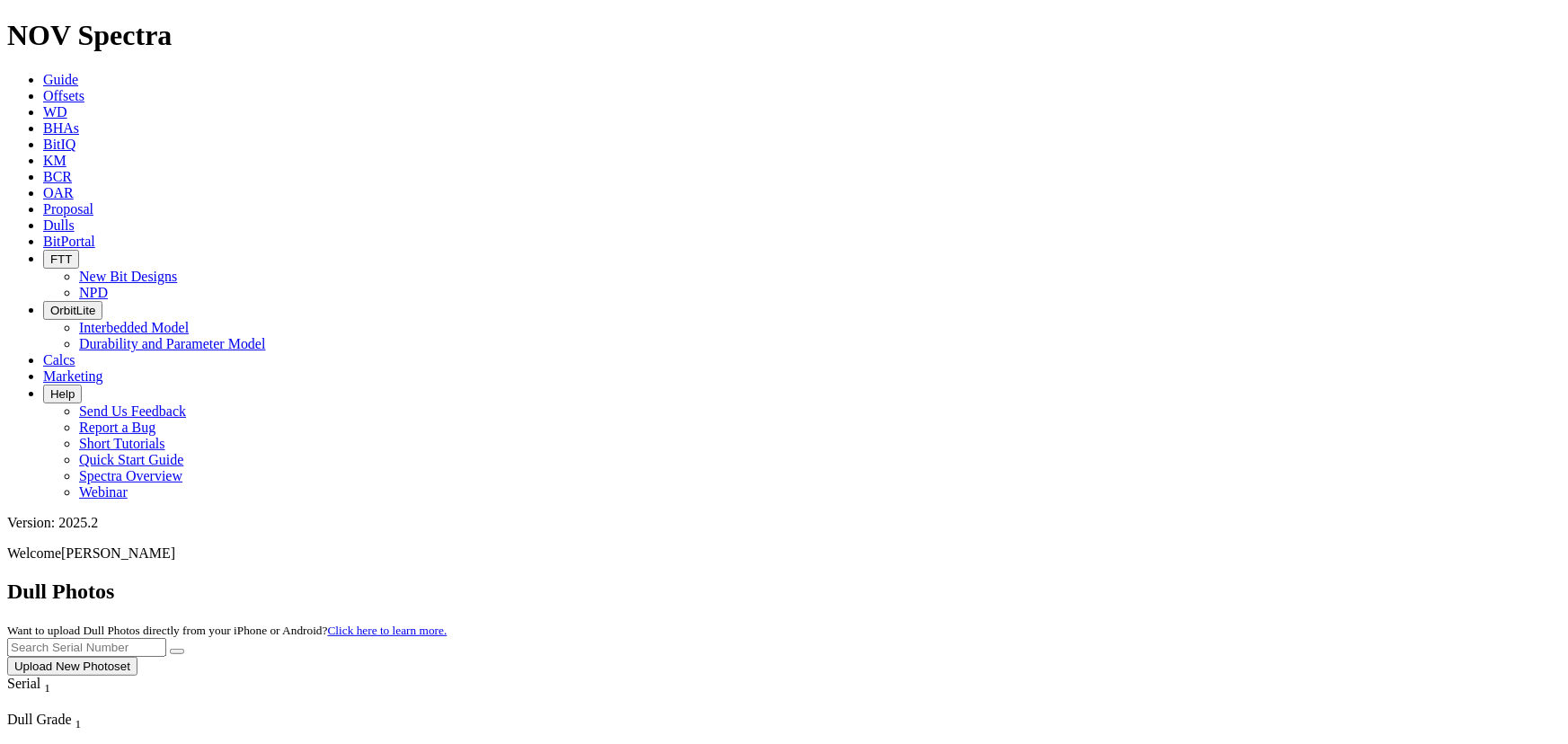
click at [166, 638] on input "text" at bounding box center [86, 647] width 159 height 19
drag, startPoint x: 1231, startPoint y: 76, endPoint x: 1136, endPoint y: 76, distance: 95.0
click at [1117, 579] on div "Dull Photos Want to upload Dull Photos directly from your iPhone or Android? Cl…" at bounding box center [784, 627] width 1554 height 96
type input "a320858"
click at [138, 657] on button "Upload New Photoset" at bounding box center [72, 666] width 130 height 19
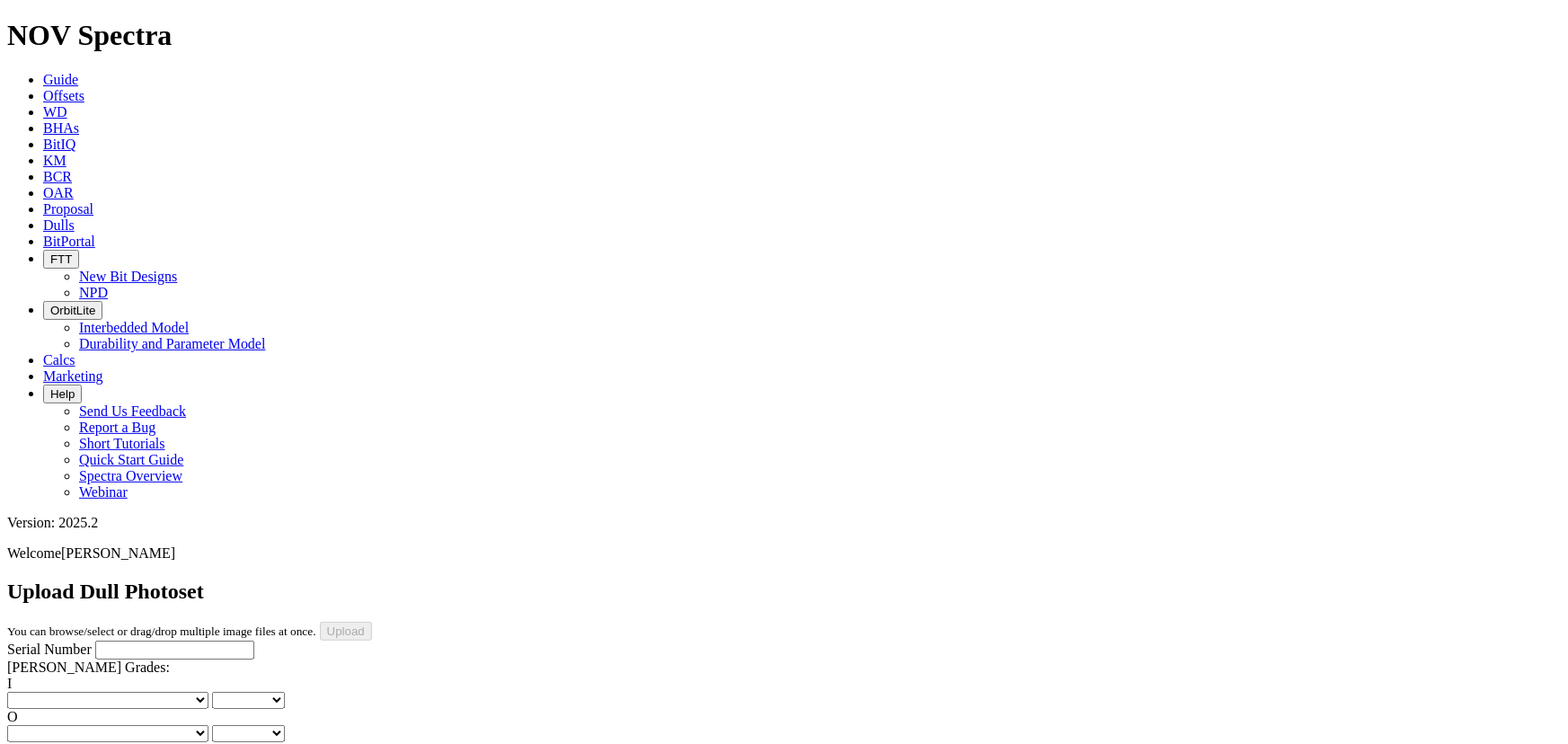
paste input "a320858"
type input "a320858"
